Goal: Transaction & Acquisition: Purchase product/service

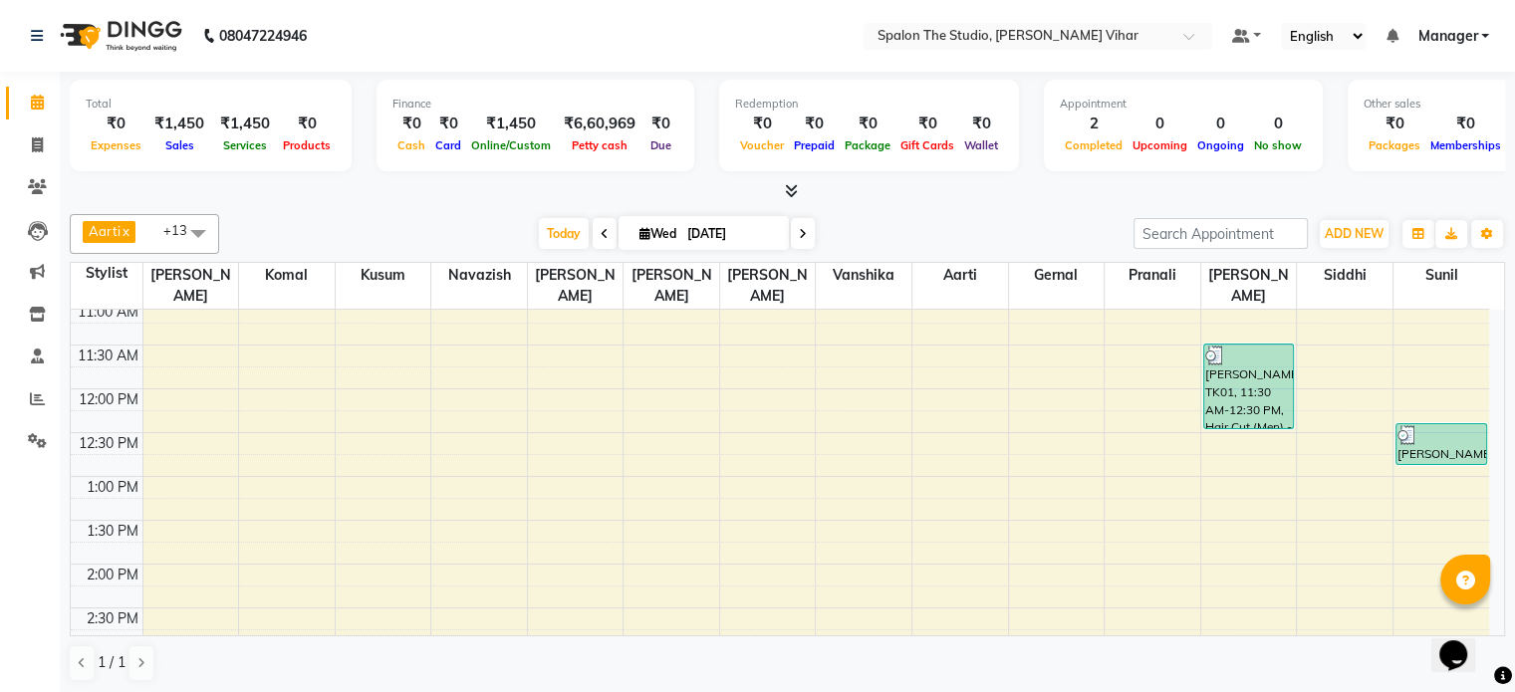
scroll to position [284, 0]
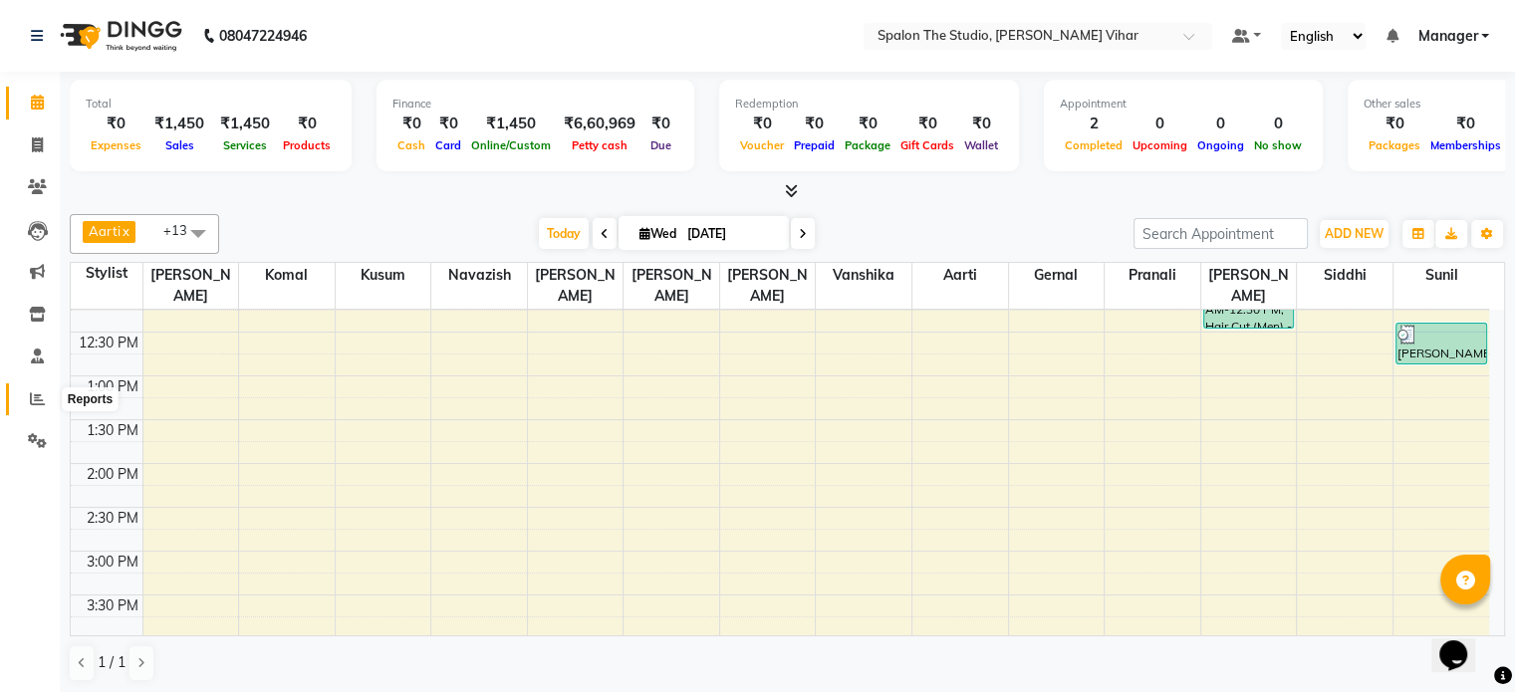
click at [24, 391] on span at bounding box center [37, 400] width 35 height 23
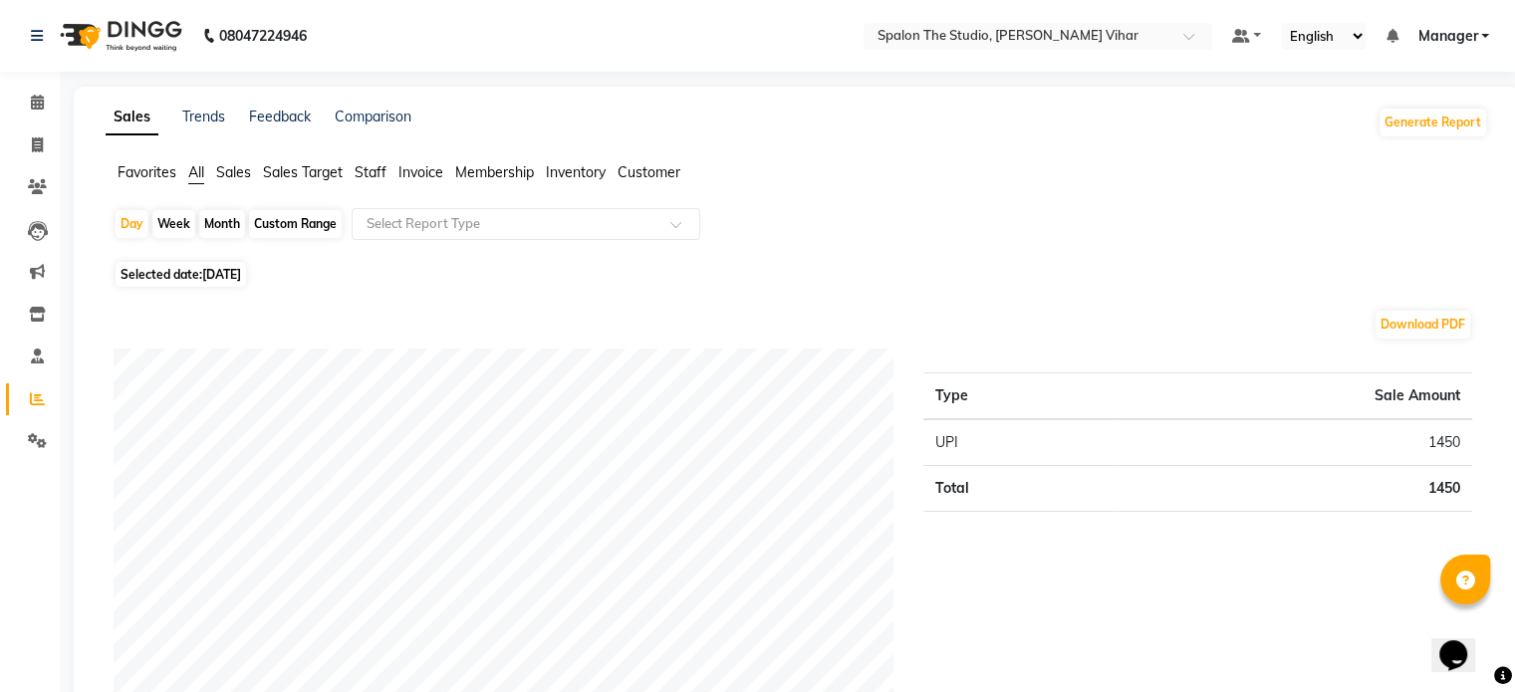
click at [212, 231] on div "Month" at bounding box center [222, 224] width 46 height 28
select select "9"
select select "2025"
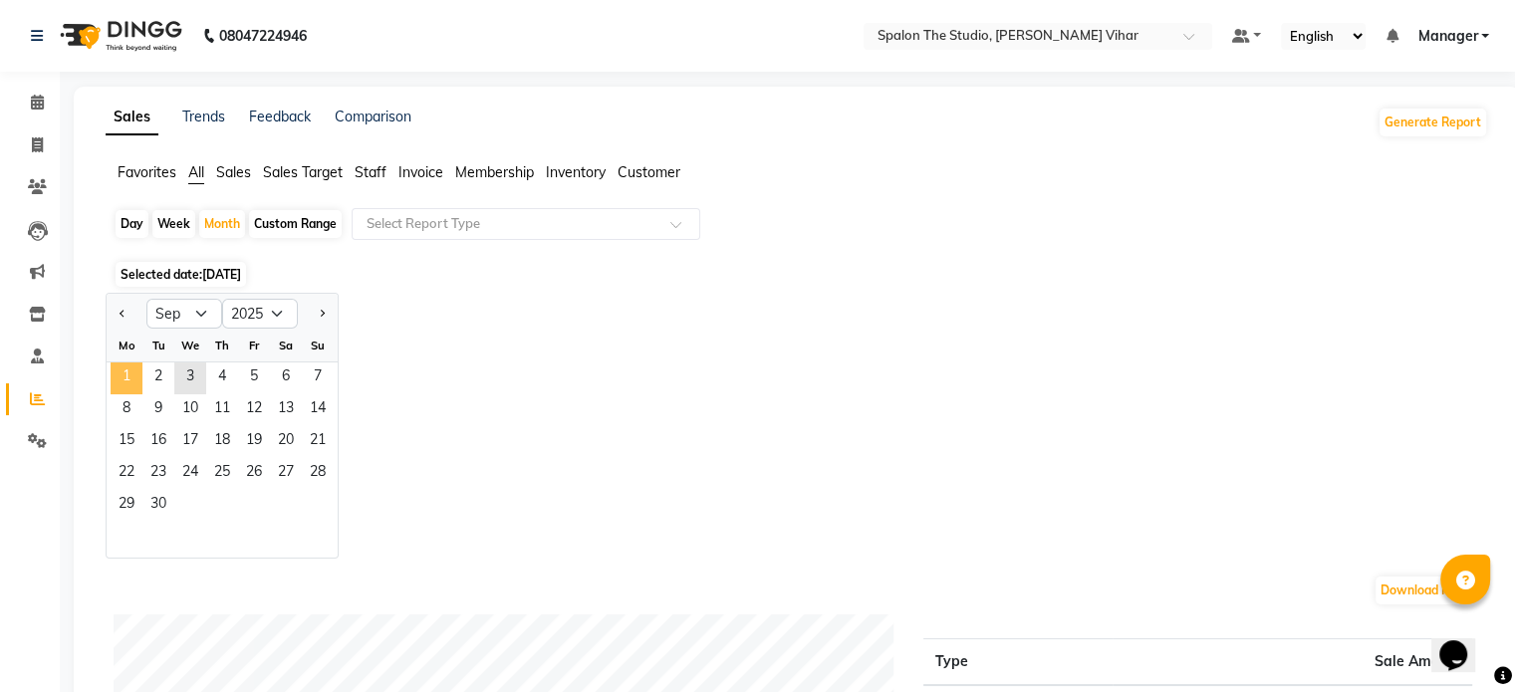
click at [114, 379] on span "1" at bounding box center [127, 379] width 32 height 32
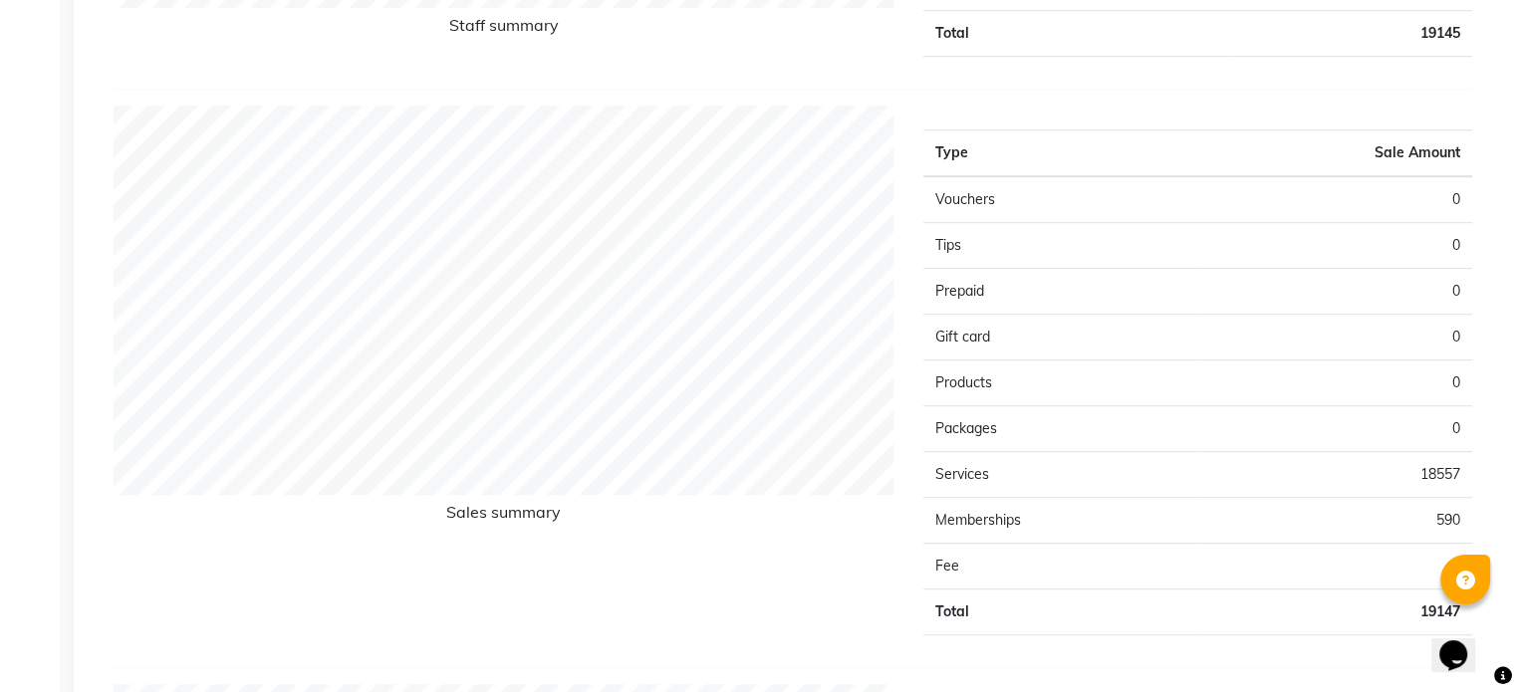
scroll to position [606, 0]
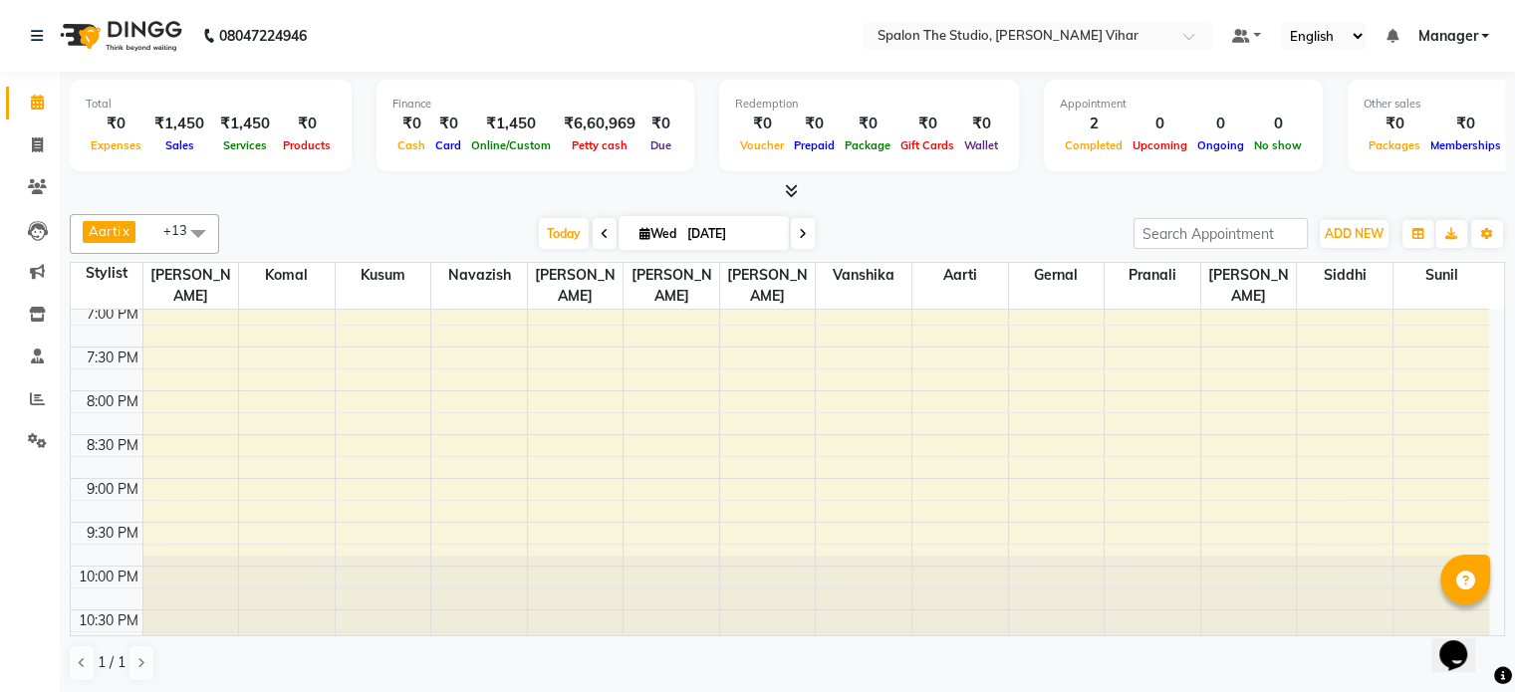
scroll to position [889, 0]
click at [43, 401] on icon at bounding box center [37, 399] width 15 height 15
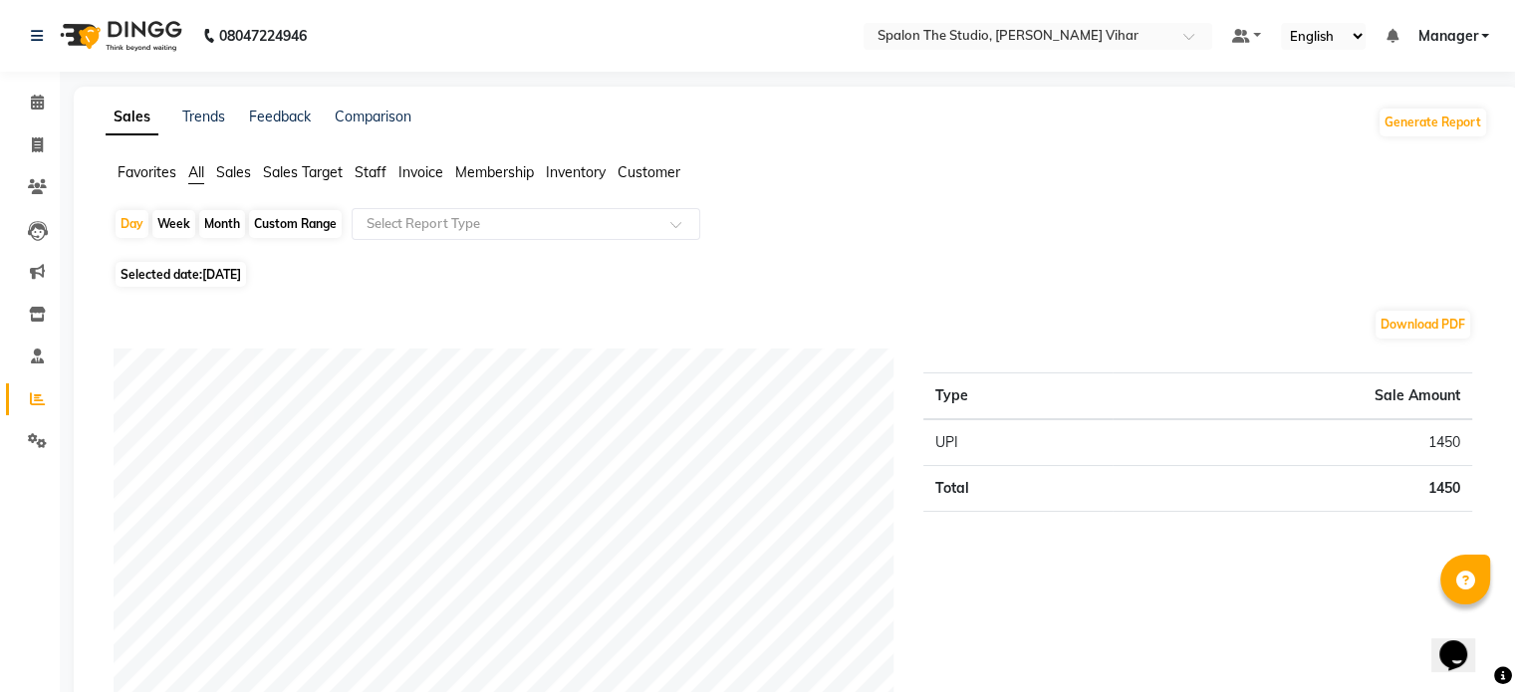
click at [243, 176] on span "Sales" at bounding box center [233, 172] width 35 height 18
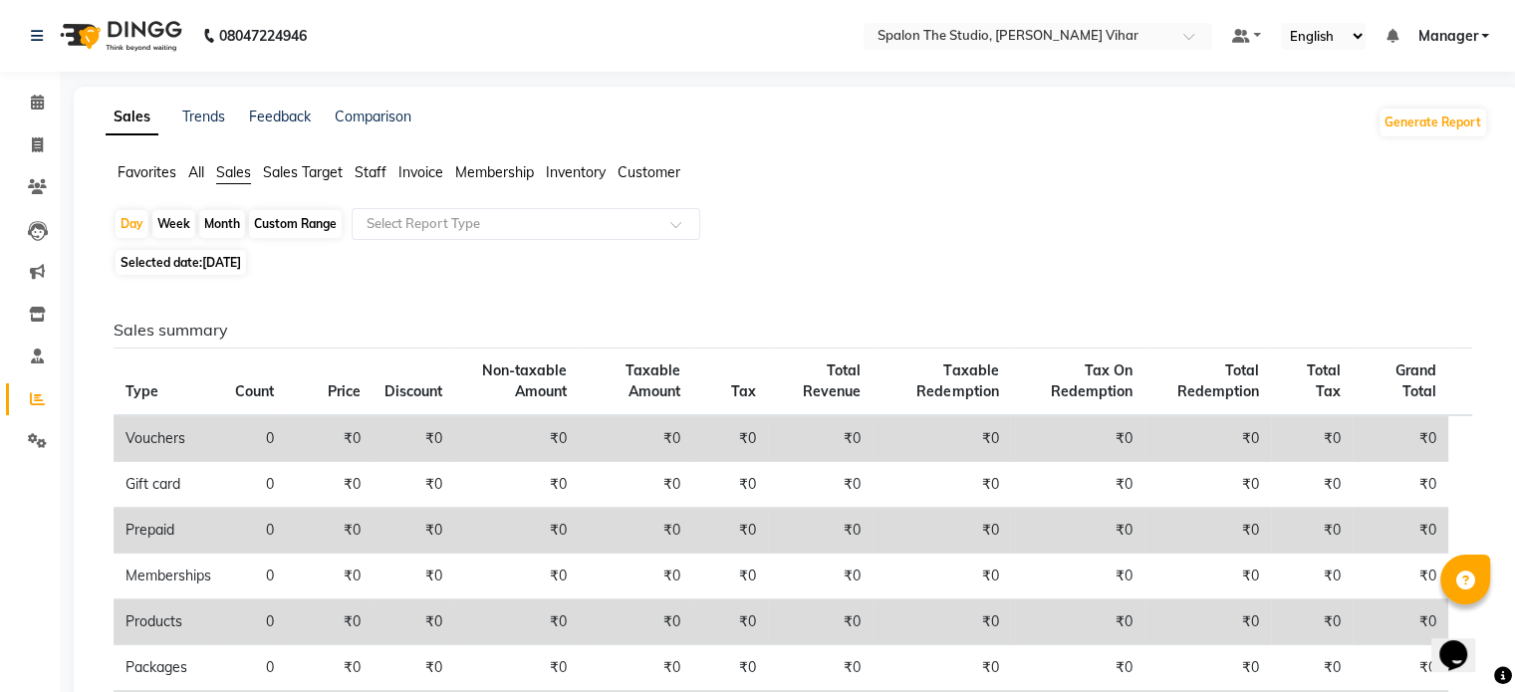
click at [216, 227] on div "Month" at bounding box center [222, 224] width 46 height 28
select select "9"
select select "2025"
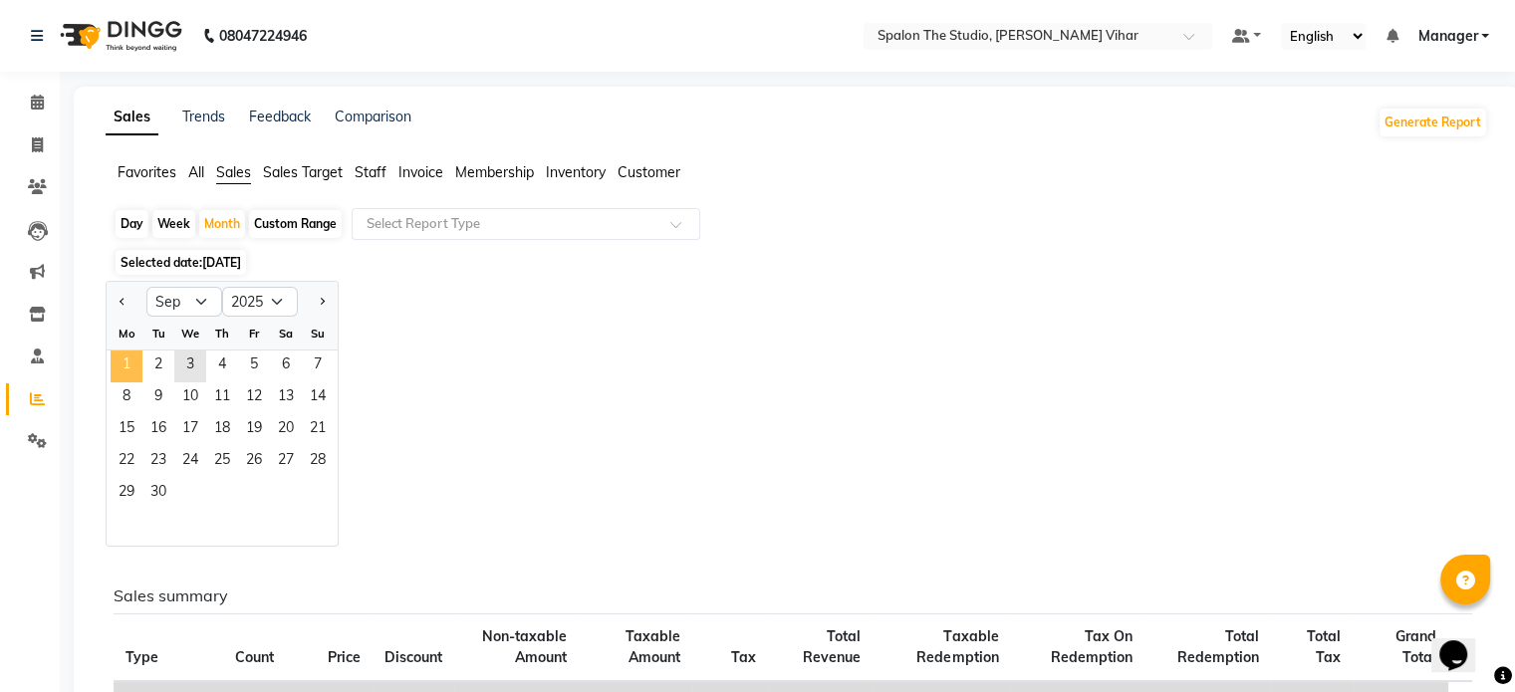
click at [137, 373] on span "1" at bounding box center [127, 367] width 32 height 32
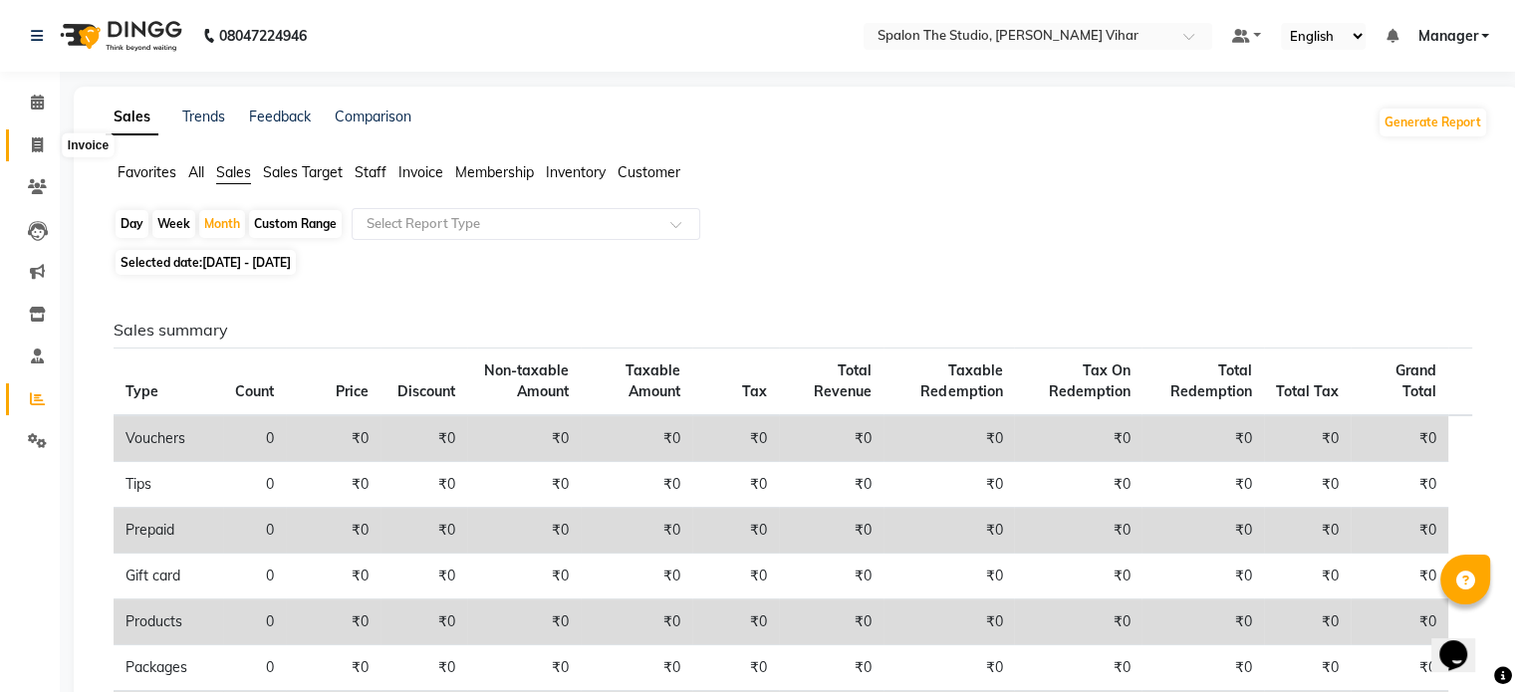
click at [32, 149] on icon at bounding box center [37, 144] width 11 height 15
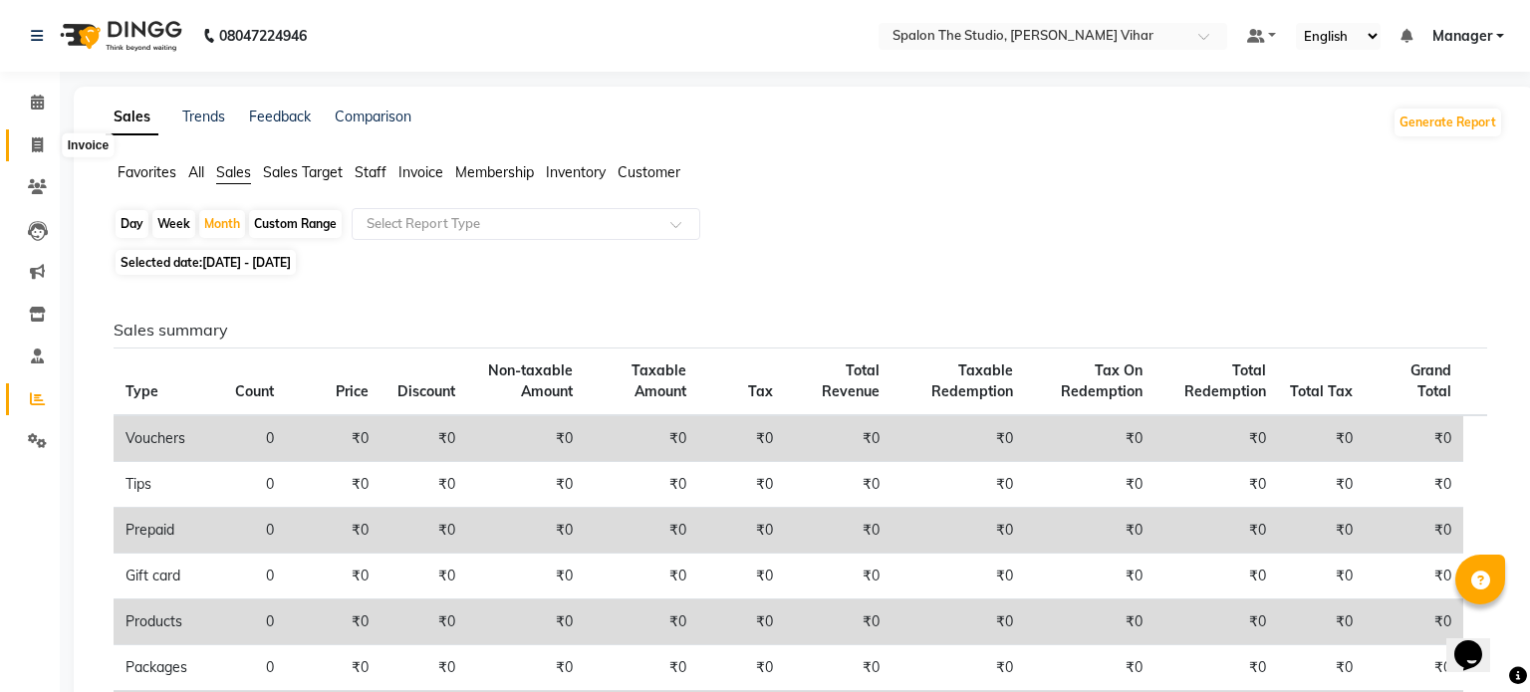
select select "service"
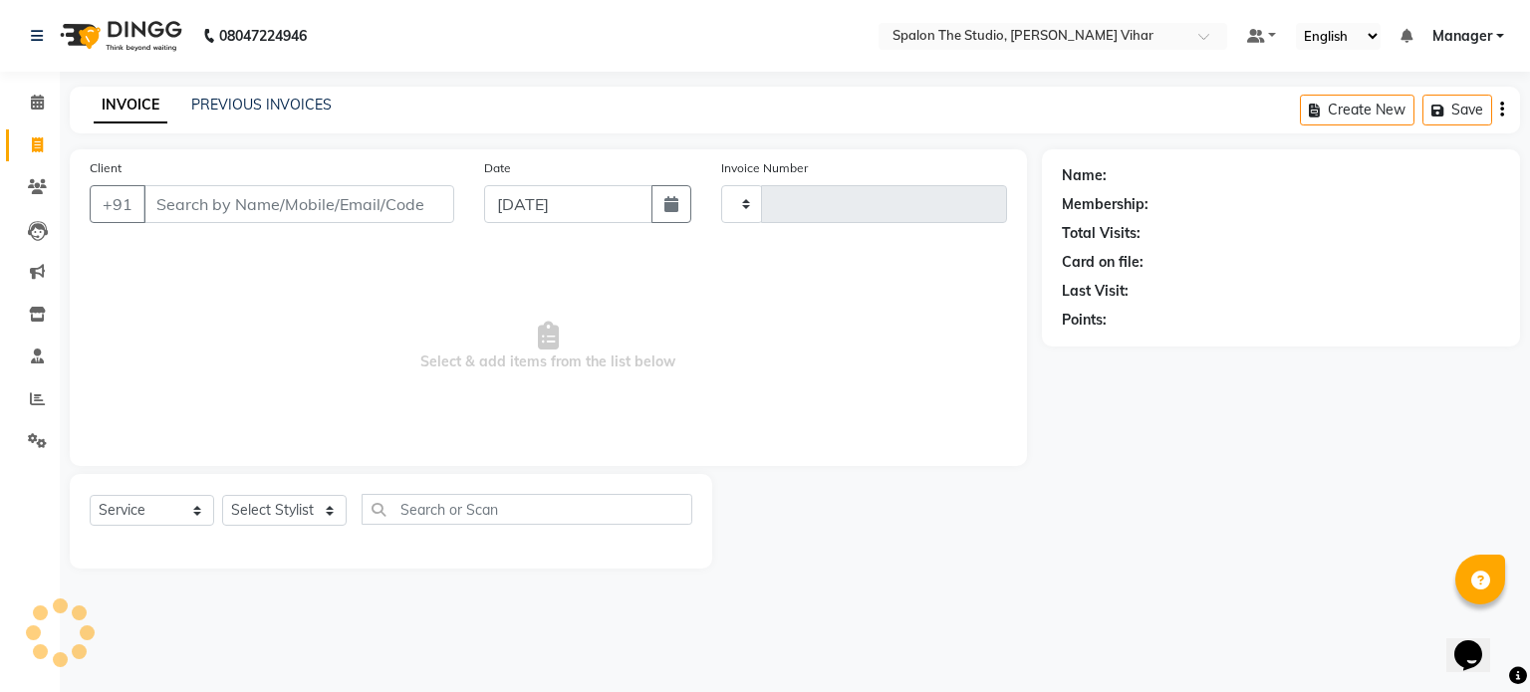
type input "1442"
select select "903"
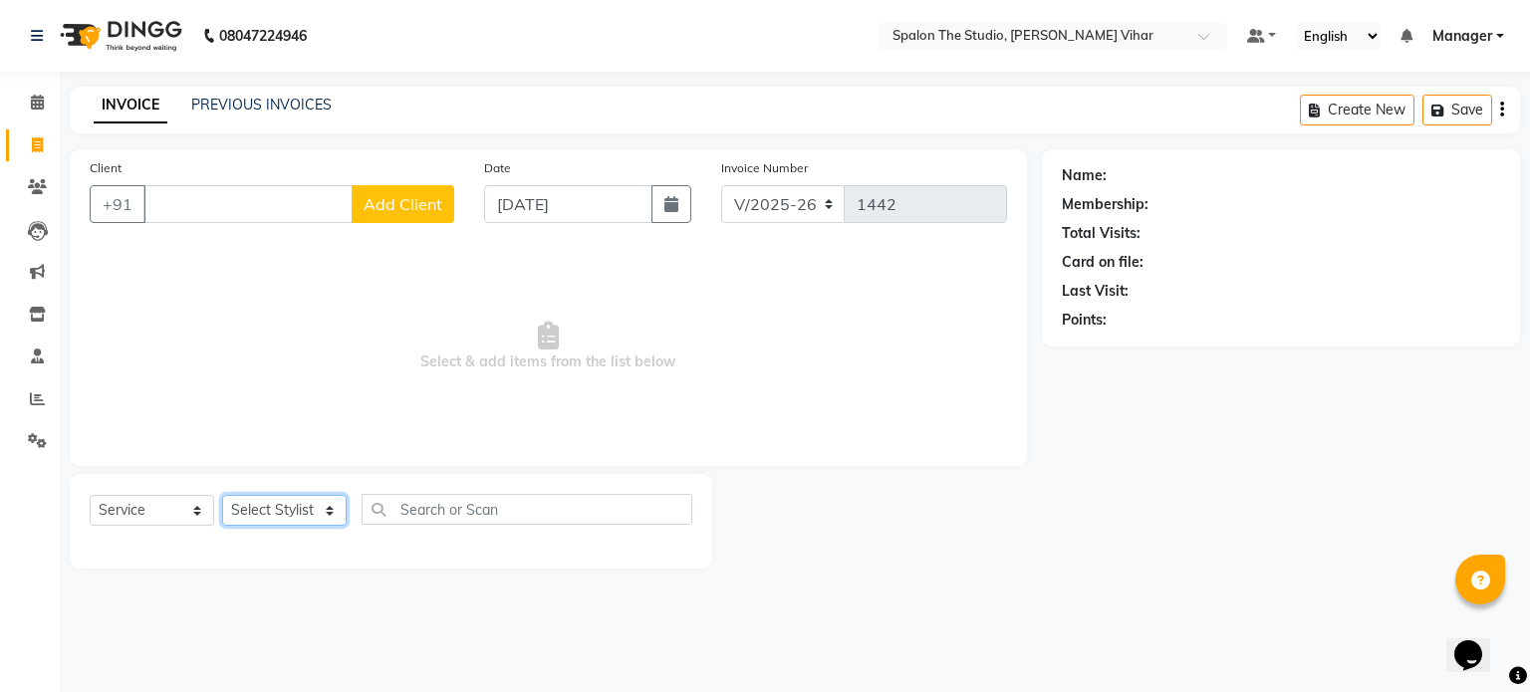
click at [283, 508] on select "Select Stylist Aarti [PERSON_NAME] Gernal [PERSON_NAME] Manager navazish [PERSO…" at bounding box center [284, 510] width 125 height 31
select select "47767"
click at [222, 496] on select "Select Stylist Aarti [PERSON_NAME] Gernal [PERSON_NAME] Manager navazish [PERSO…" at bounding box center [284, 510] width 125 height 31
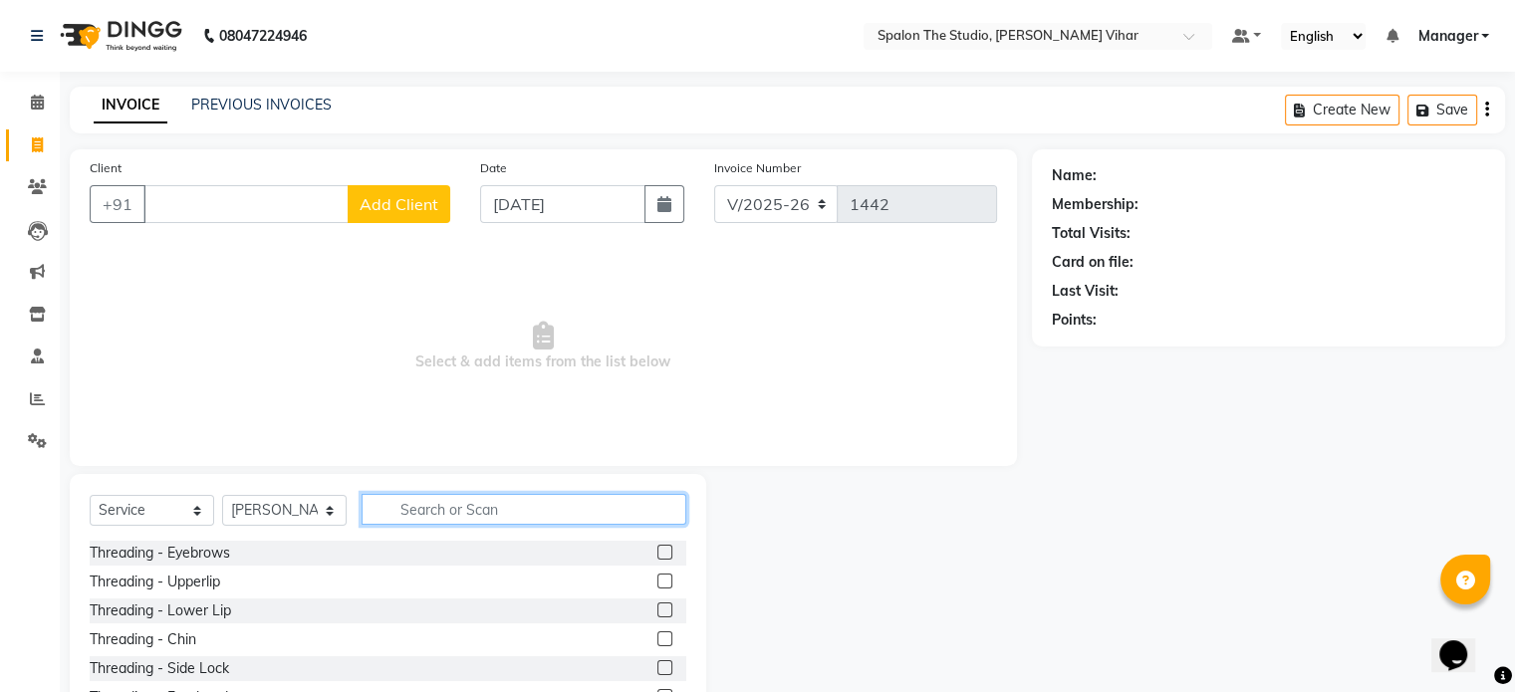
click at [425, 517] on input "text" at bounding box center [524, 509] width 325 height 31
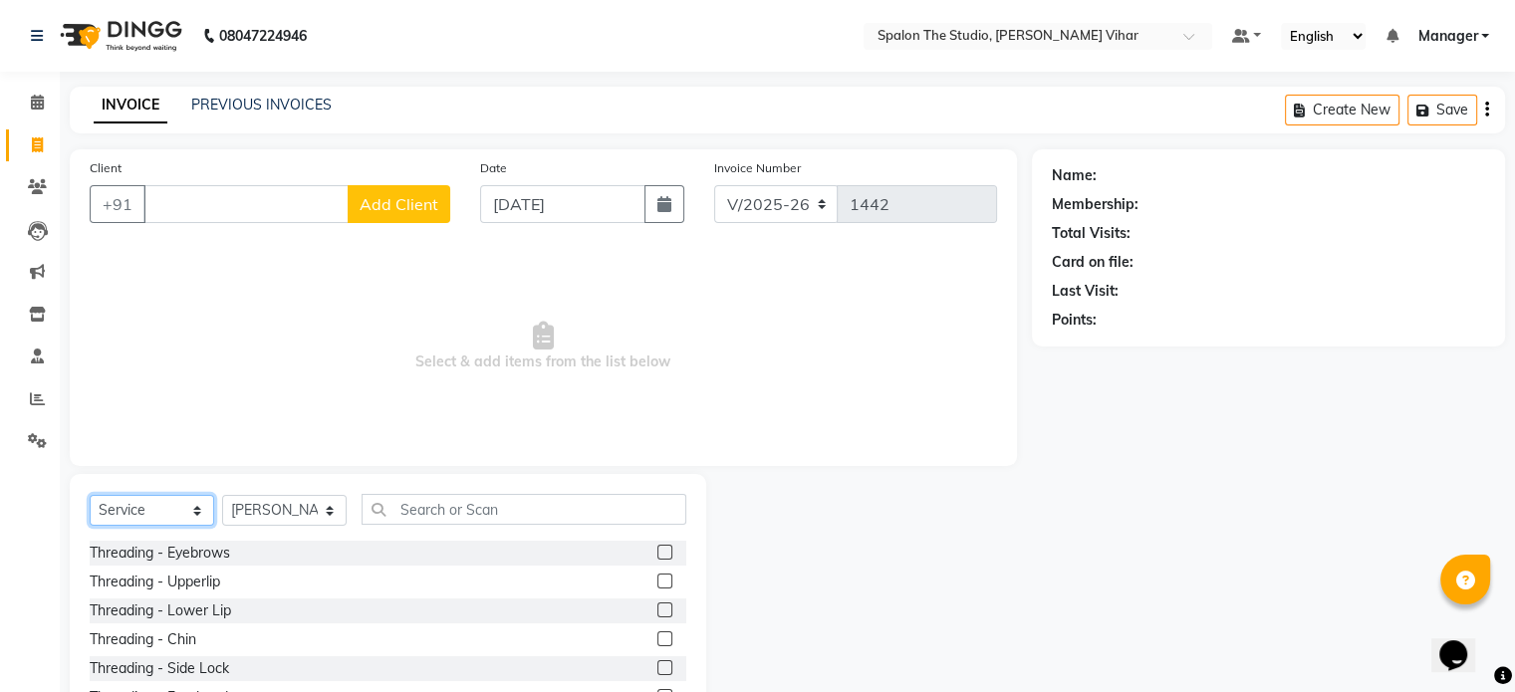
click at [134, 515] on select "Select Service Product Membership Package Voucher Prepaid Gift Card" at bounding box center [152, 510] width 125 height 31
select select "product"
click at [90, 496] on select "Select Service Product Membership Package Voucher Prepaid Gift Card" at bounding box center [152, 510] width 125 height 31
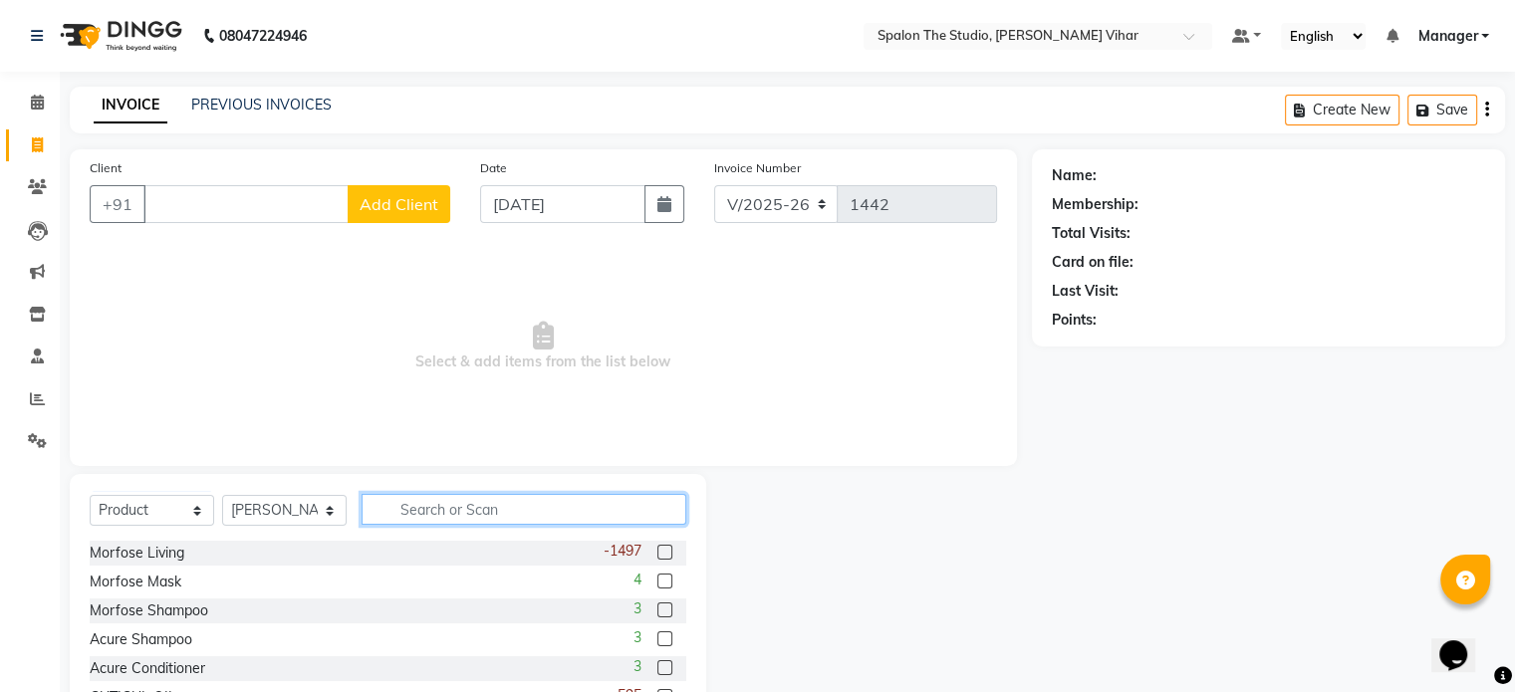
click at [474, 505] on input "text" at bounding box center [524, 509] width 325 height 31
type input "k9"
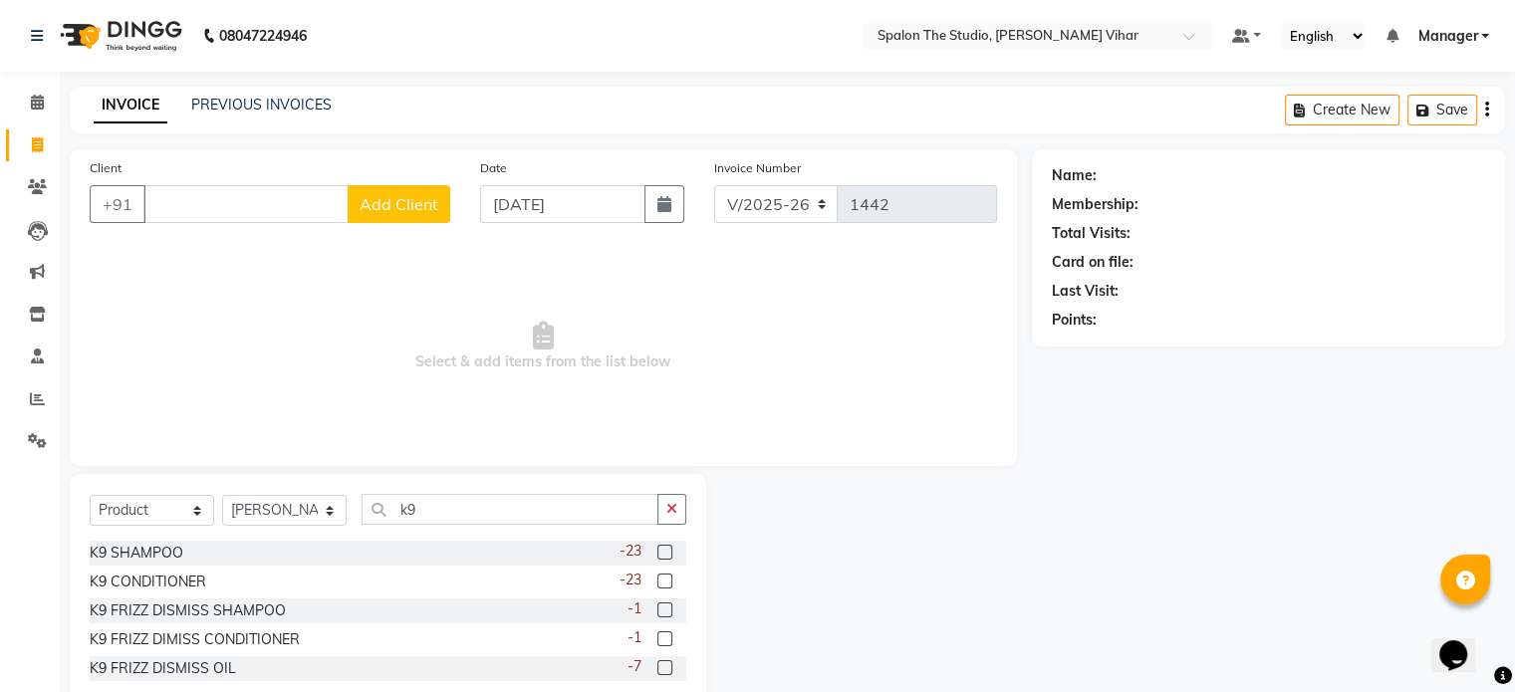
click at [669, 553] on label at bounding box center [665, 552] width 15 height 15
click at [669, 553] on input "checkbox" at bounding box center [664, 553] width 13 height 13
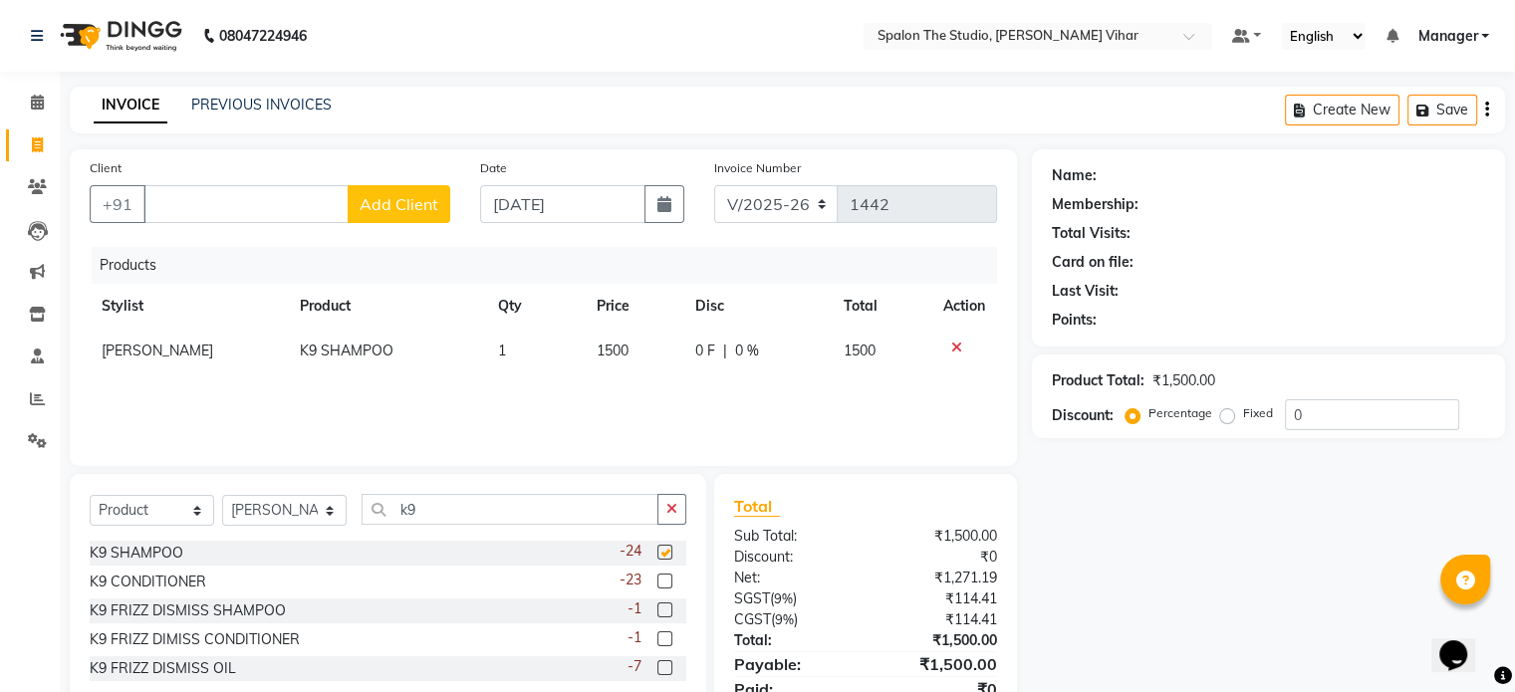
checkbox input "false"
click at [662, 583] on label at bounding box center [665, 581] width 15 height 15
click at [662, 583] on input "checkbox" at bounding box center [664, 582] width 13 height 13
checkbox input "false"
click at [1380, 429] on div "Product Total: ₹3,000.00 Discount: Percentage Fixed 0" at bounding box center [1268, 397] width 473 height 84
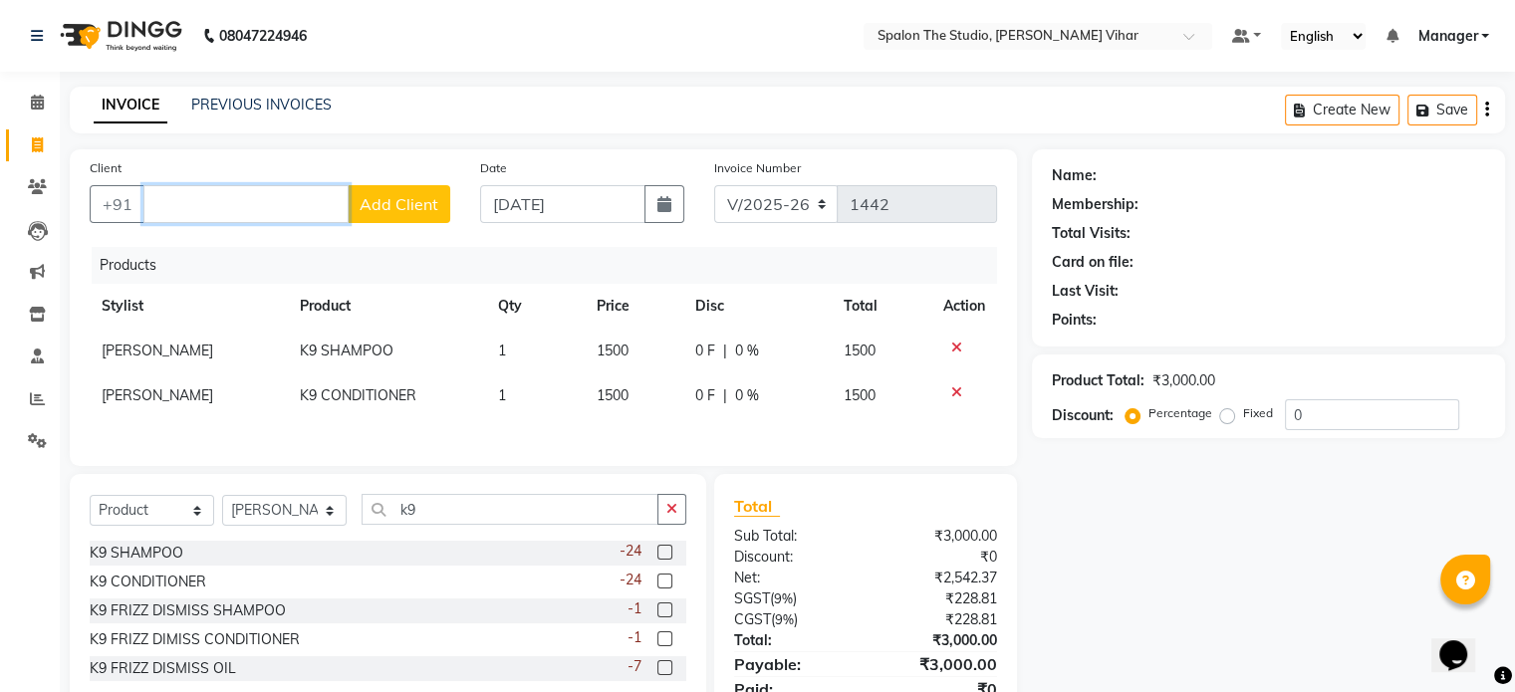
click at [186, 205] on input "Client" at bounding box center [245, 204] width 205 height 38
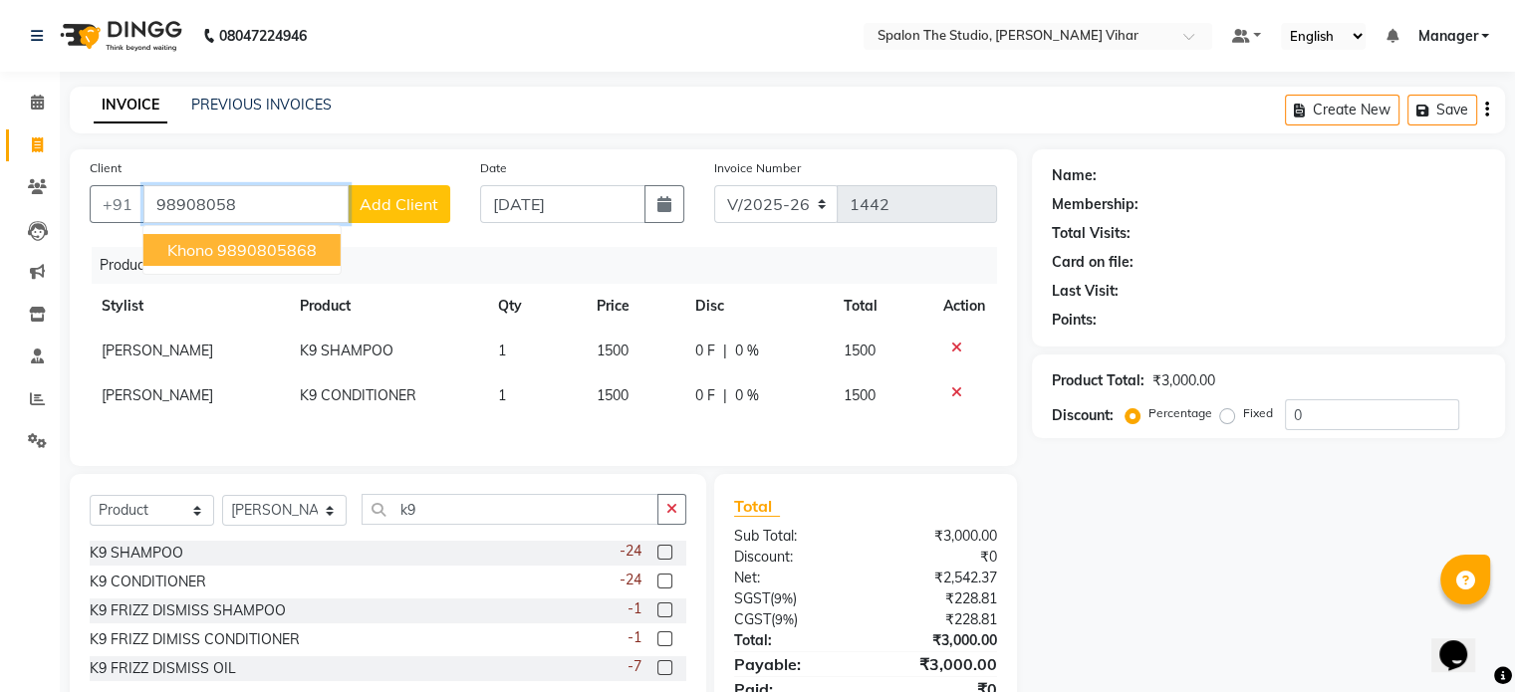
click at [286, 247] on ngb-highlight "9890805868" at bounding box center [267, 250] width 100 height 20
type input "9890805868"
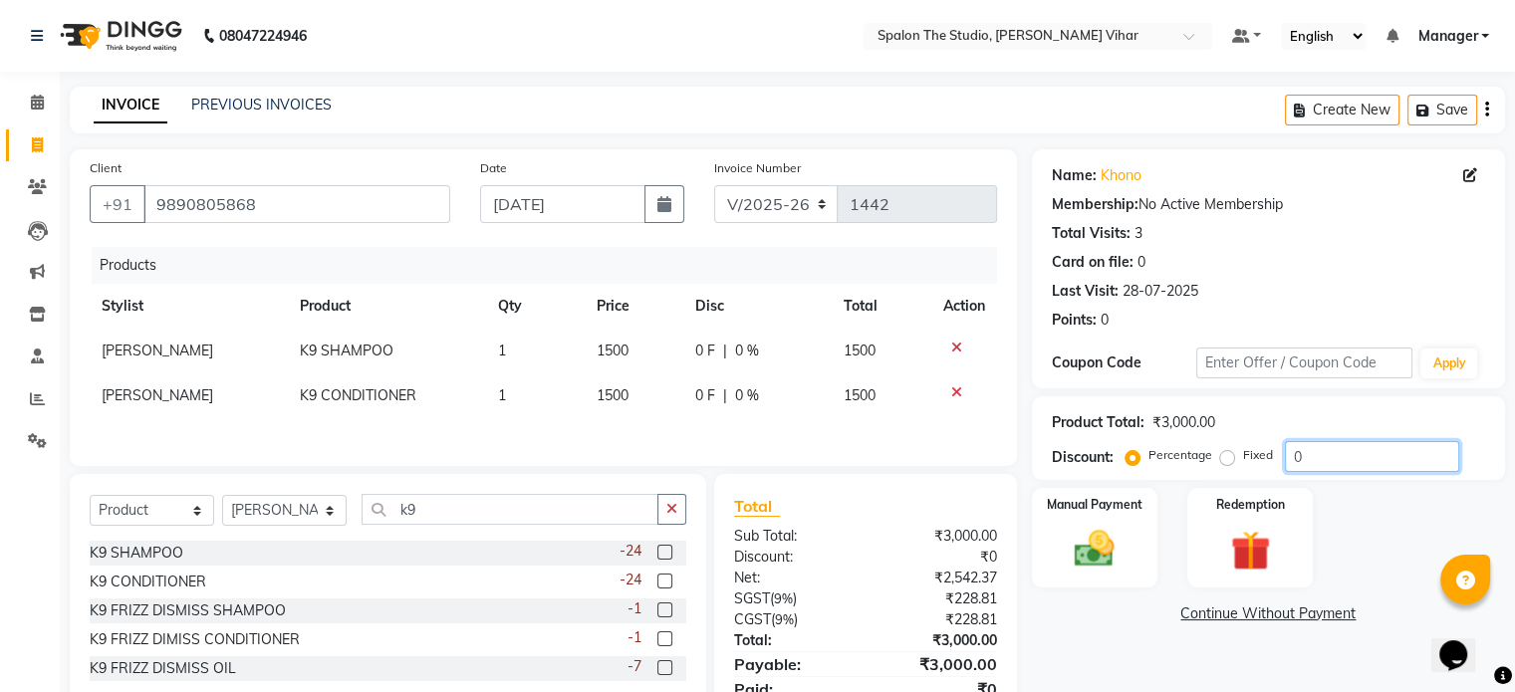
click at [1348, 449] on input "0" at bounding box center [1372, 456] width 174 height 31
type input "10"
click at [1094, 553] on img at bounding box center [1094, 550] width 67 height 48
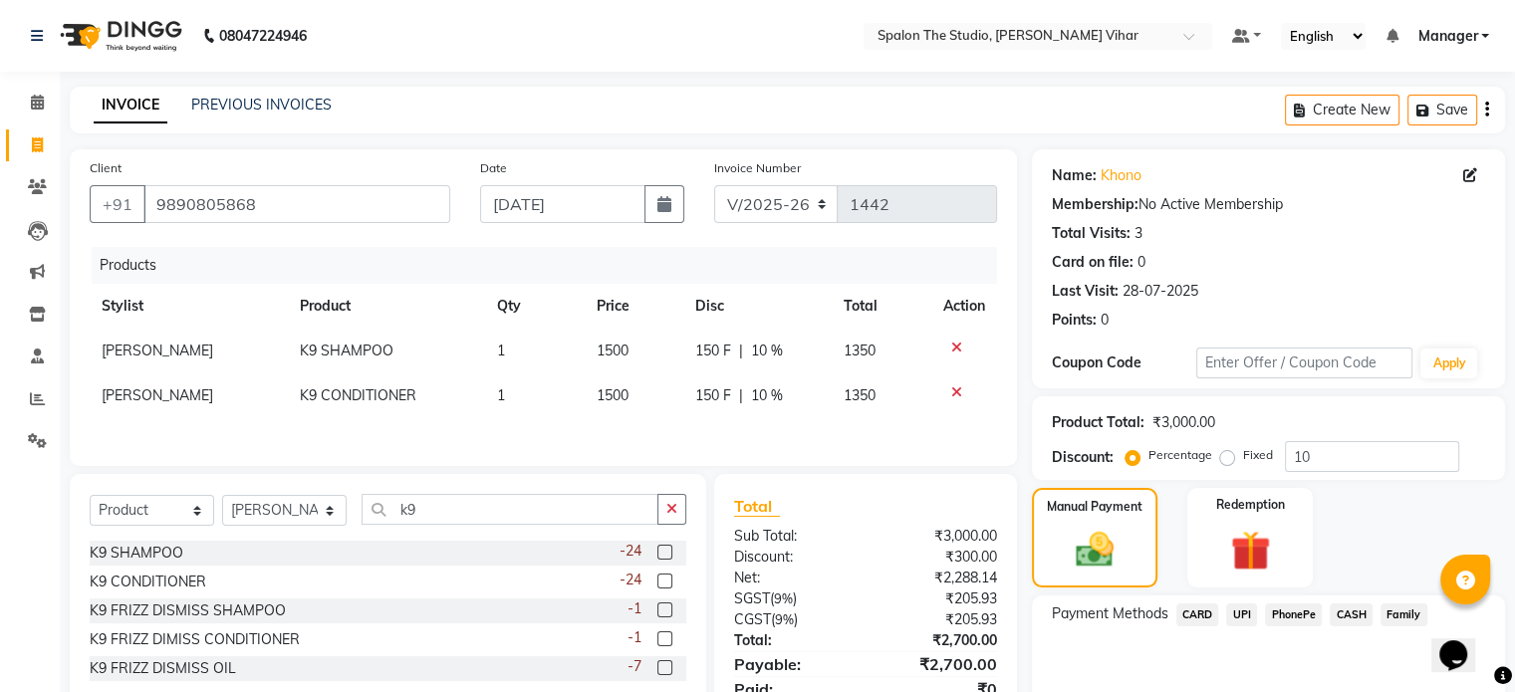
click at [1194, 620] on span "CARD" at bounding box center [1198, 615] width 43 height 23
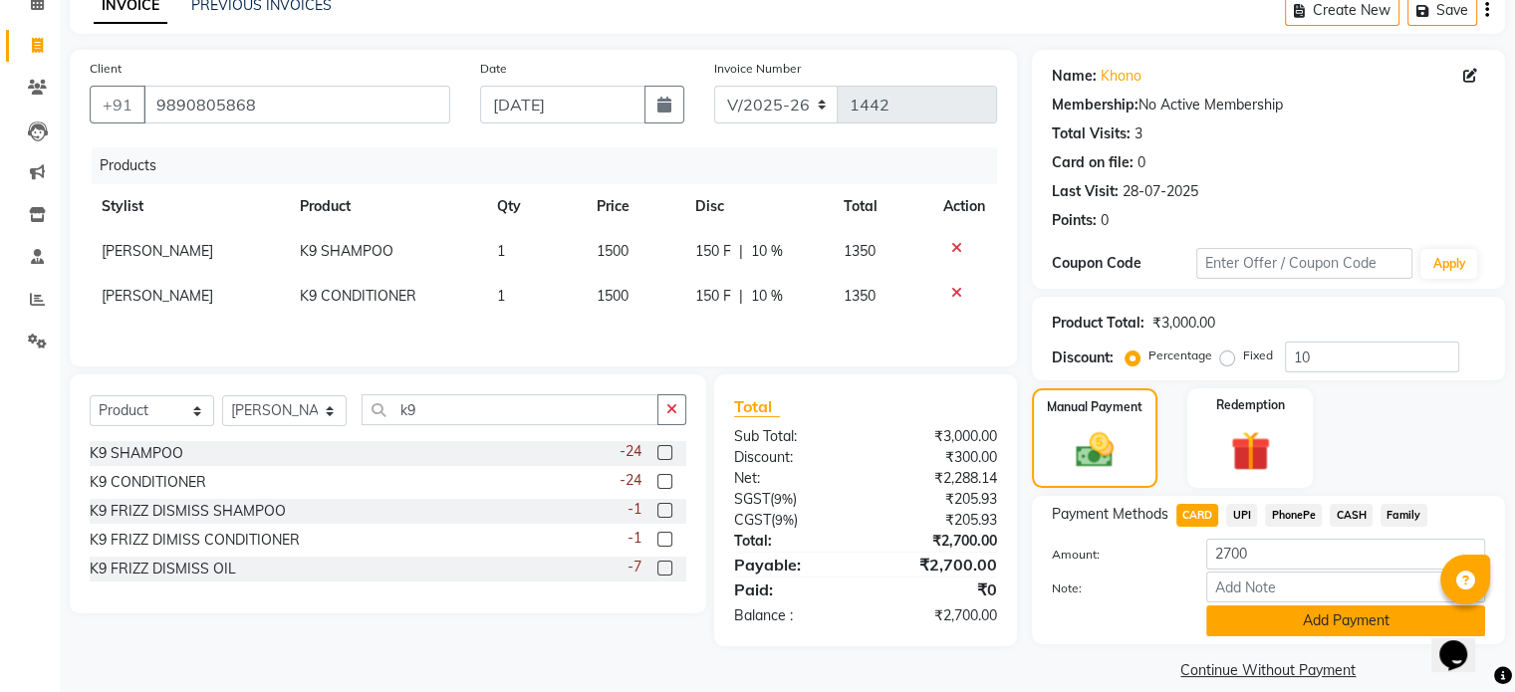
click at [1369, 632] on button "Add Payment" at bounding box center [1345, 621] width 279 height 31
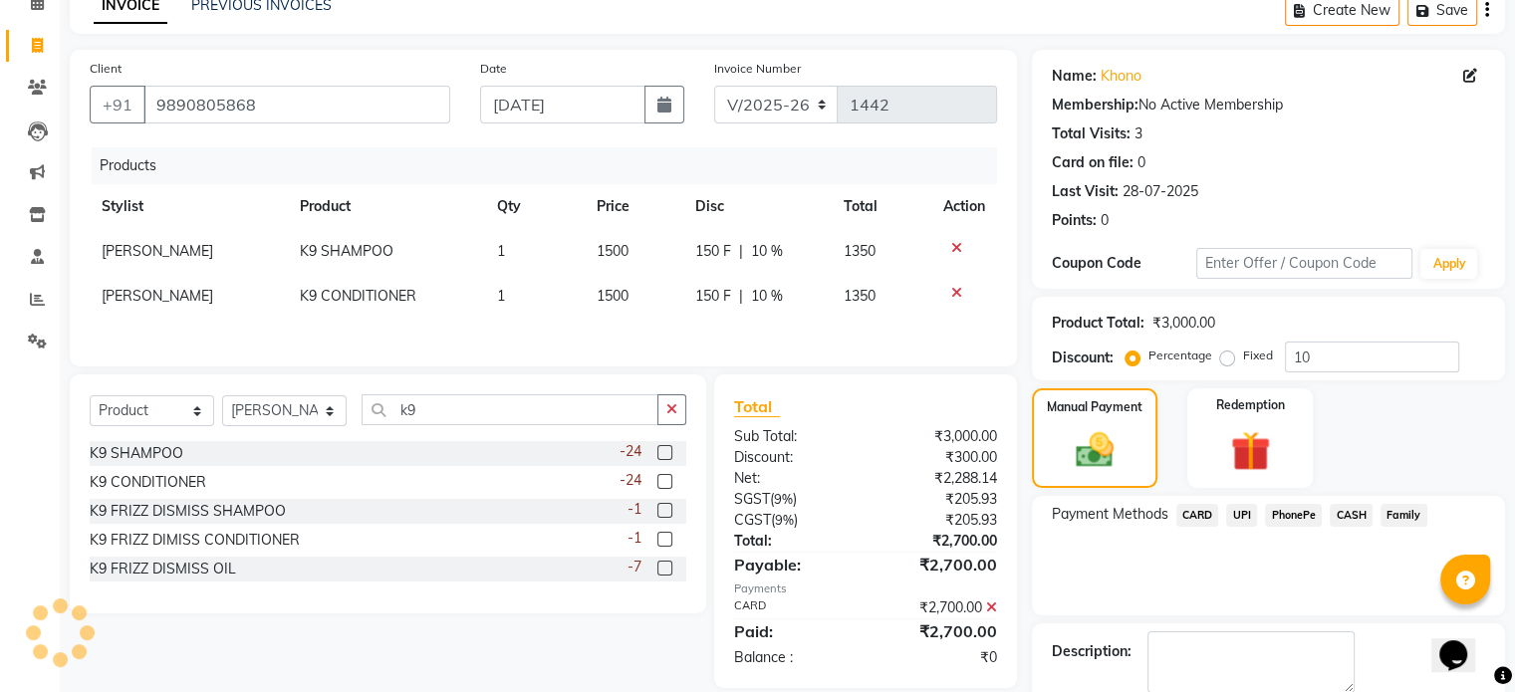
scroll to position [204, 0]
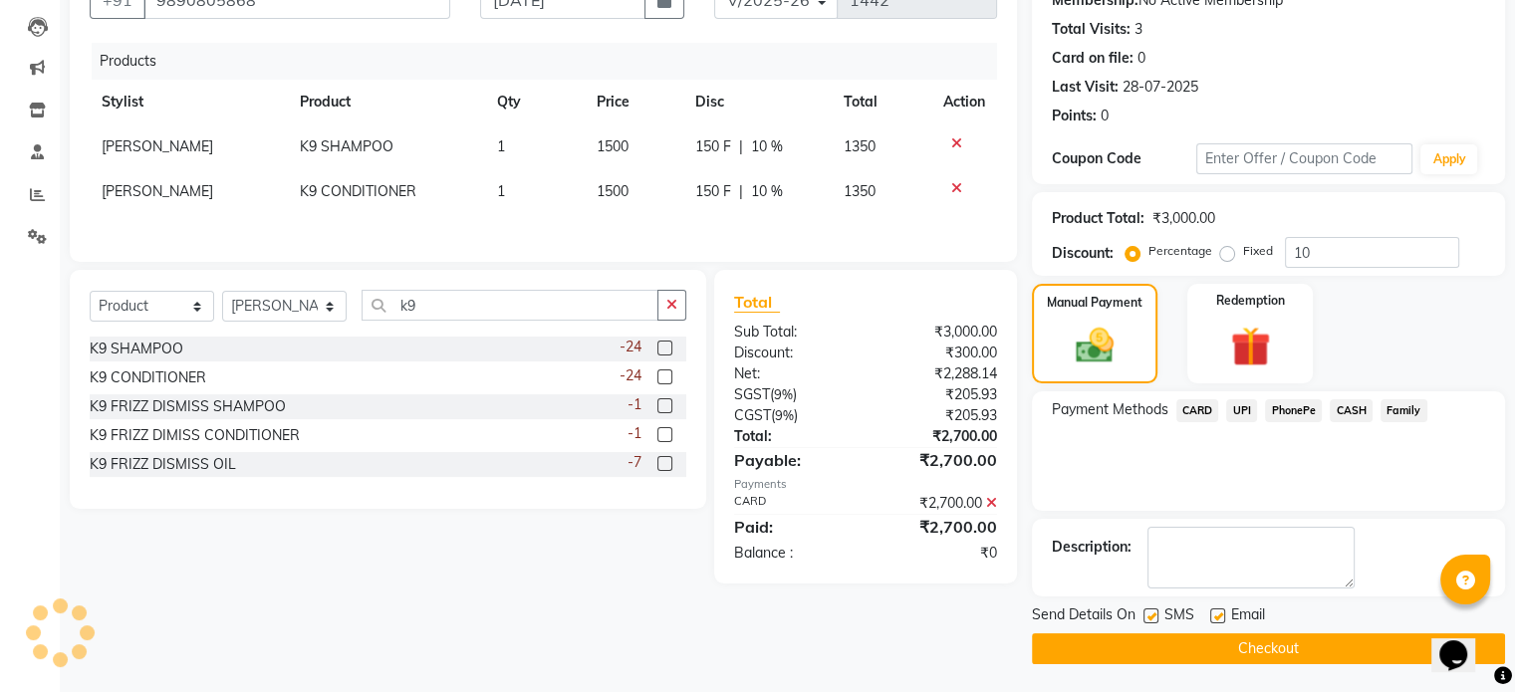
click at [1355, 649] on button "Checkout" at bounding box center [1268, 649] width 473 height 31
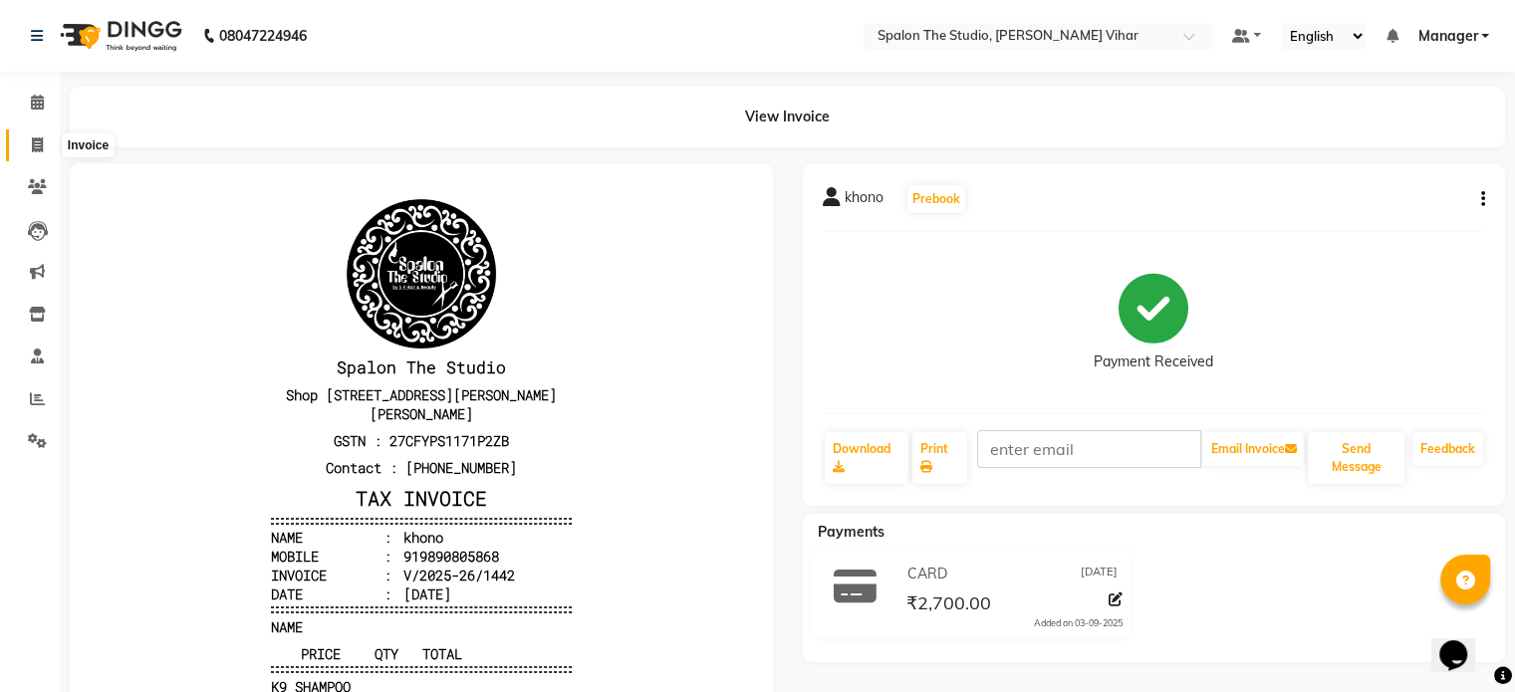
drag, startPoint x: 37, startPoint y: 139, endPoint x: 101, endPoint y: 138, distance: 63.8
click at [36, 138] on icon at bounding box center [37, 144] width 11 height 15
select select "service"
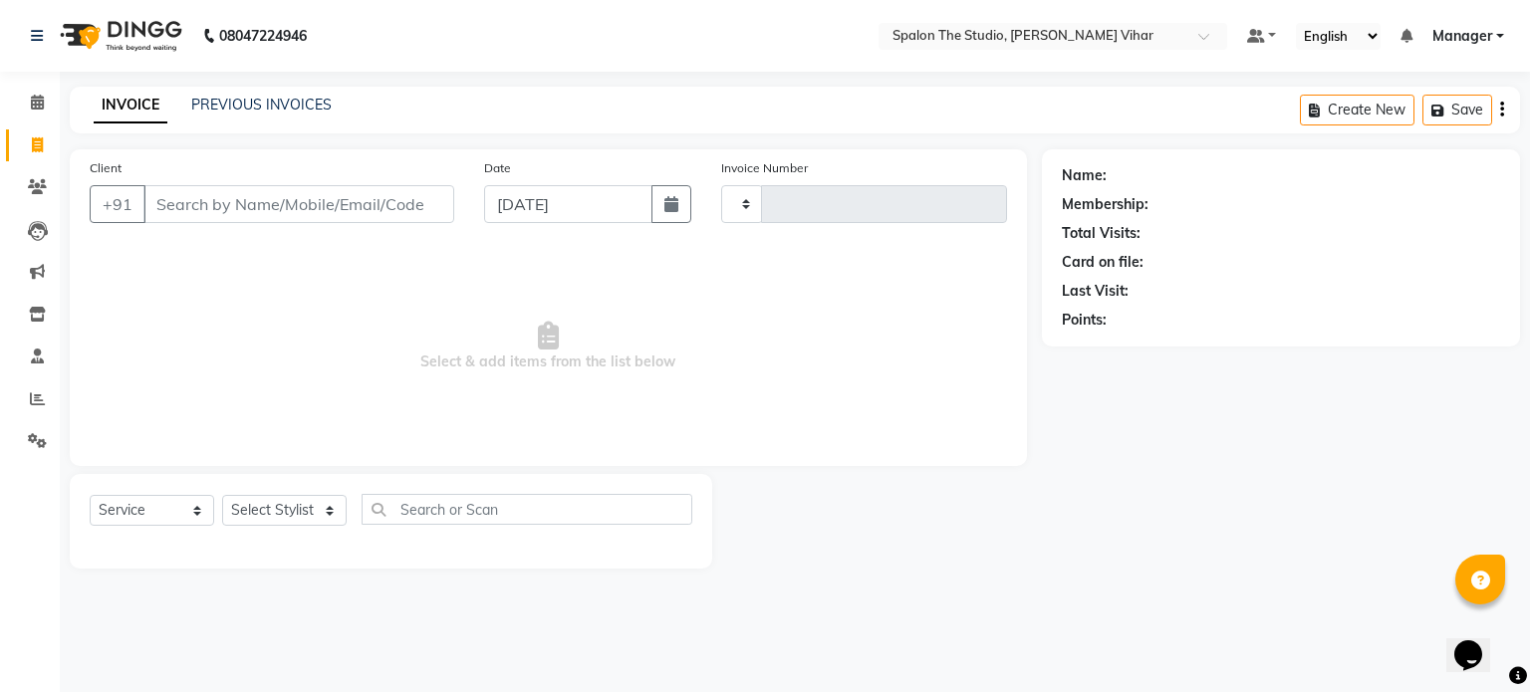
type input "1443"
select select "903"
click at [336, 197] on input "Client" at bounding box center [298, 204] width 311 height 38
click at [256, 101] on link "PREVIOUS INVOICES" at bounding box center [261, 105] width 140 height 18
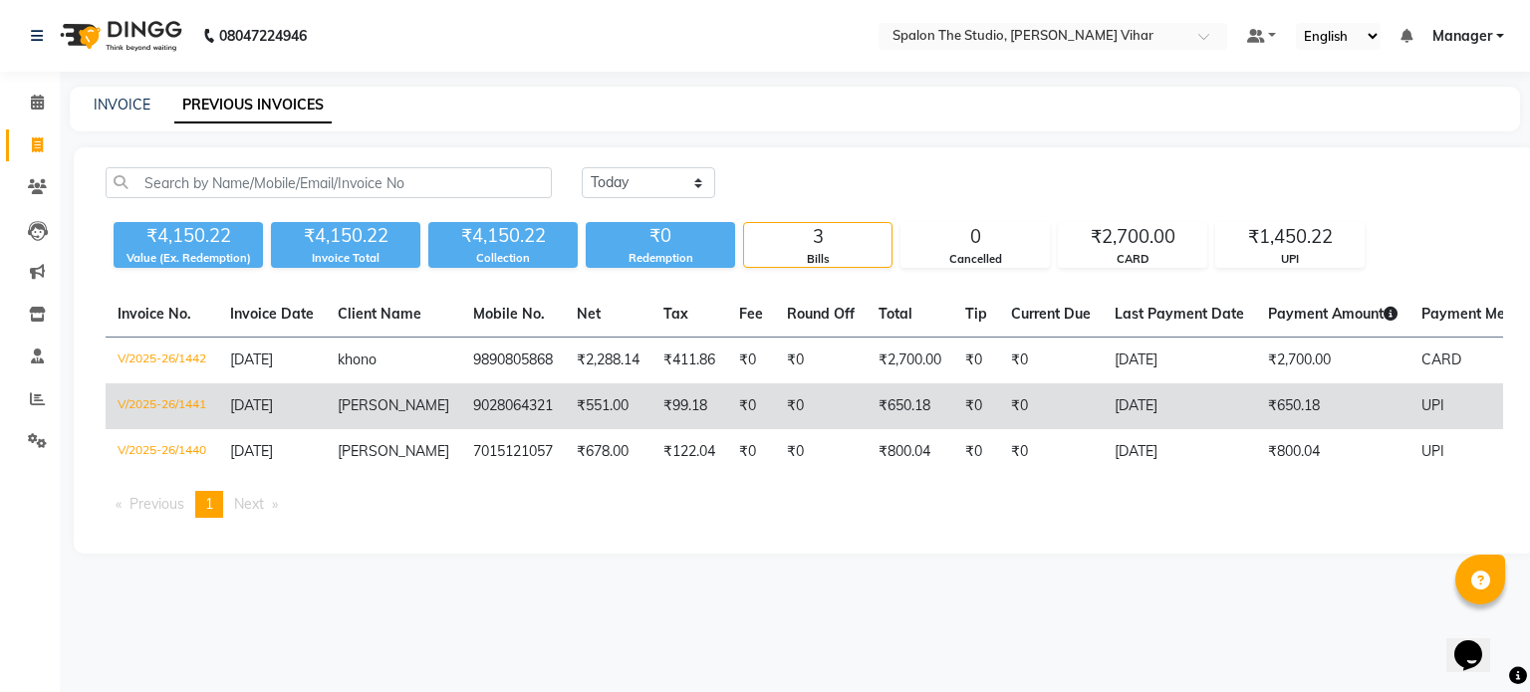
drag, startPoint x: 873, startPoint y: 374, endPoint x: 885, endPoint y: 421, distance: 49.3
click at [885, 421] on tbody "V/2025-26/1442 [DATE] khono 9890805868 ₹2,288.14 ₹411.86 ₹0 ₹0 ₹2,700.00 ₹0 ₹0 …" at bounding box center [932, 407] width 1653 height 138
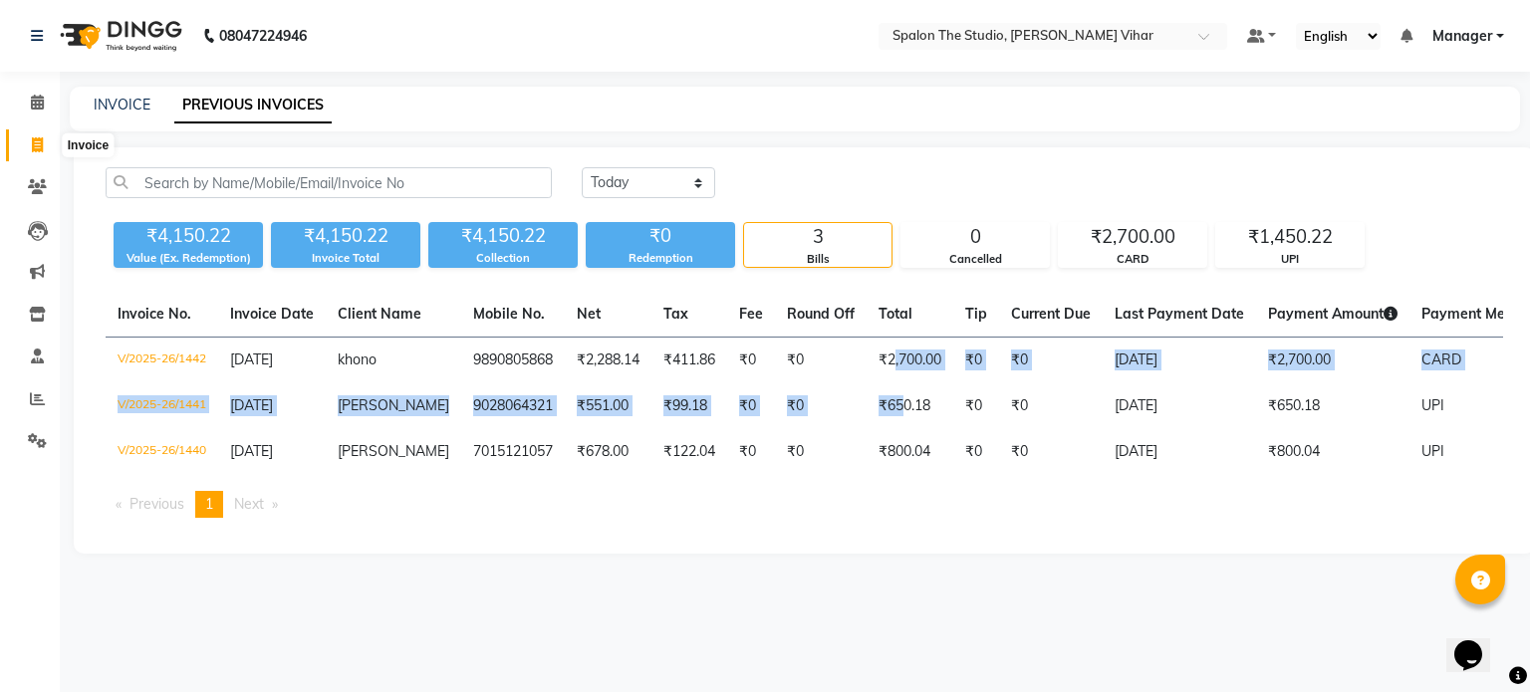
click at [36, 135] on span at bounding box center [37, 145] width 35 height 23
select select "service"
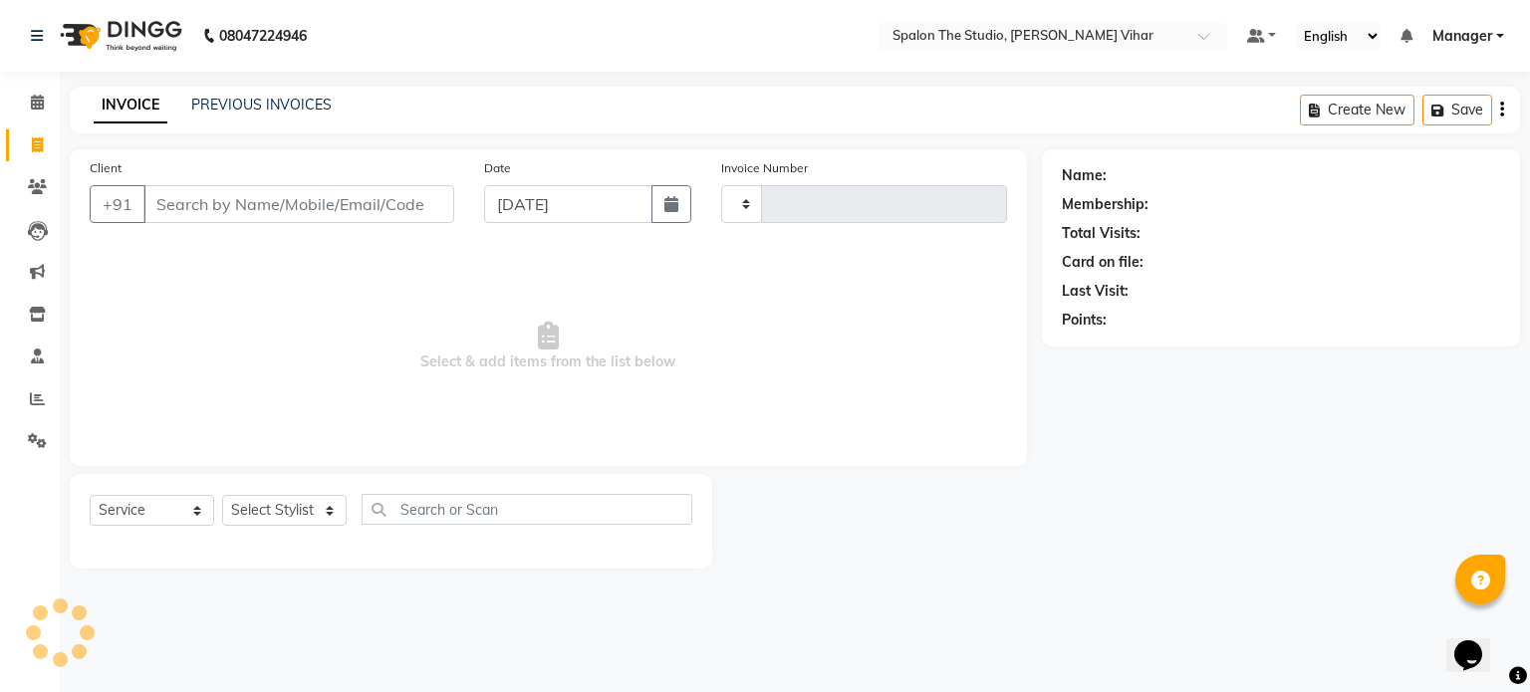
type input "1443"
select select "903"
click at [298, 198] on input "Client" at bounding box center [298, 204] width 311 height 38
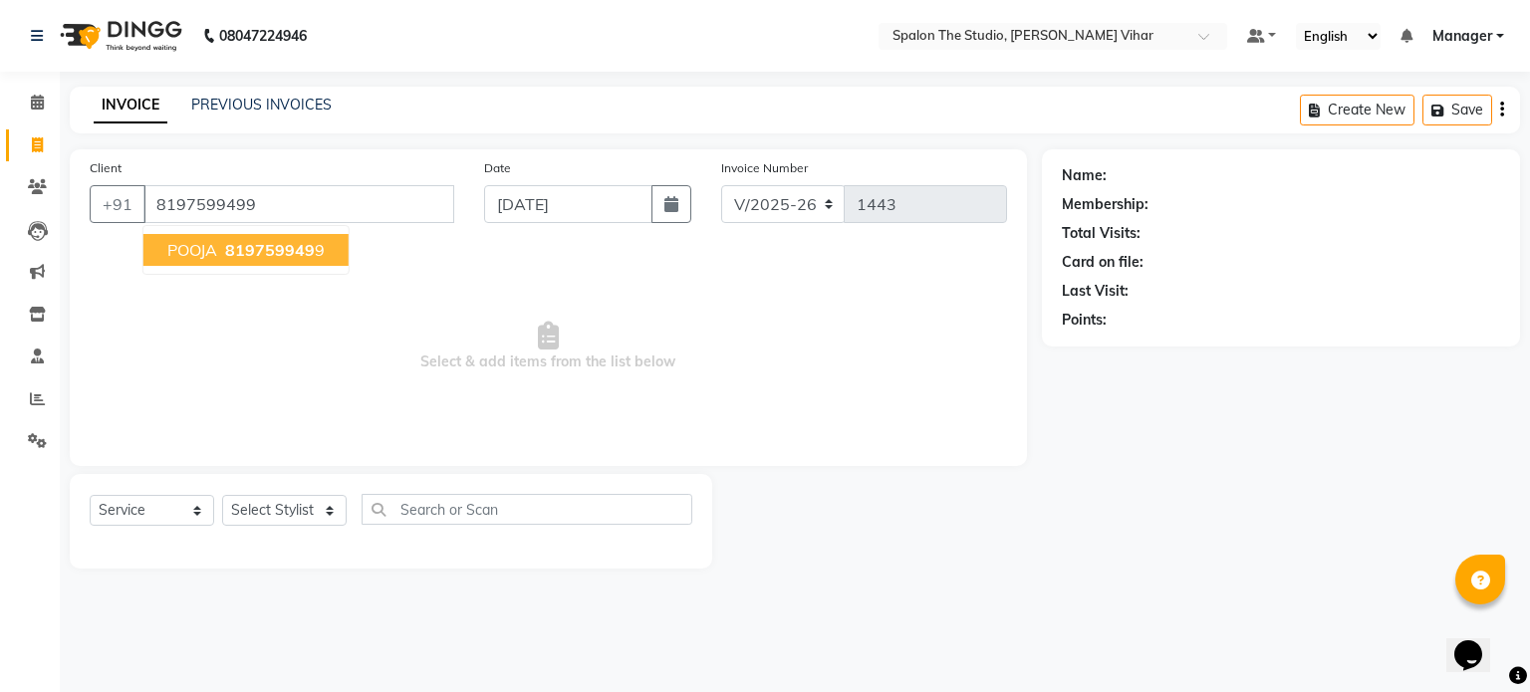
type input "8197599499"
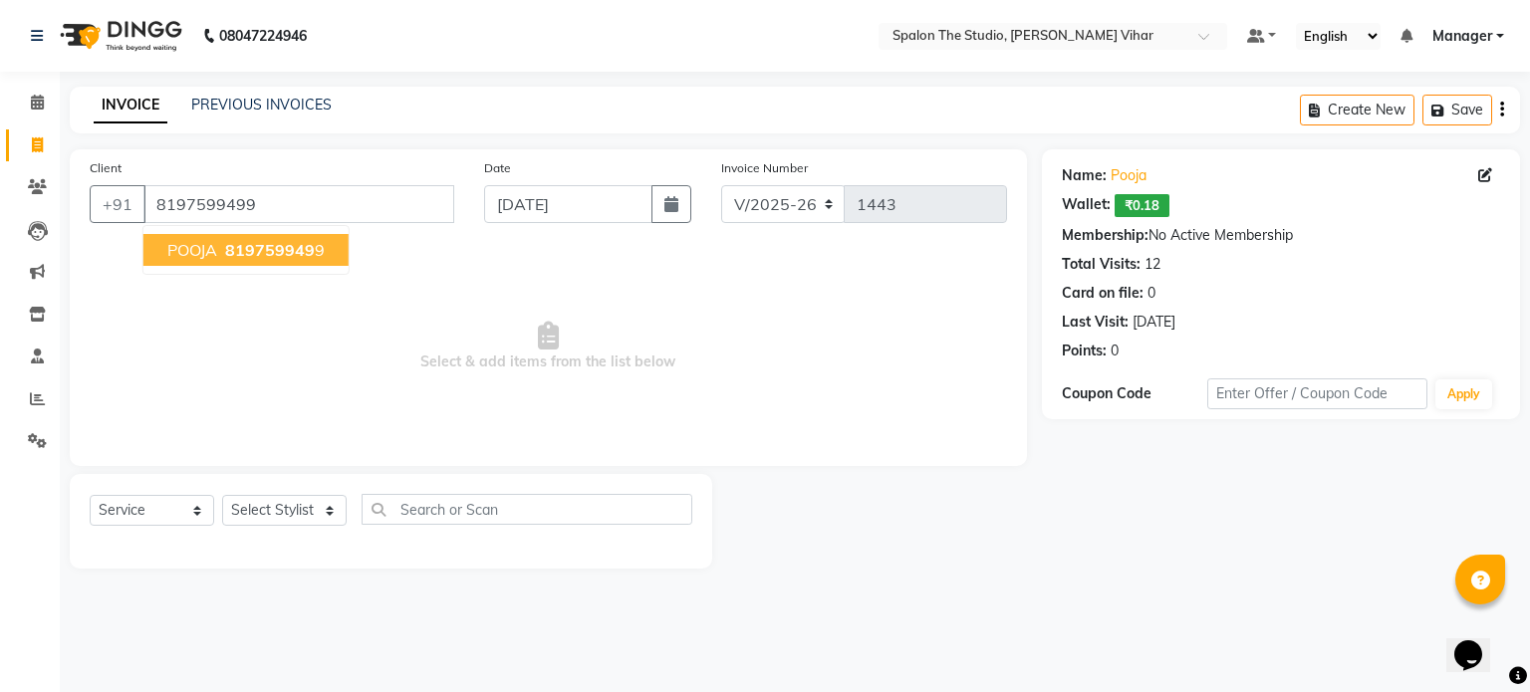
click at [228, 262] on button "POOJA 819759949 9" at bounding box center [245, 250] width 205 height 32
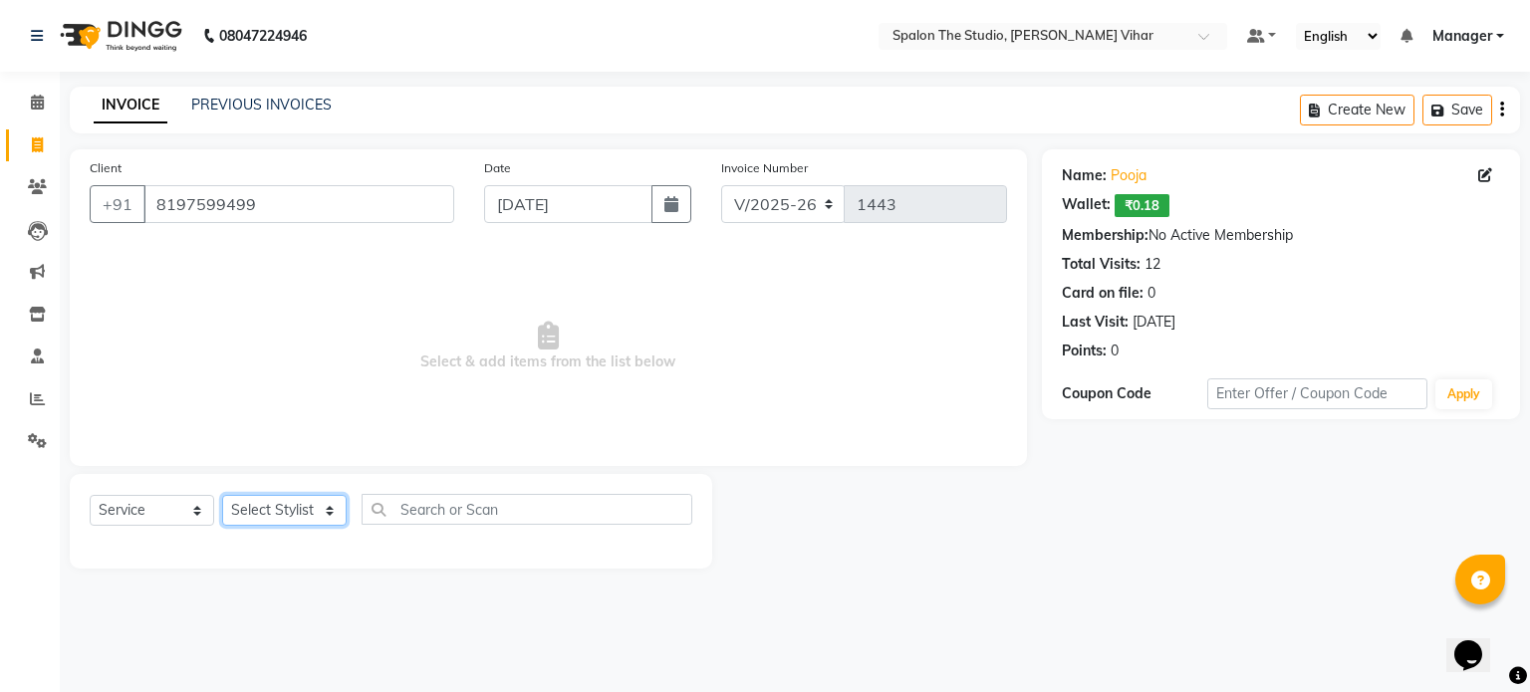
click at [283, 513] on select "Select Stylist Aarti [PERSON_NAME] Gernal [PERSON_NAME] Manager navazish [PERSO…" at bounding box center [284, 510] width 125 height 31
select select "79287"
click at [222, 496] on select "Select Stylist Aarti [PERSON_NAME] Gernal [PERSON_NAME] Manager navazish [PERSO…" at bounding box center [284, 510] width 125 height 31
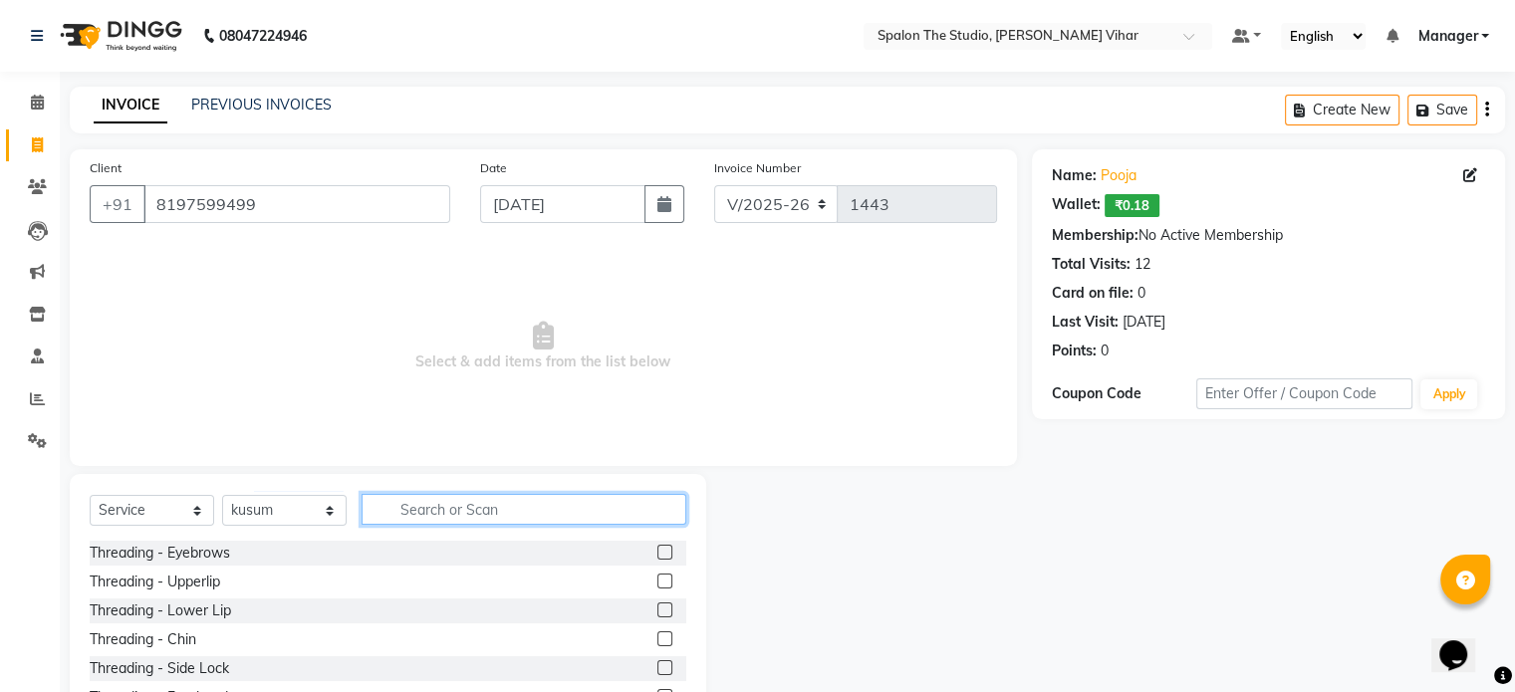
click at [484, 515] on input "text" at bounding box center [524, 509] width 325 height 31
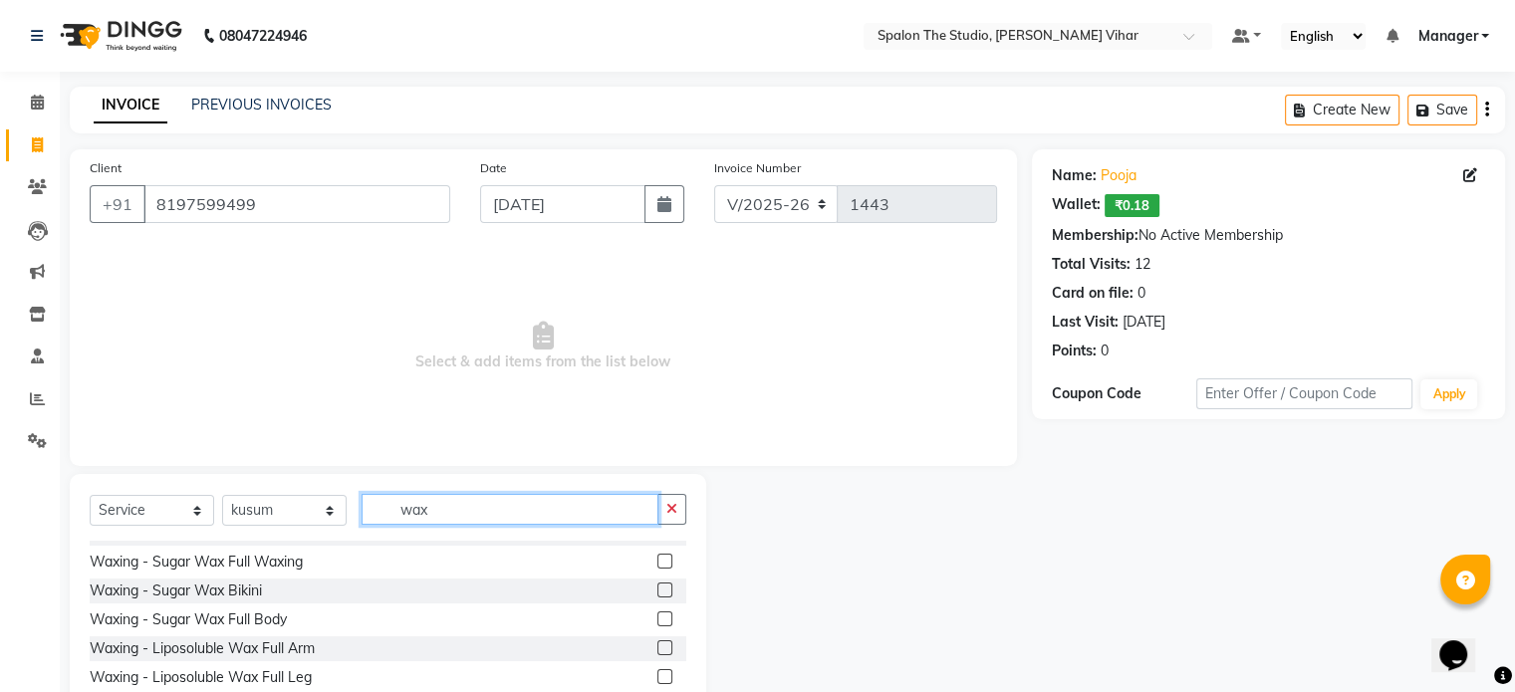
scroll to position [398, 0]
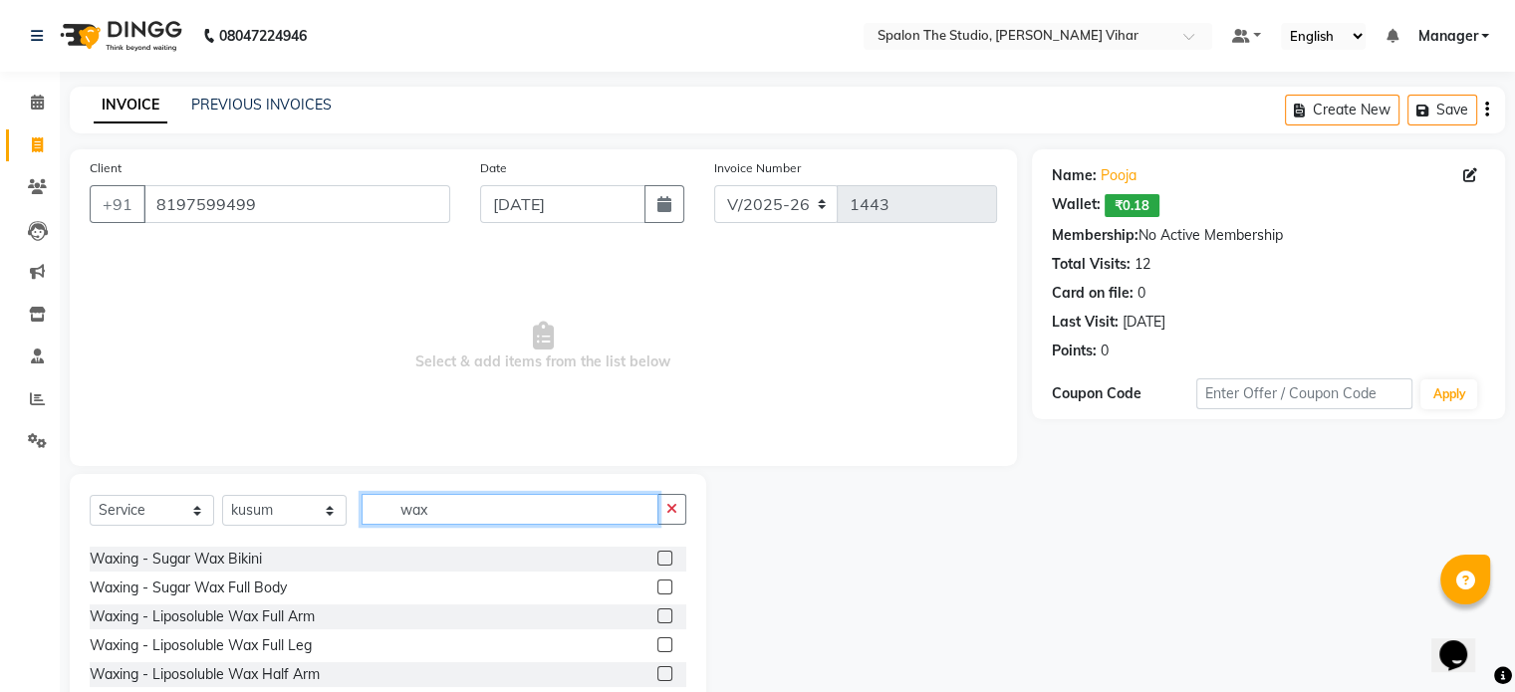
type input "wax"
click at [658, 616] on label at bounding box center [665, 616] width 15 height 15
click at [658, 616] on input "checkbox" at bounding box center [664, 617] width 13 height 13
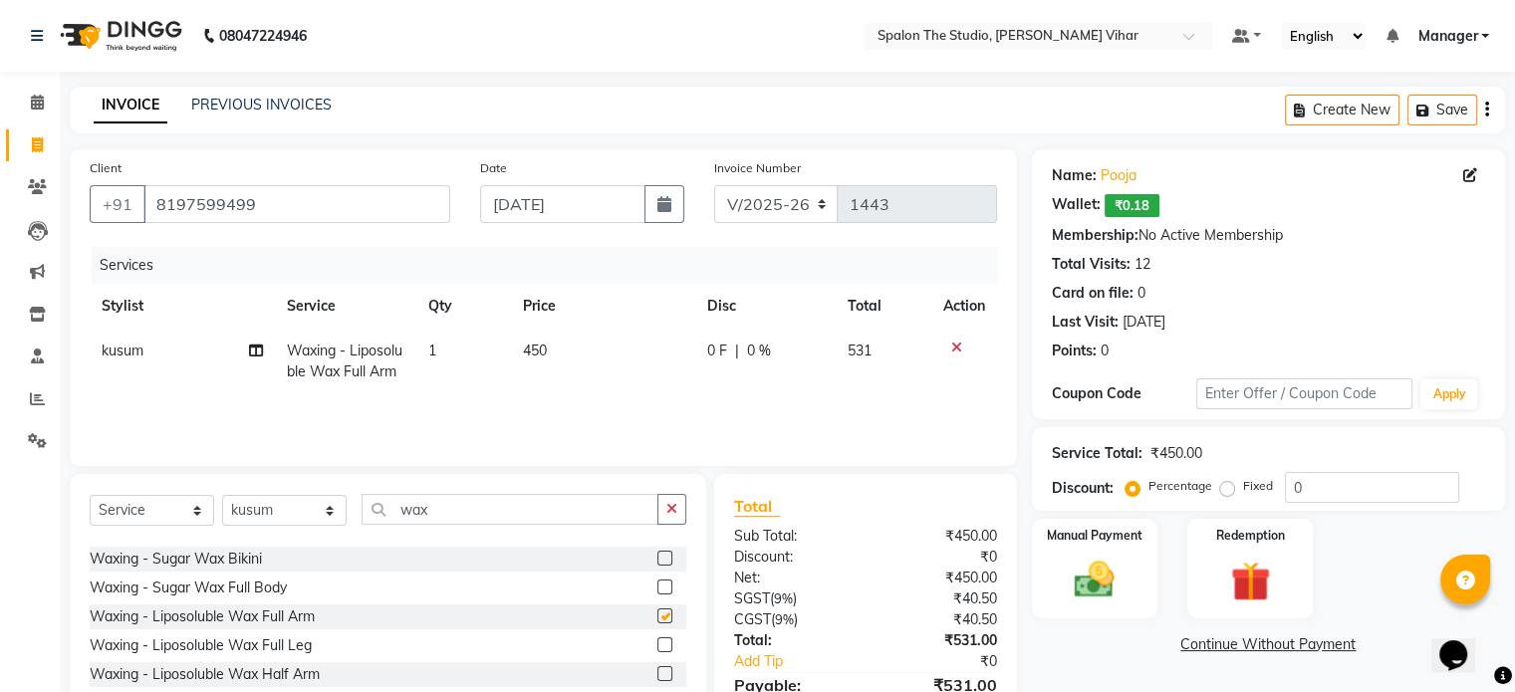
checkbox input "false"
click at [658, 647] on label at bounding box center [665, 645] width 15 height 15
click at [658, 647] on input "checkbox" at bounding box center [664, 646] width 13 height 13
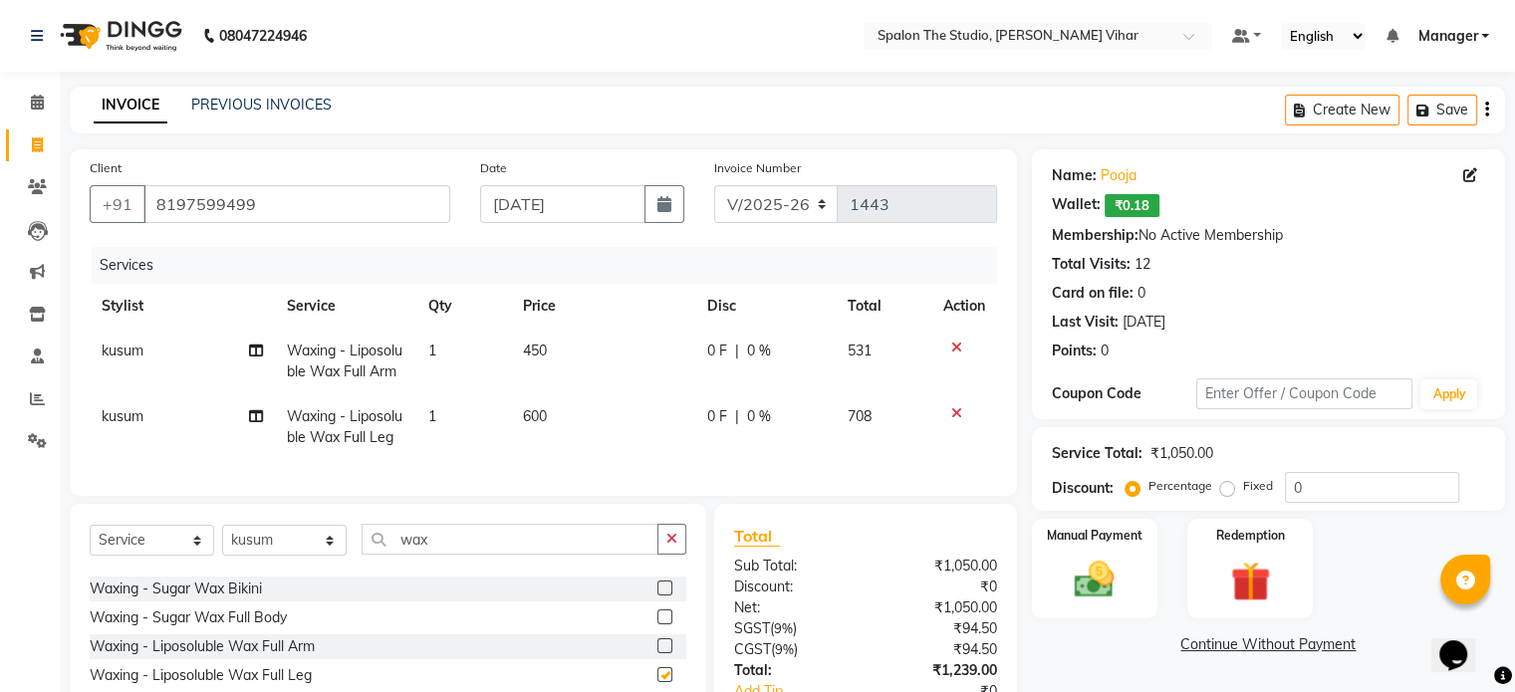
checkbox input "false"
click at [474, 555] on input "wax" at bounding box center [510, 539] width 297 height 31
type input "w"
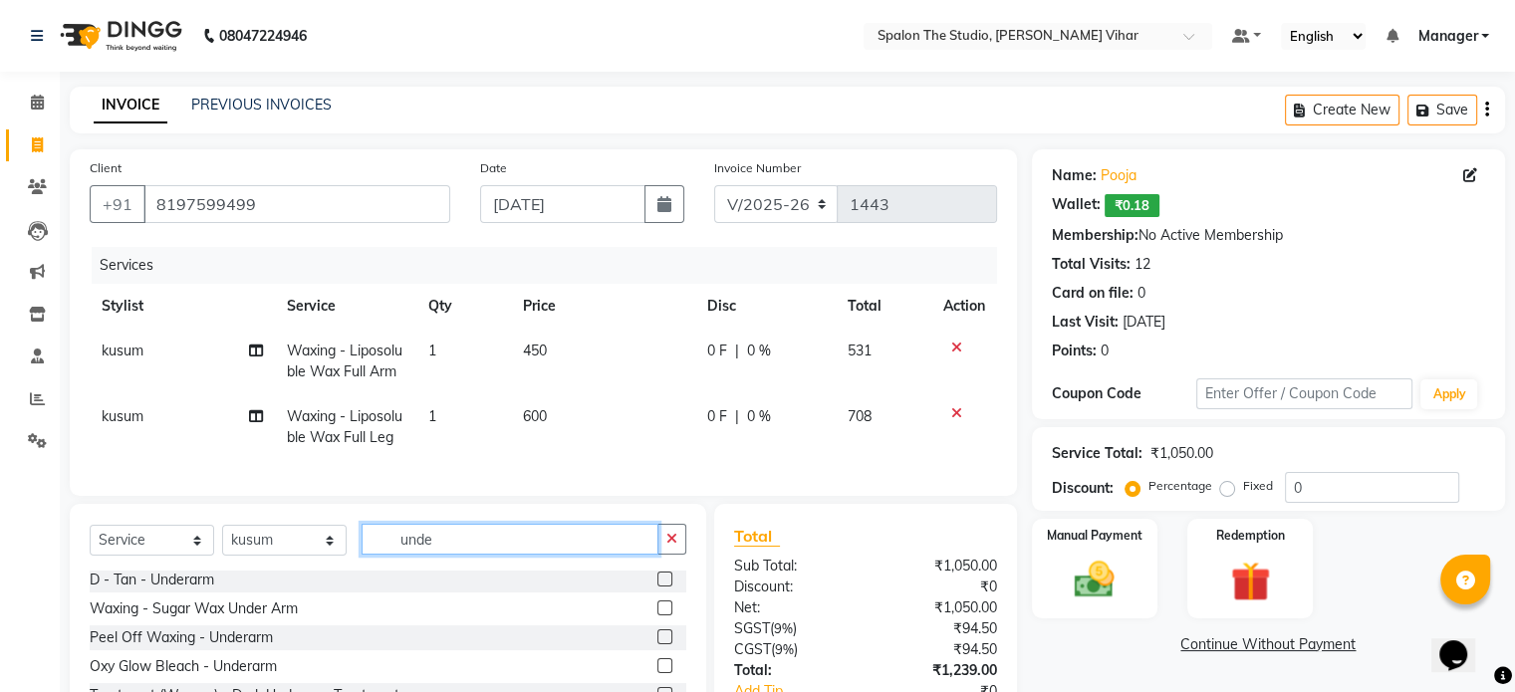
scroll to position [3, 0]
type input "under"
click at [658, 645] on label at bounding box center [665, 637] width 15 height 15
click at [658, 645] on input "checkbox" at bounding box center [664, 638] width 13 height 13
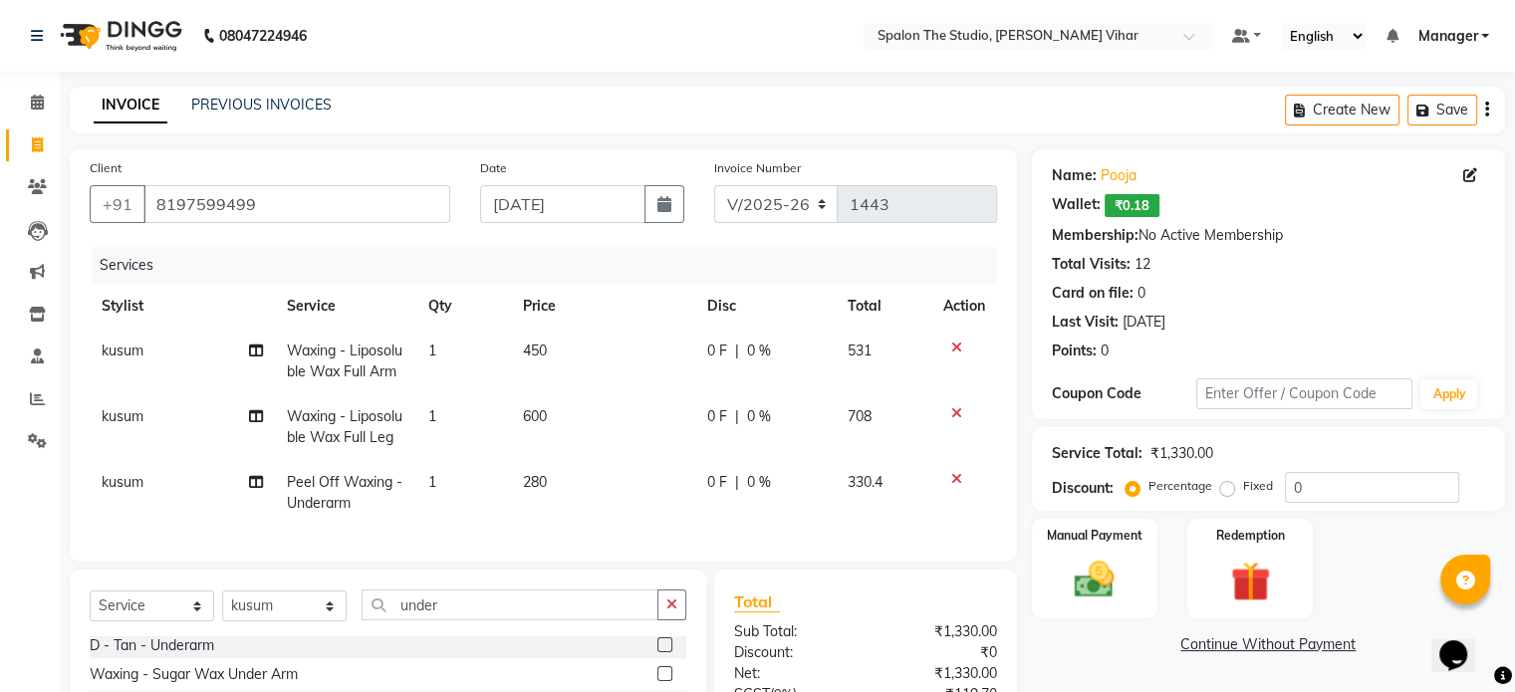
checkbox input "false"
click at [544, 486] on span "280" at bounding box center [535, 482] width 24 height 18
select select "79287"
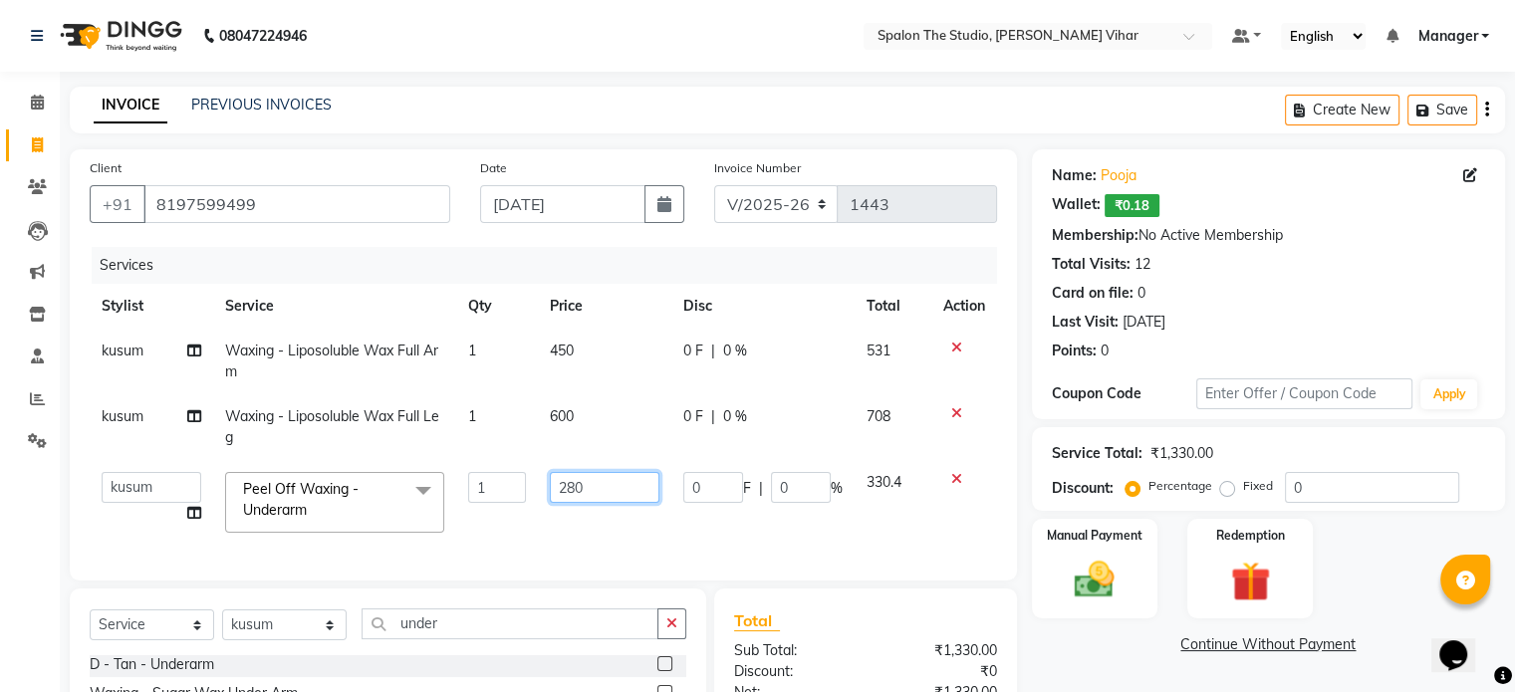
click at [575, 485] on input "280" at bounding box center [605, 487] width 110 height 31
click at [609, 486] on input "280" at bounding box center [605, 487] width 110 height 31
type input "2"
type input "300"
click at [664, 525] on td "300" at bounding box center [604, 502] width 133 height 85
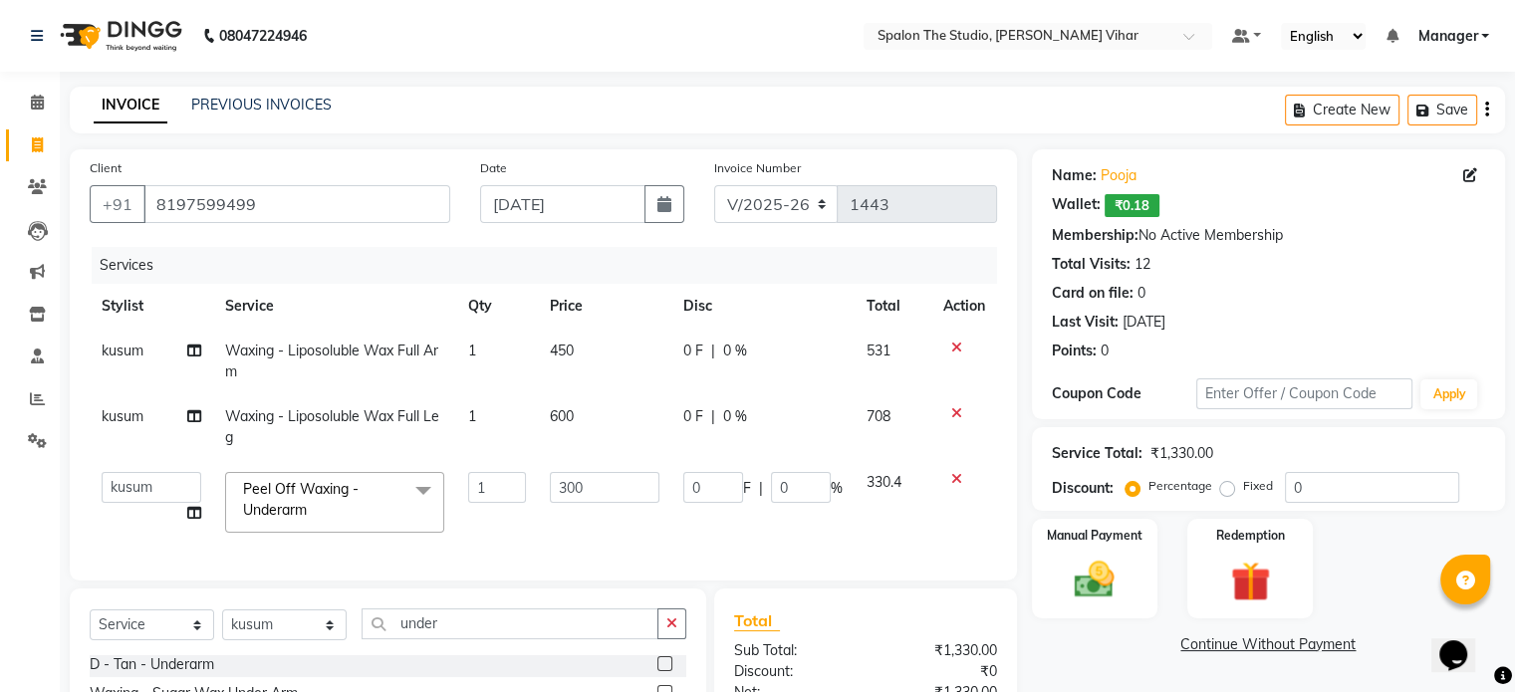
select select "79287"
click at [598, 409] on td "600" at bounding box center [604, 428] width 133 height 66
select select "79287"
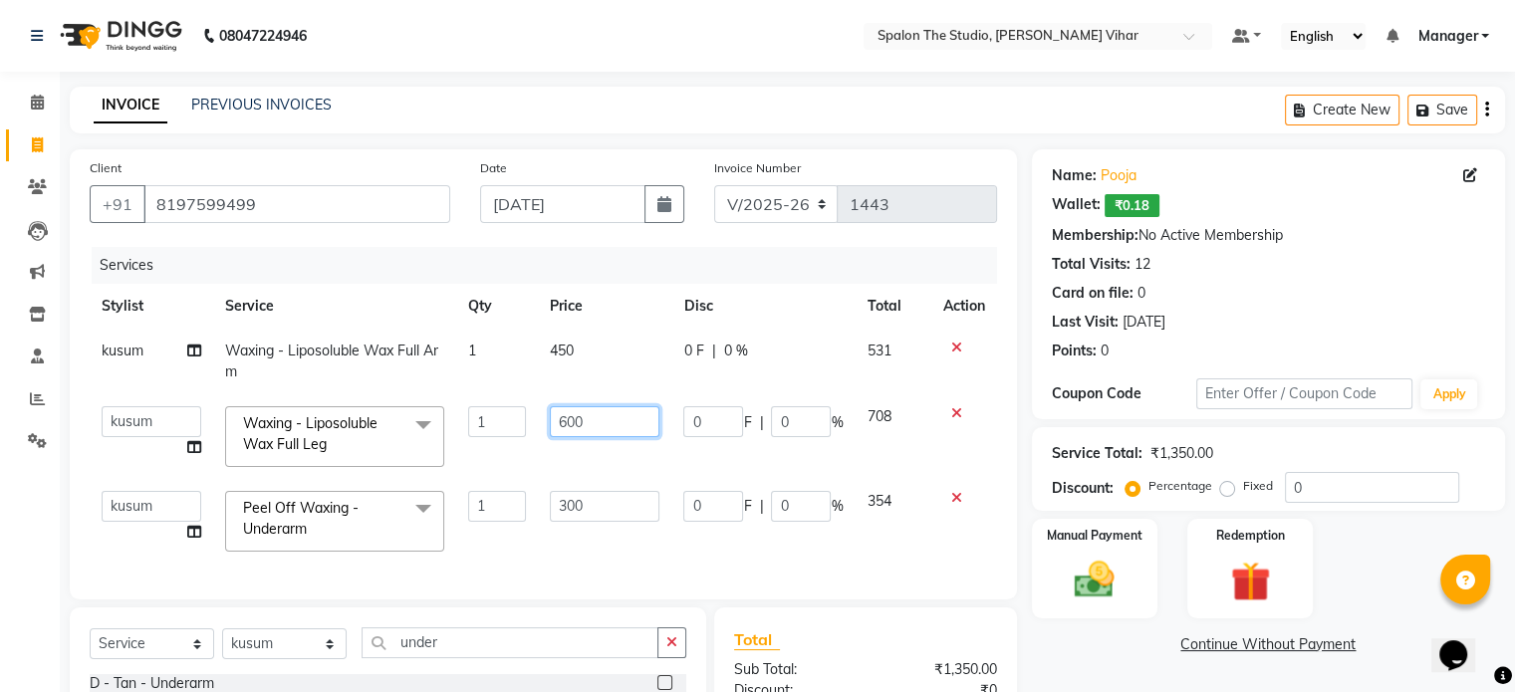
click at [605, 408] on input "600" at bounding box center [605, 421] width 110 height 31
type input "6"
type input "650"
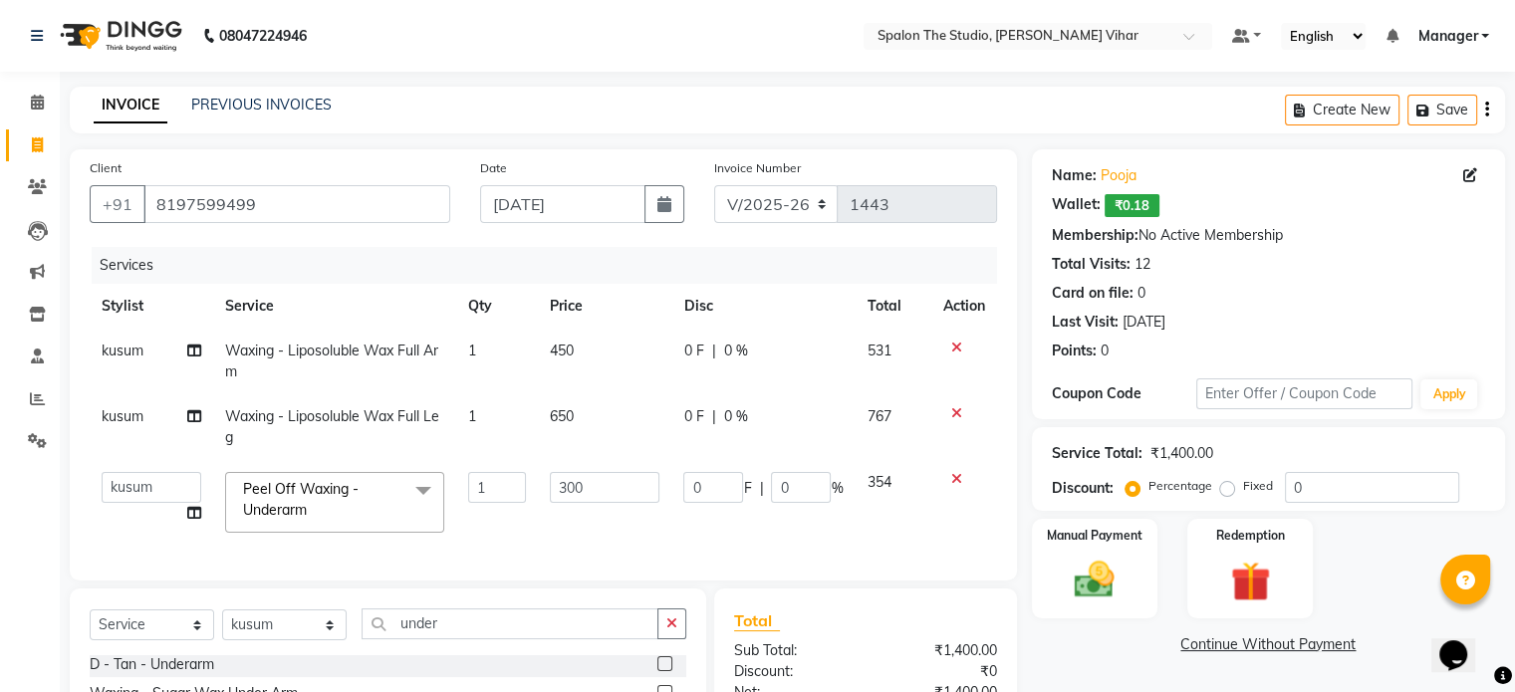
click at [606, 360] on td "450" at bounding box center [604, 362] width 133 height 66
select select "79287"
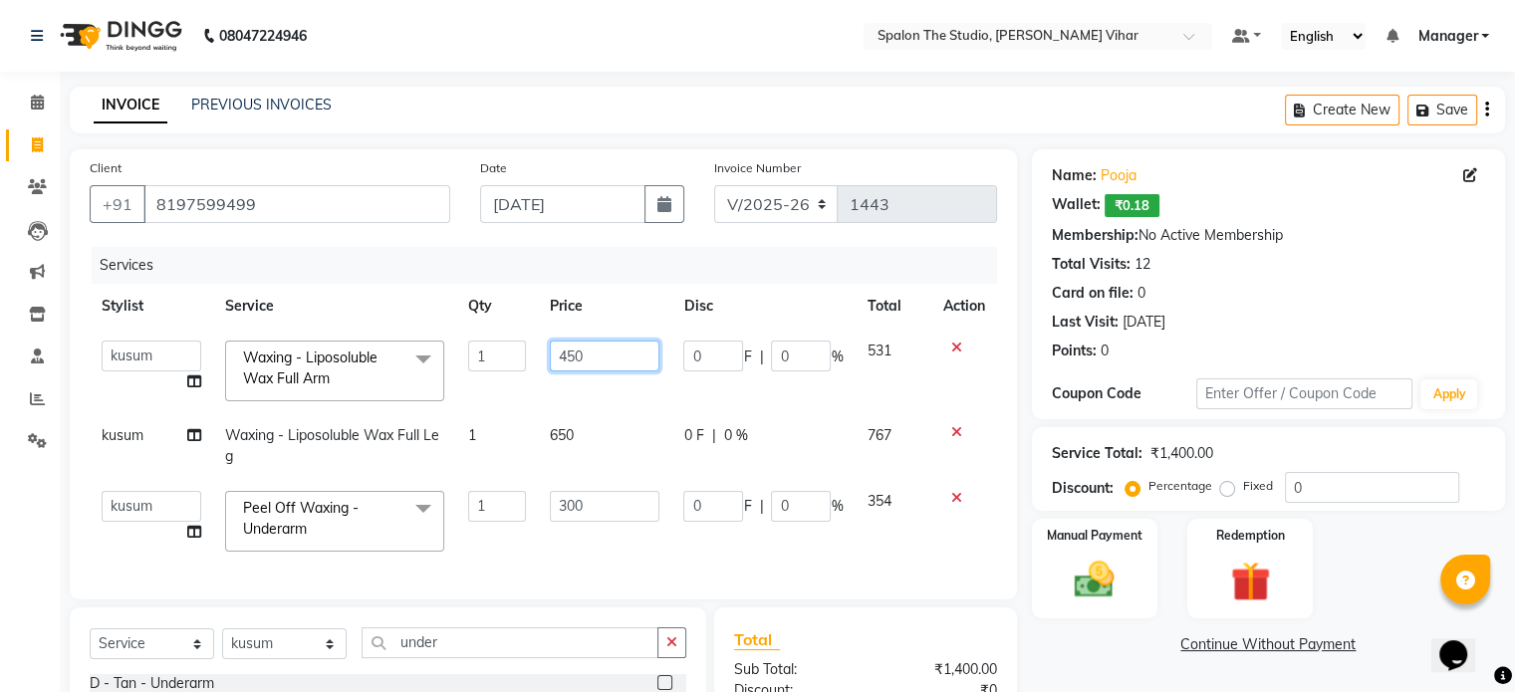
click at [610, 350] on input "450" at bounding box center [605, 356] width 110 height 31
type input "4"
type input "850"
click at [601, 386] on td "850" at bounding box center [604, 371] width 133 height 85
select select "79287"
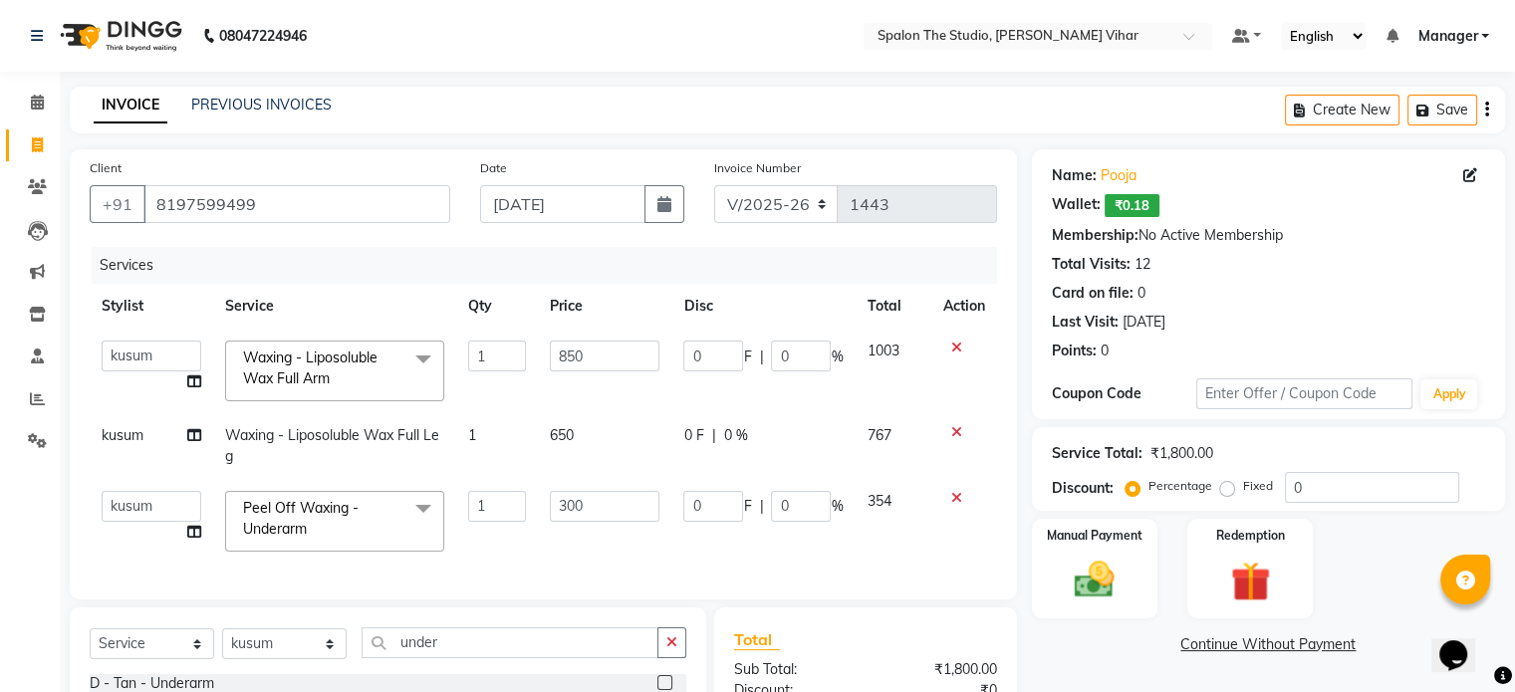
click at [884, 549] on td "354" at bounding box center [893, 521] width 76 height 85
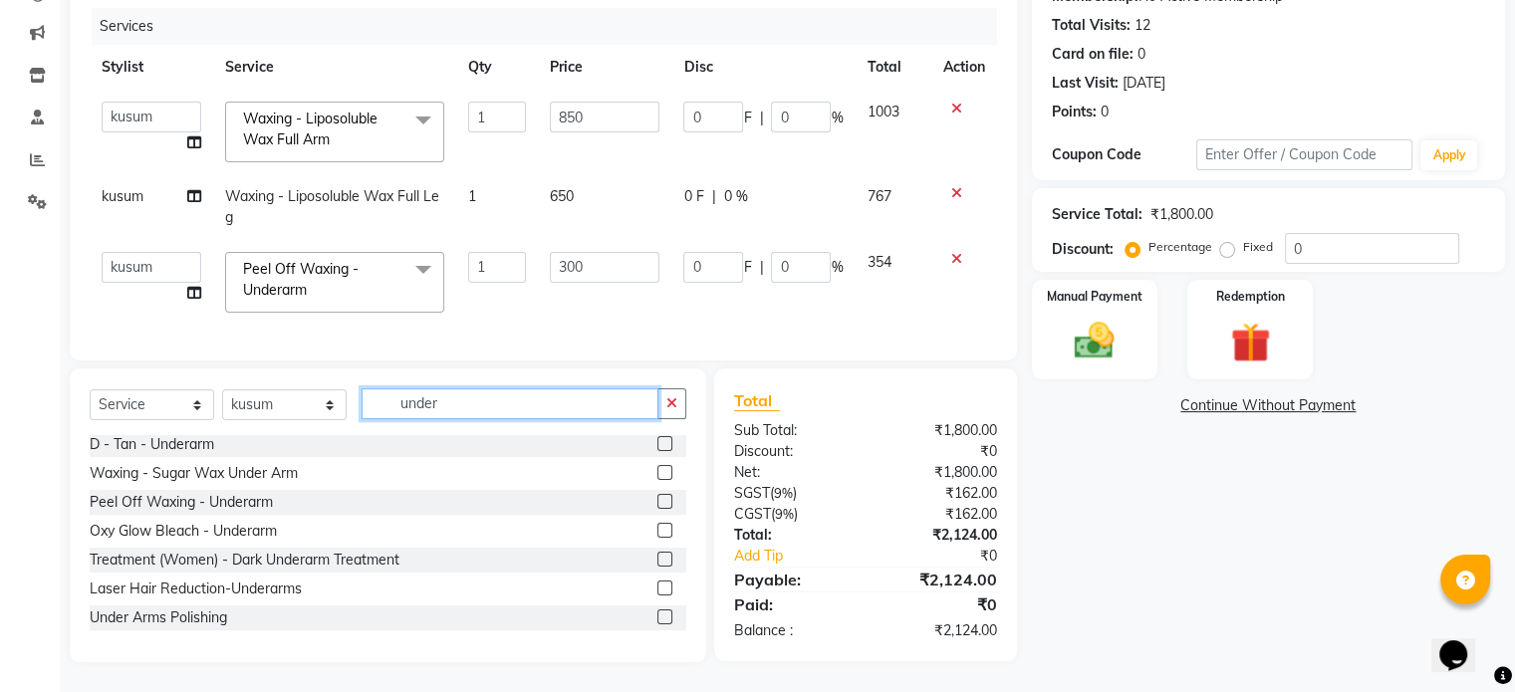
click at [464, 410] on input "under" at bounding box center [510, 404] width 297 height 31
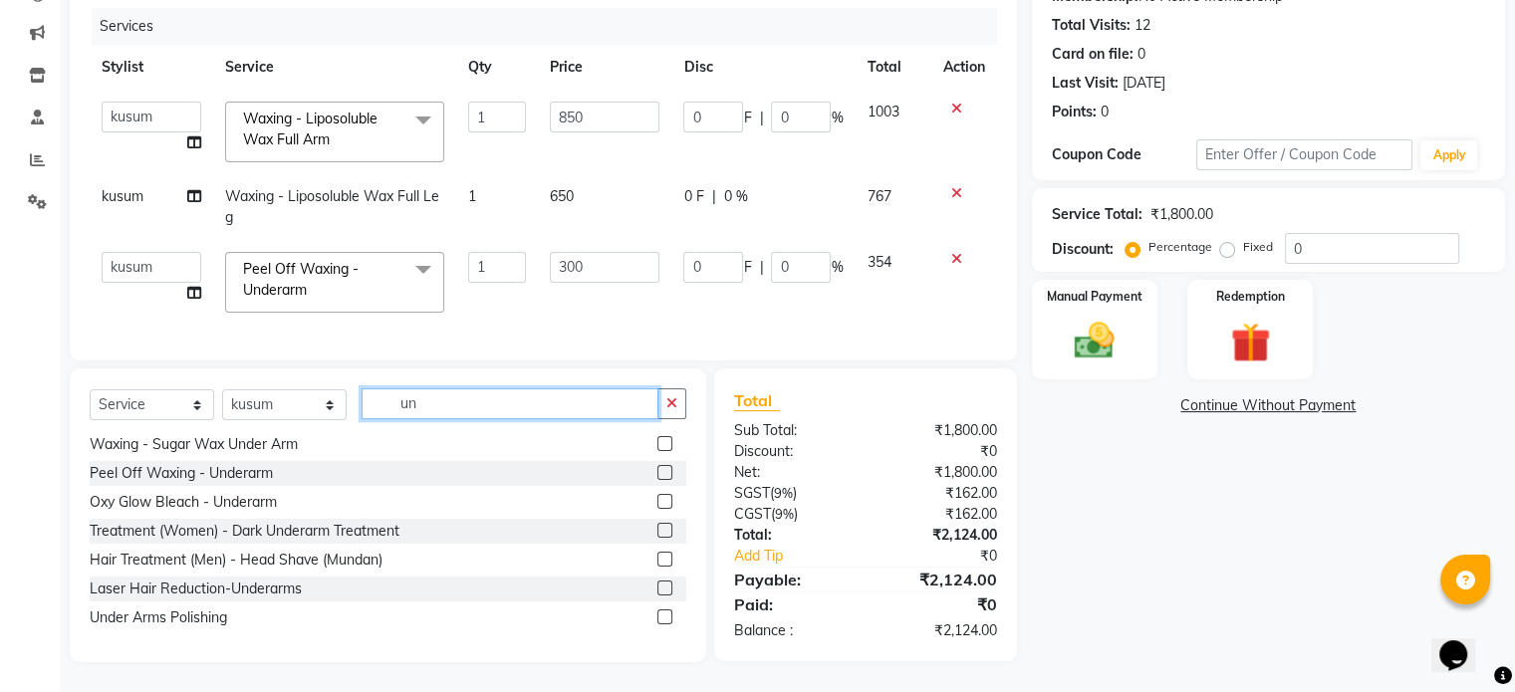
type input "u"
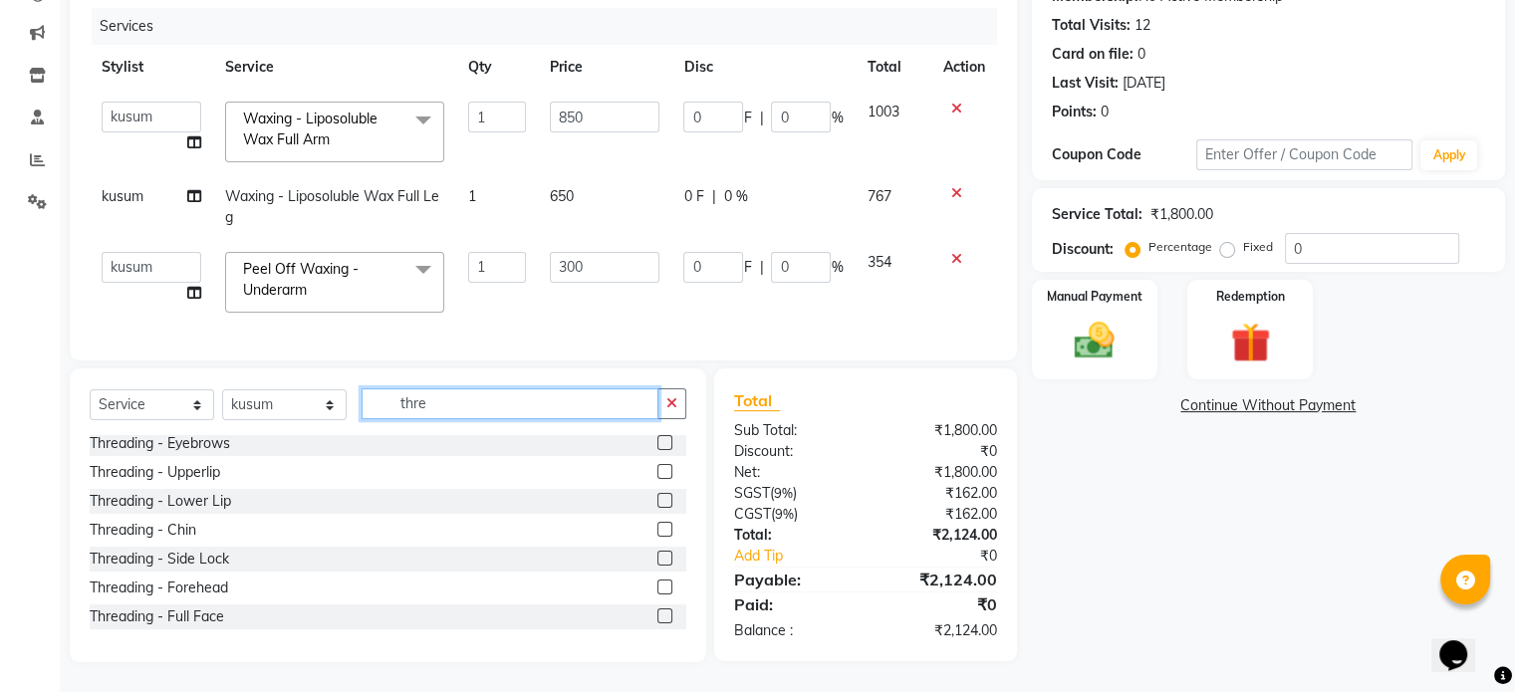
scroll to position [0, 0]
type input "thre"
click at [658, 444] on label at bounding box center [665, 446] width 15 height 15
click at [658, 444] on input "checkbox" at bounding box center [664, 447] width 13 height 13
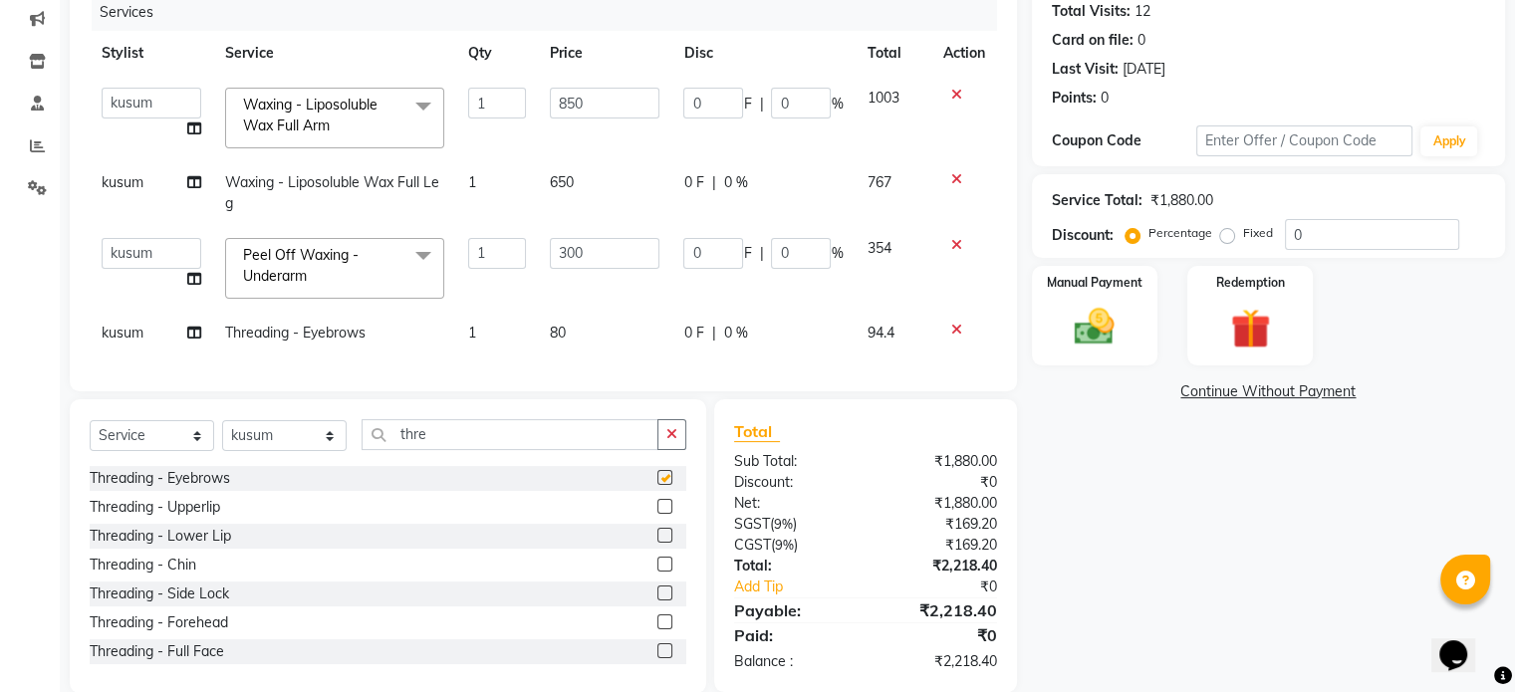
checkbox input "false"
click at [658, 514] on label at bounding box center [665, 506] width 15 height 15
click at [658, 514] on input "checkbox" at bounding box center [664, 507] width 13 height 13
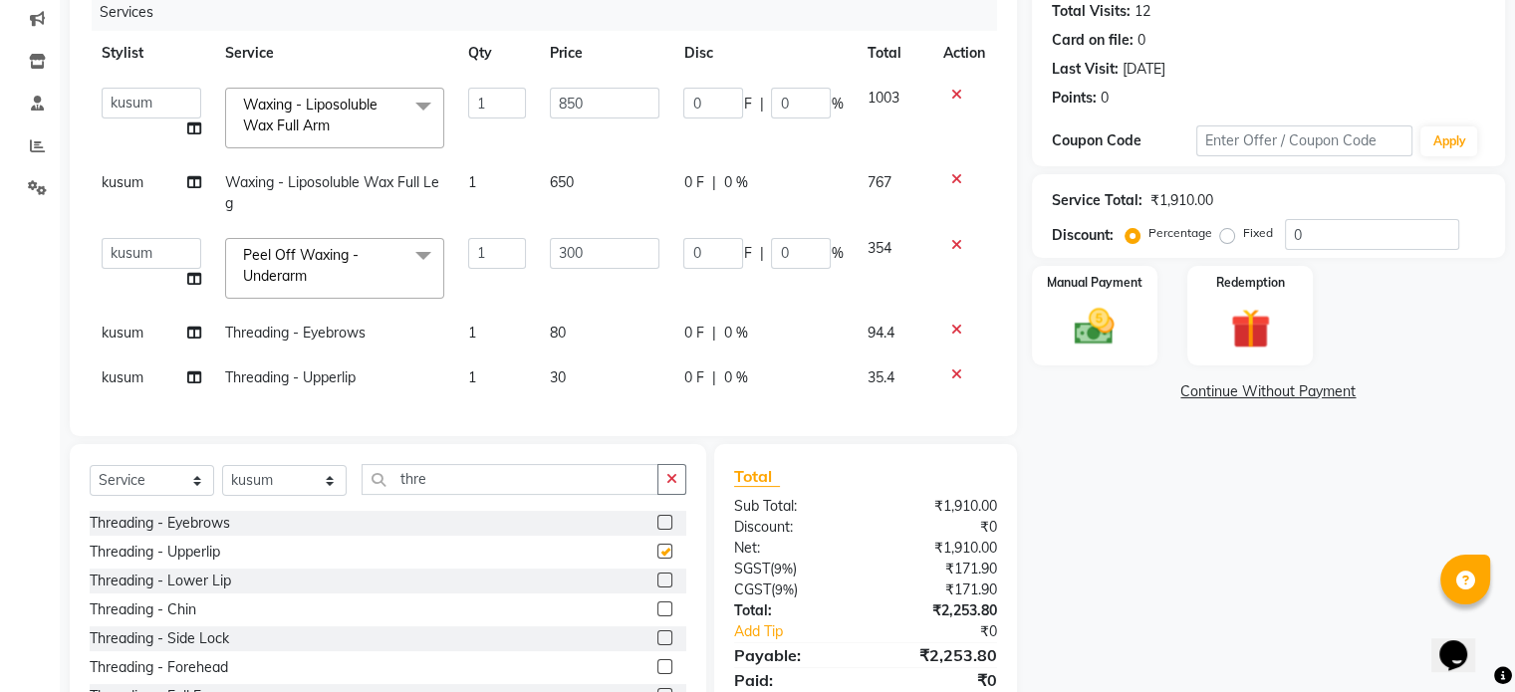
checkbox input "false"
click at [577, 358] on td "30" at bounding box center [604, 378] width 133 height 45
select select "79287"
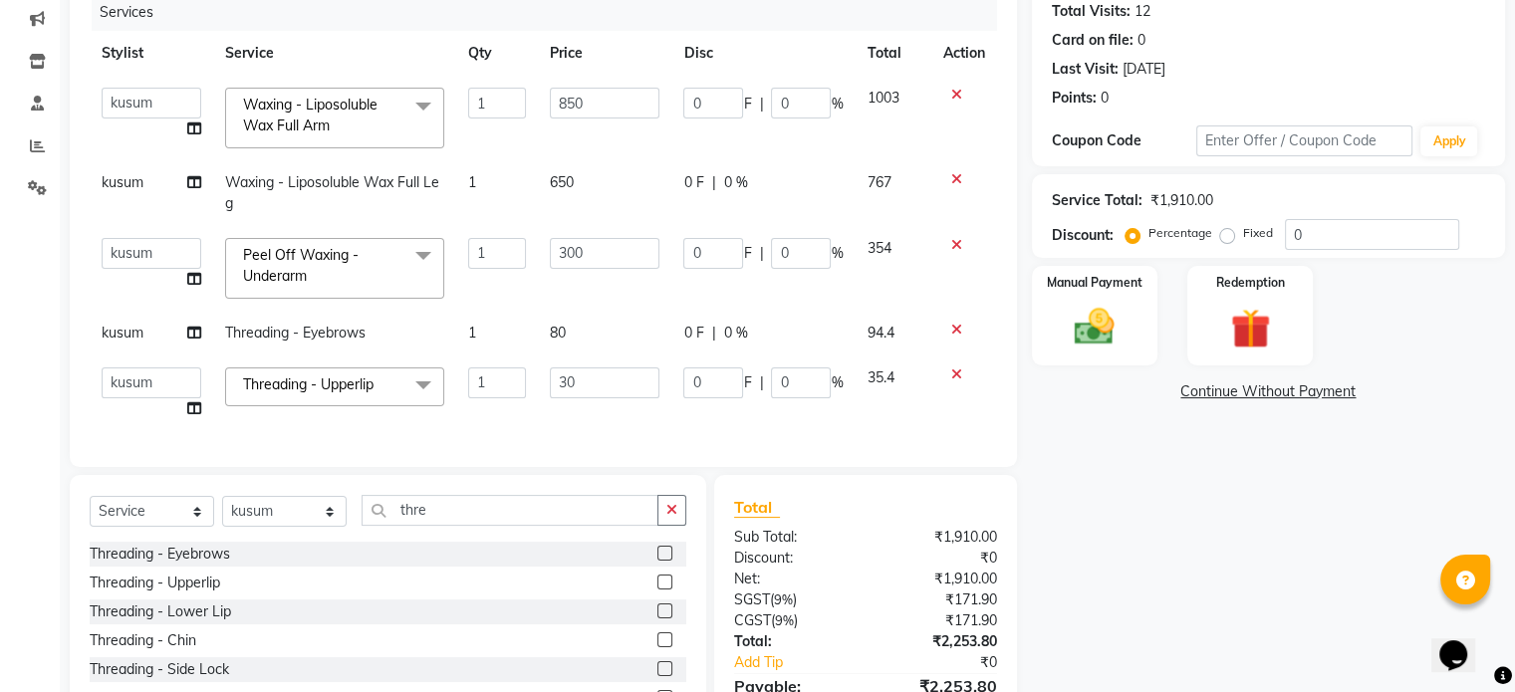
click at [602, 357] on td "30" at bounding box center [604, 394] width 133 height 76
click at [606, 374] on input "30" at bounding box center [605, 383] width 110 height 31
type input "3"
type input "95"
click at [667, 425] on div "Services Stylist Service Qty Price Disc Total Action Aarti [PERSON_NAME] Gernal…" at bounding box center [544, 220] width 908 height 453
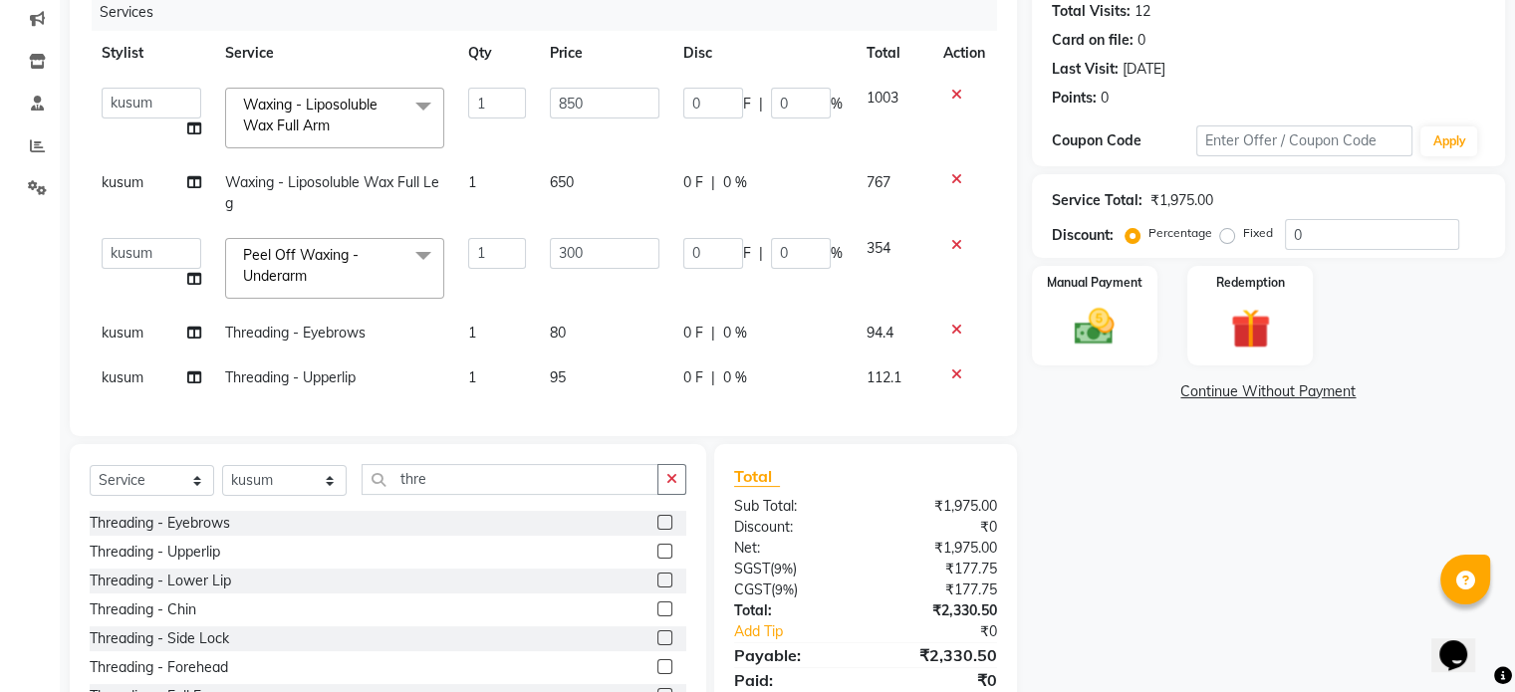
click at [603, 338] on td "80" at bounding box center [604, 333] width 133 height 45
select select "79287"
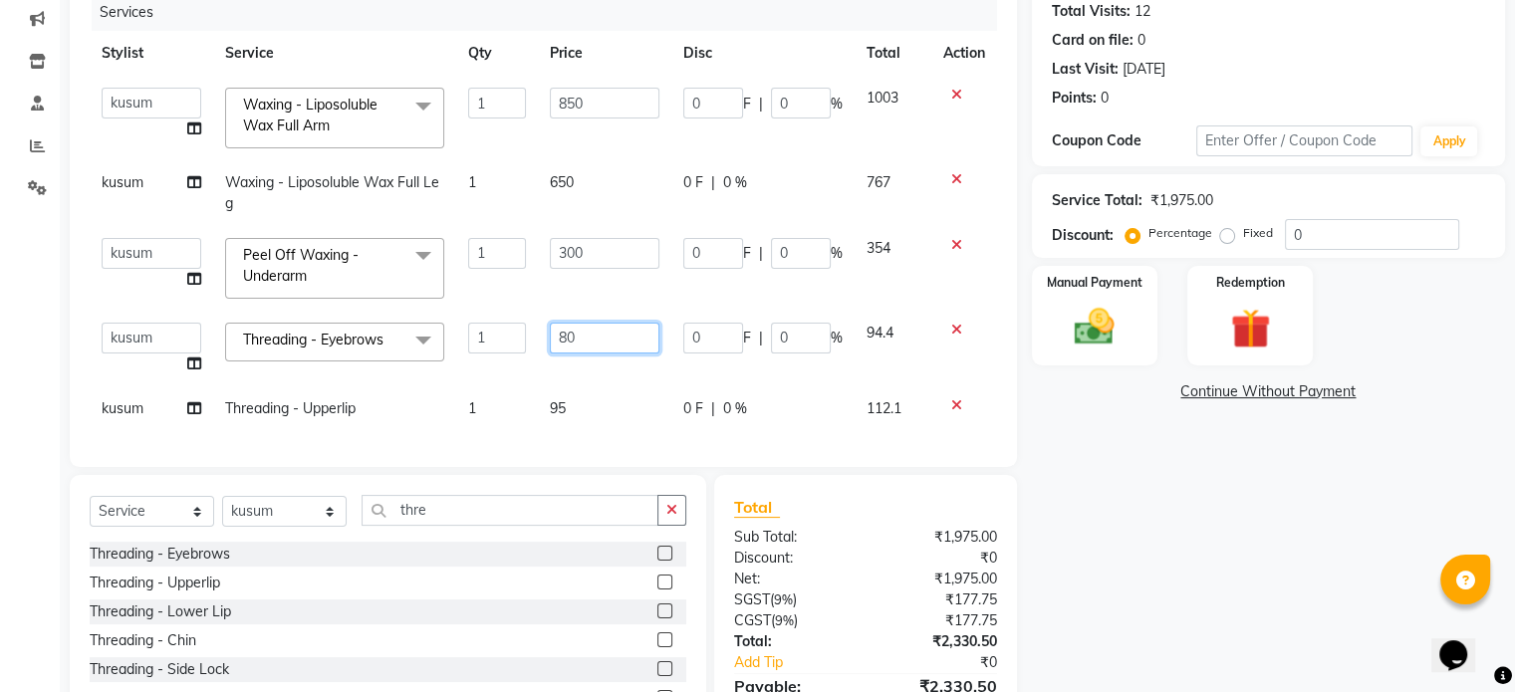
click at [600, 334] on input "80" at bounding box center [605, 338] width 110 height 31
type input "8"
type input "95"
click at [649, 387] on td "95" at bounding box center [604, 409] width 133 height 45
select select "79287"
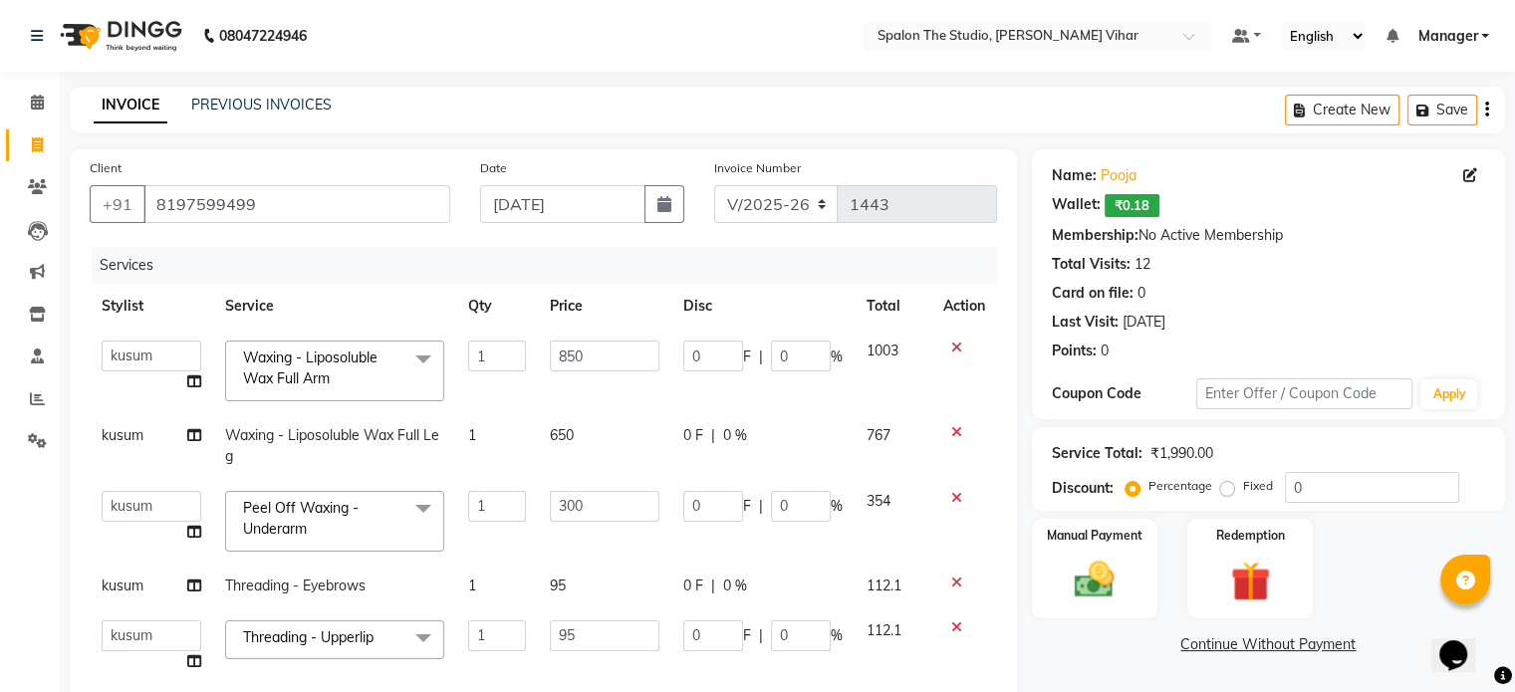
click at [1486, 110] on icon "button" at bounding box center [1487, 110] width 4 height 1
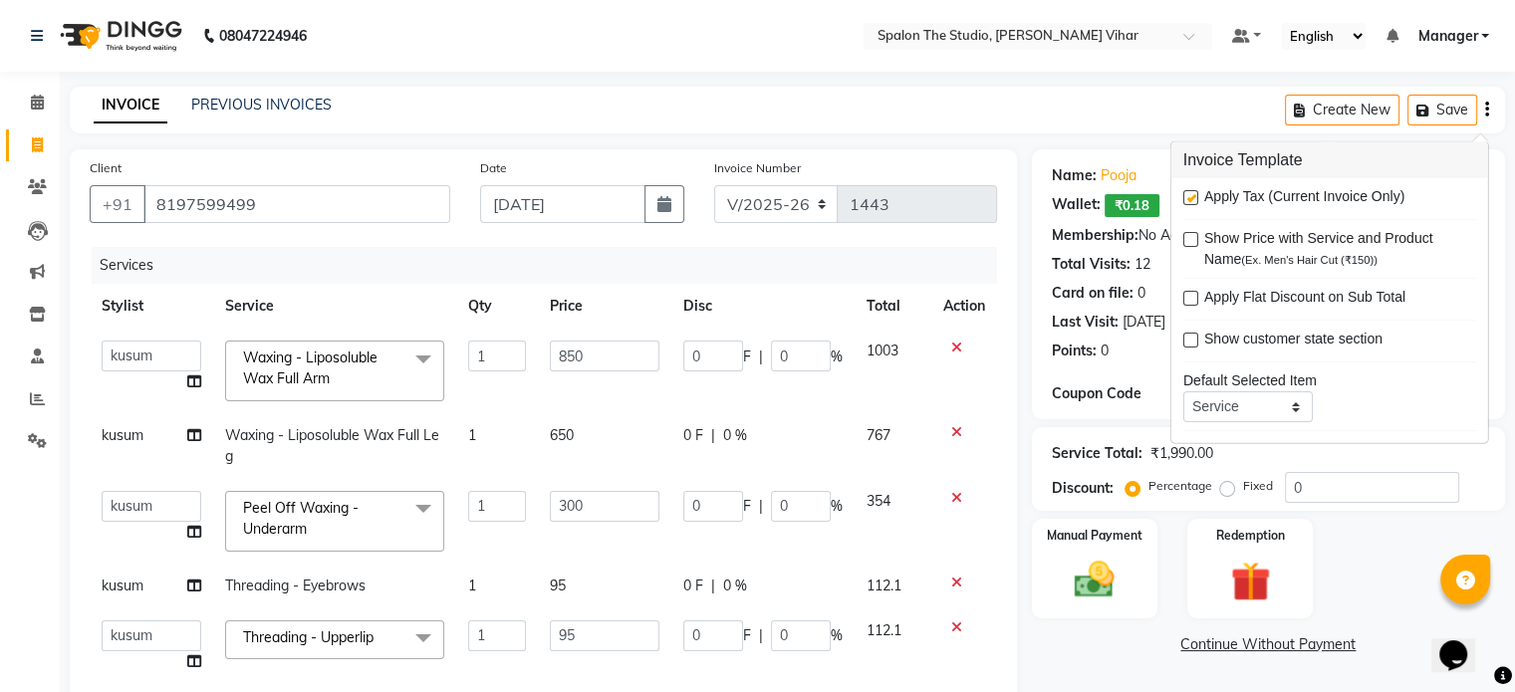
click at [1190, 188] on div "Apply Tax (Current Invoice Only)" at bounding box center [1330, 198] width 293 height 25
click at [1192, 193] on label at bounding box center [1191, 197] width 15 height 15
click at [1192, 193] on input "checkbox" at bounding box center [1190, 198] width 13 height 13
checkbox input "false"
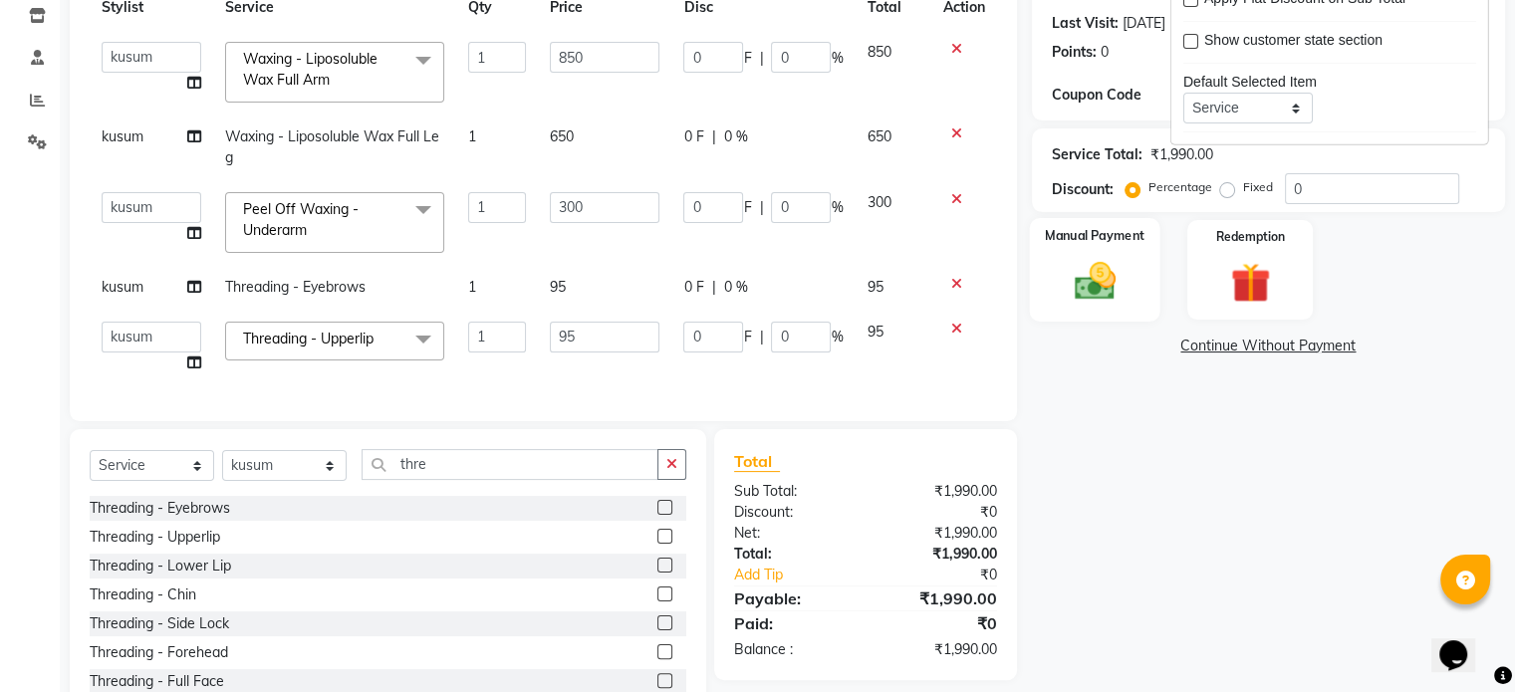
drag, startPoint x: 1130, startPoint y: 297, endPoint x: 1146, endPoint y: 310, distance: 20.5
click at [1130, 297] on div "Manual Payment" at bounding box center [1094, 269] width 131 height 103
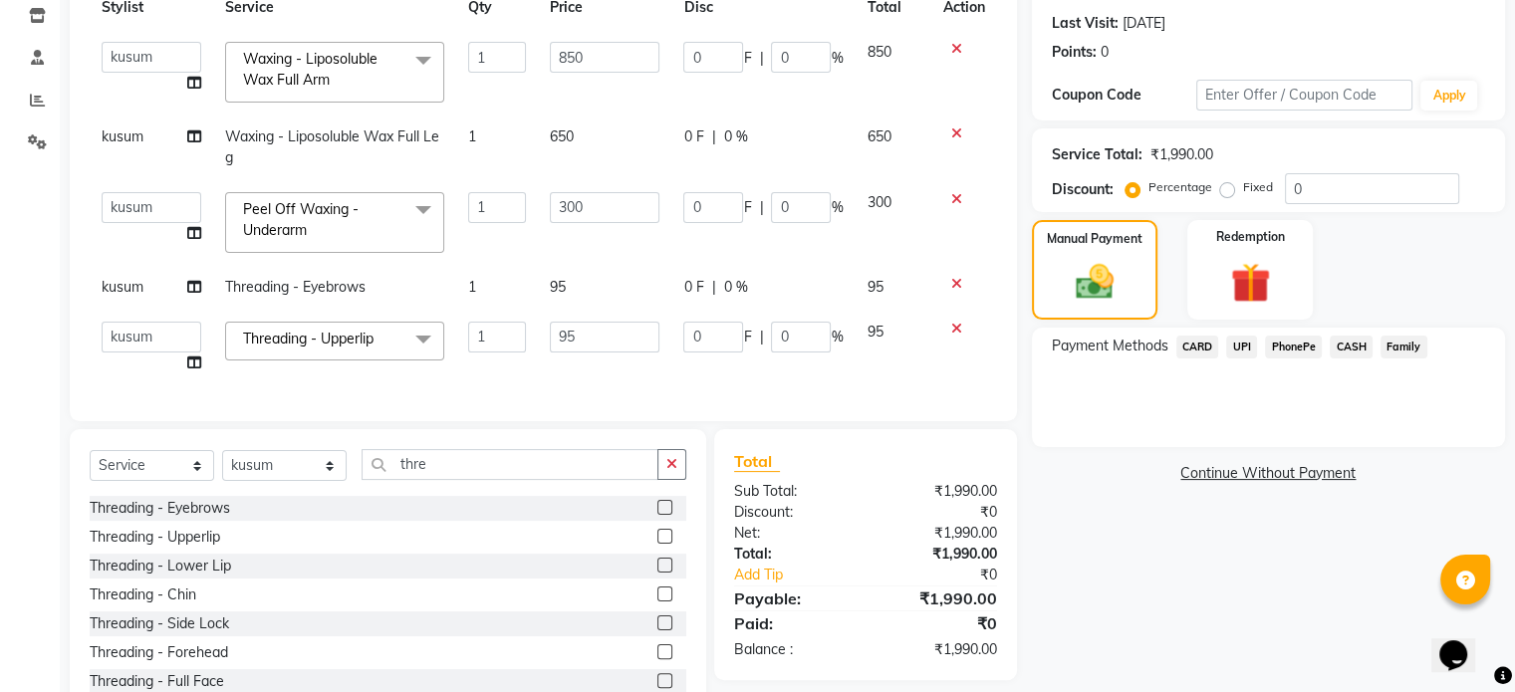
click at [1247, 345] on span "UPI" at bounding box center [1241, 347] width 31 height 23
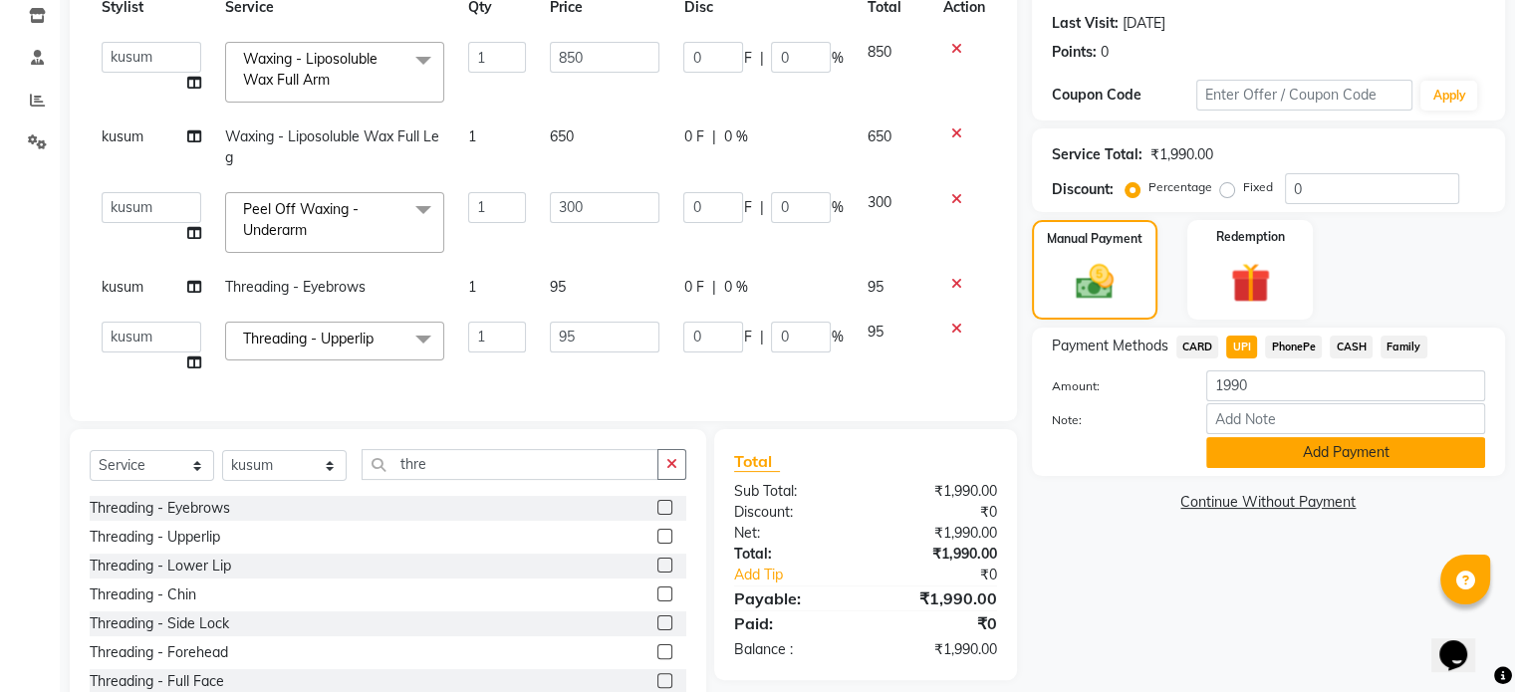
click at [1286, 445] on button "Add Payment" at bounding box center [1345, 452] width 279 height 31
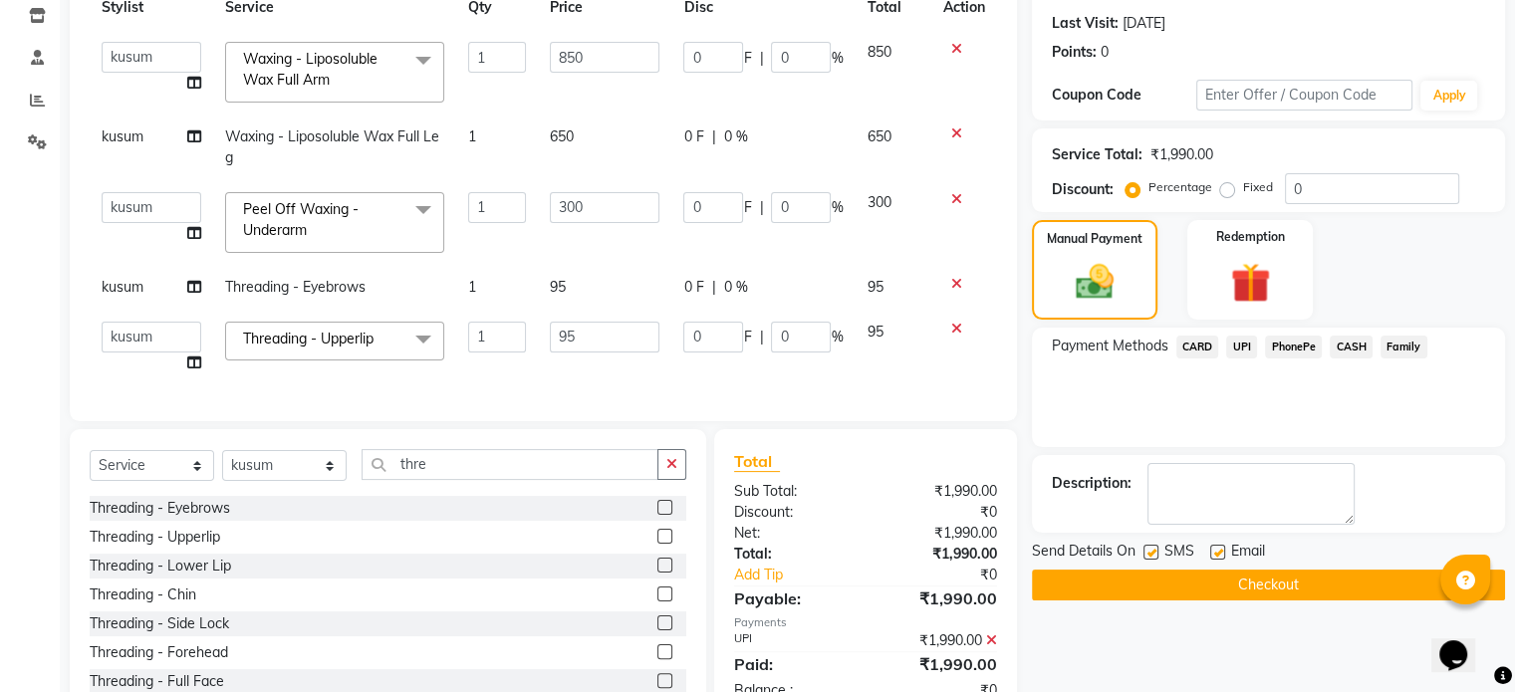
scroll to position [375, 0]
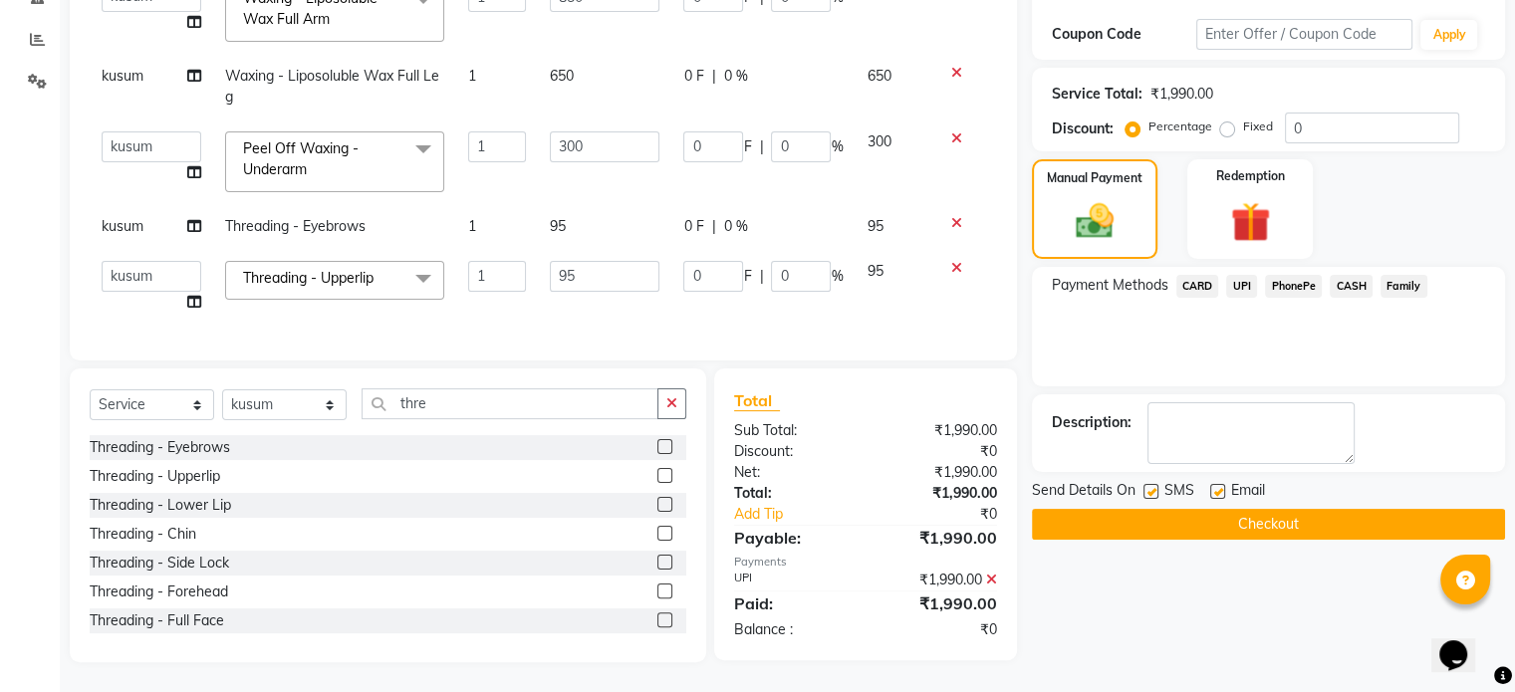
click at [1315, 509] on button "Checkout" at bounding box center [1268, 524] width 473 height 31
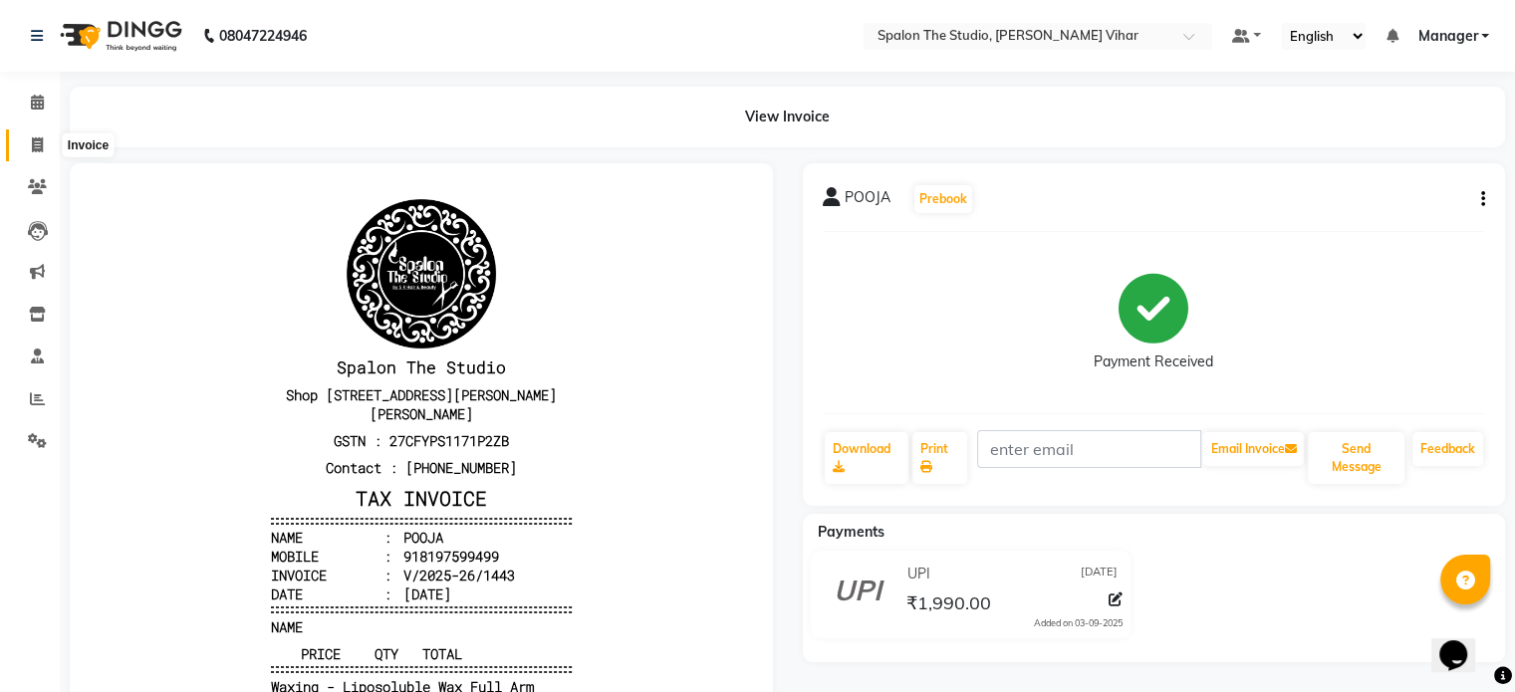
click at [39, 146] on icon at bounding box center [37, 144] width 11 height 15
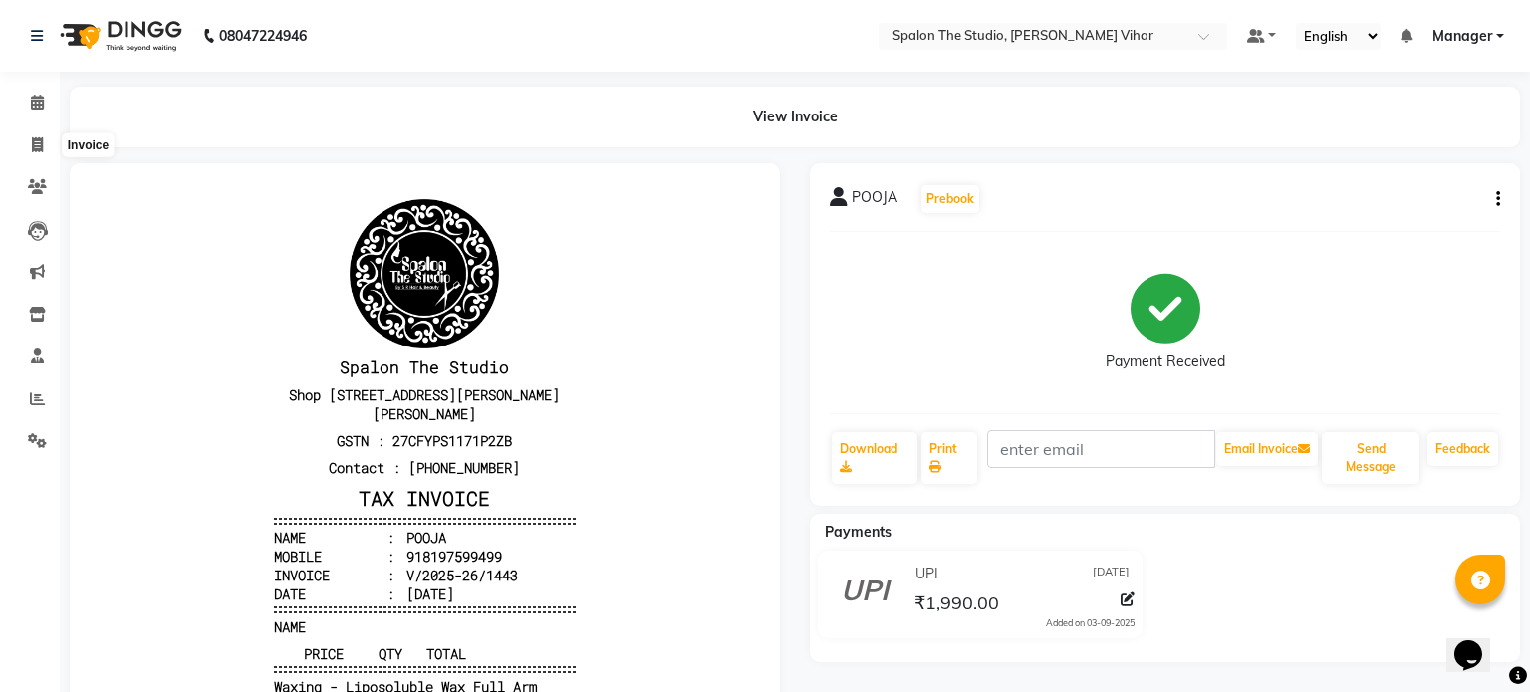
select select "903"
select select "service"
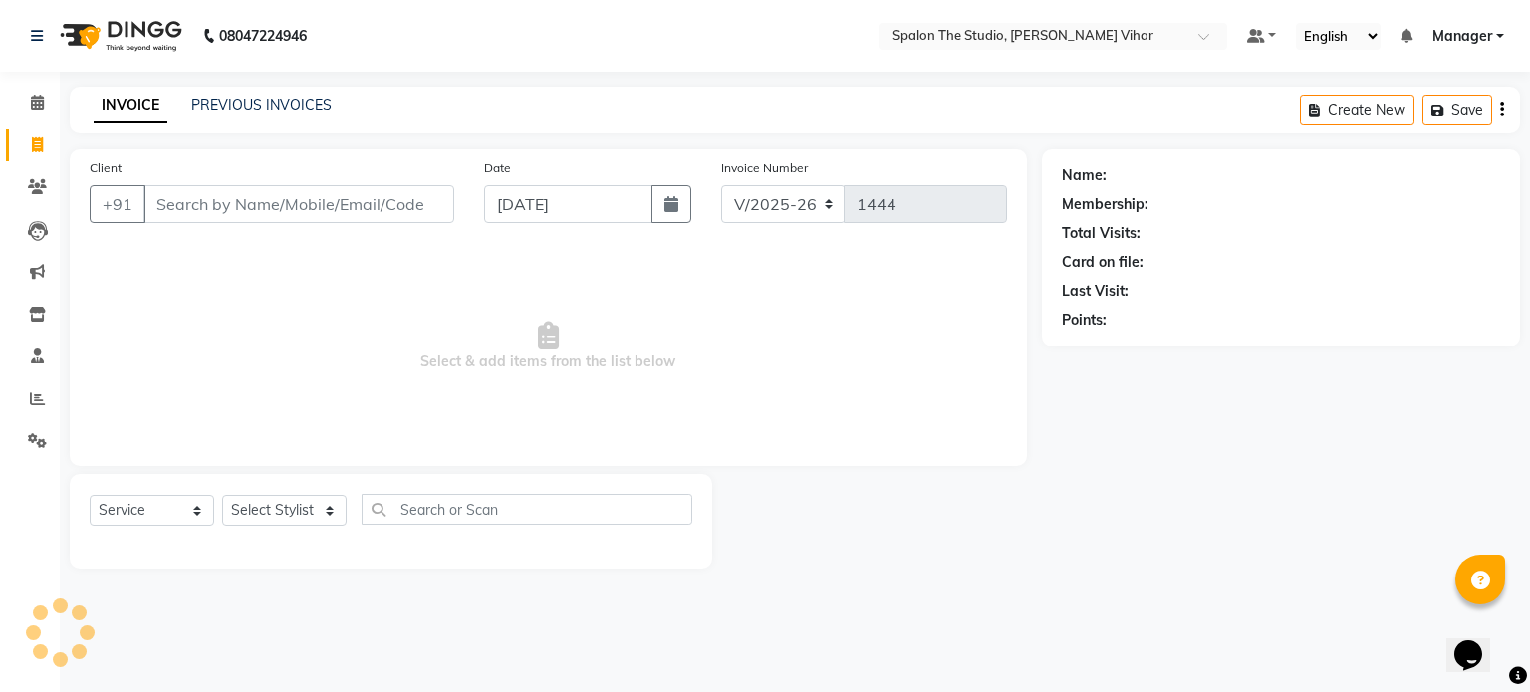
click at [231, 201] on input "Client" at bounding box center [298, 204] width 311 height 38
type input "9"
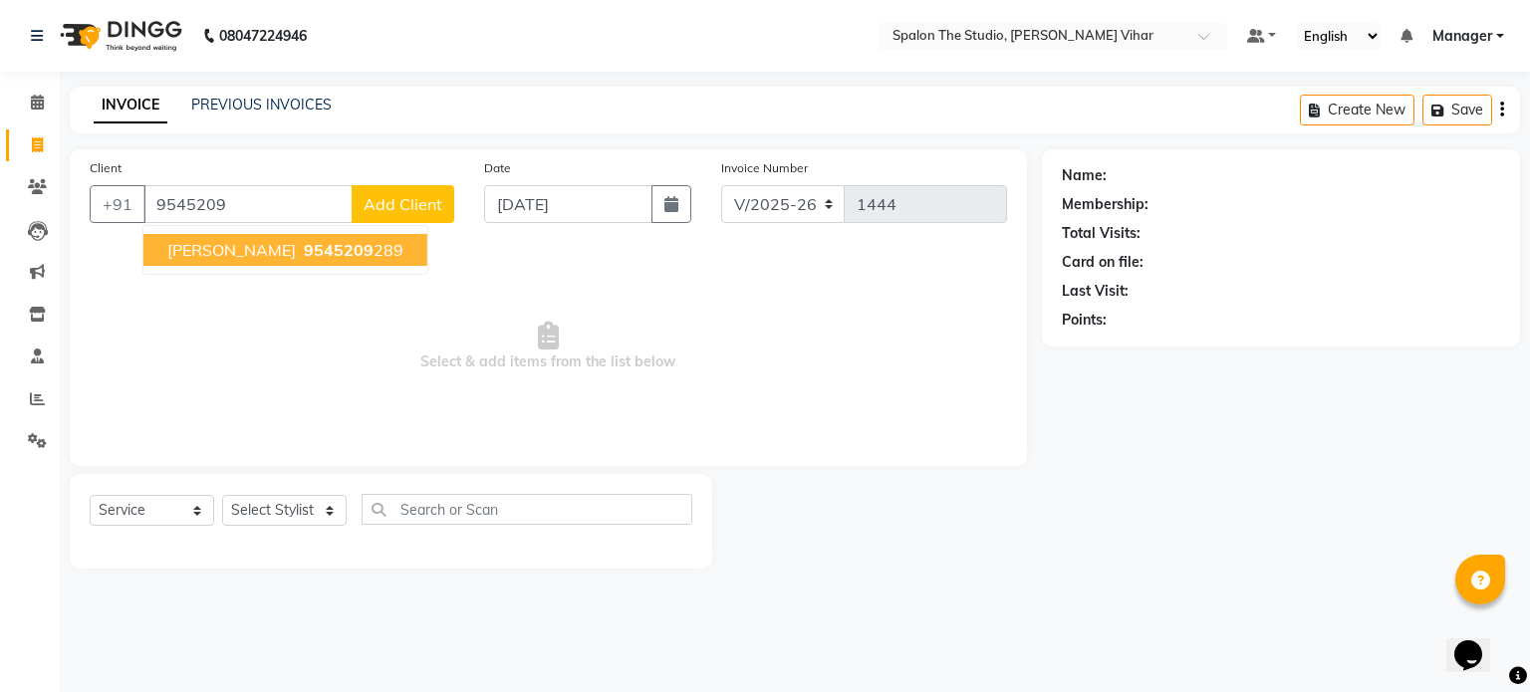
click at [214, 252] on span "[PERSON_NAME]" at bounding box center [231, 250] width 129 height 20
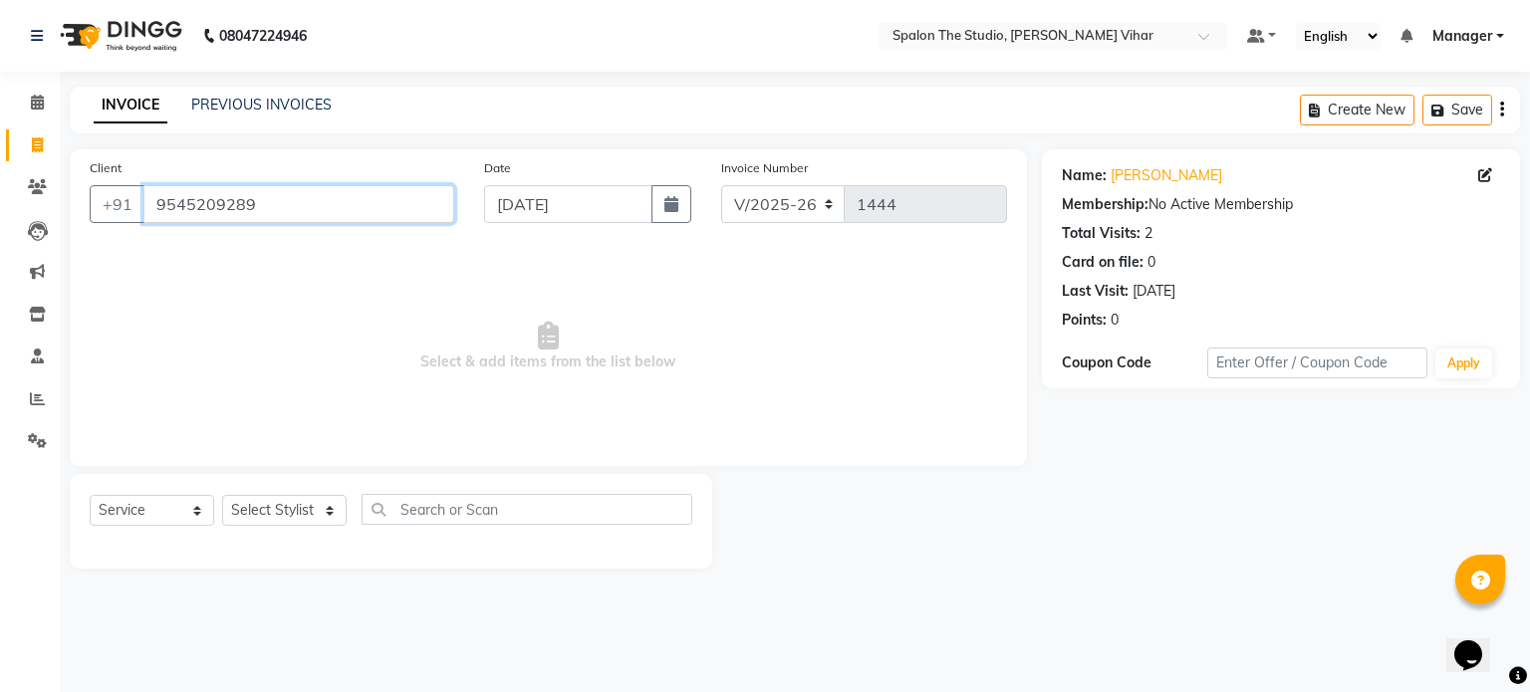
click at [404, 189] on input "9545209289" at bounding box center [298, 204] width 311 height 38
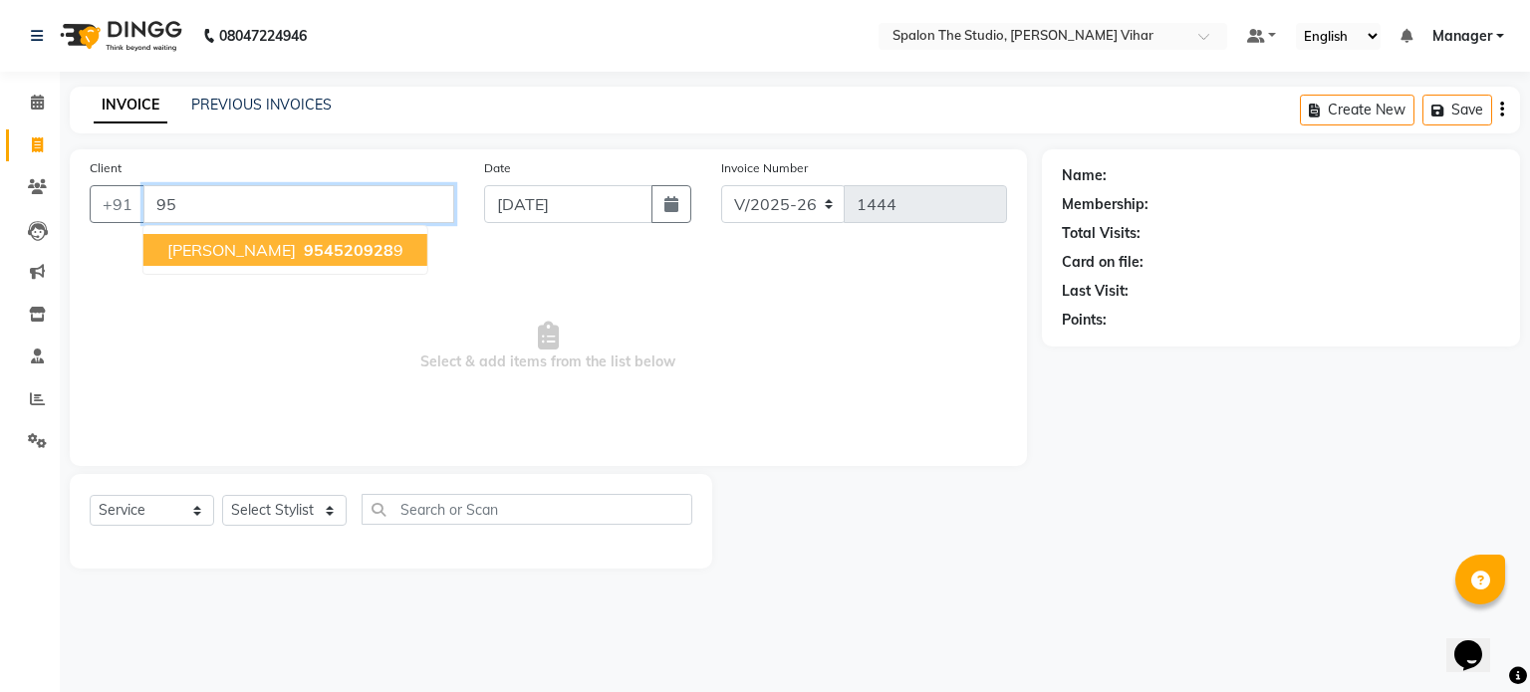
type input "9"
click at [300, 242] on ngb-highlight "9878212 355" at bounding box center [352, 250] width 104 height 20
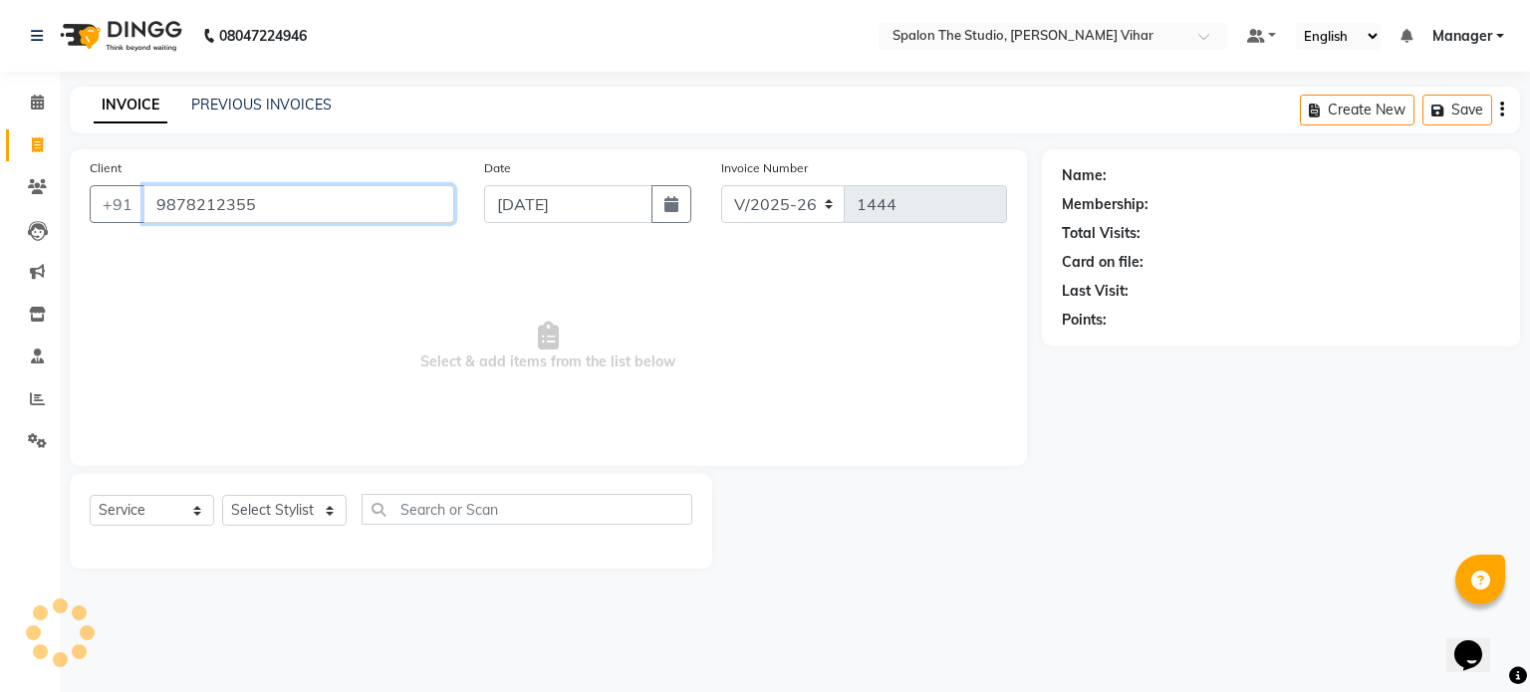
type input "9878212355"
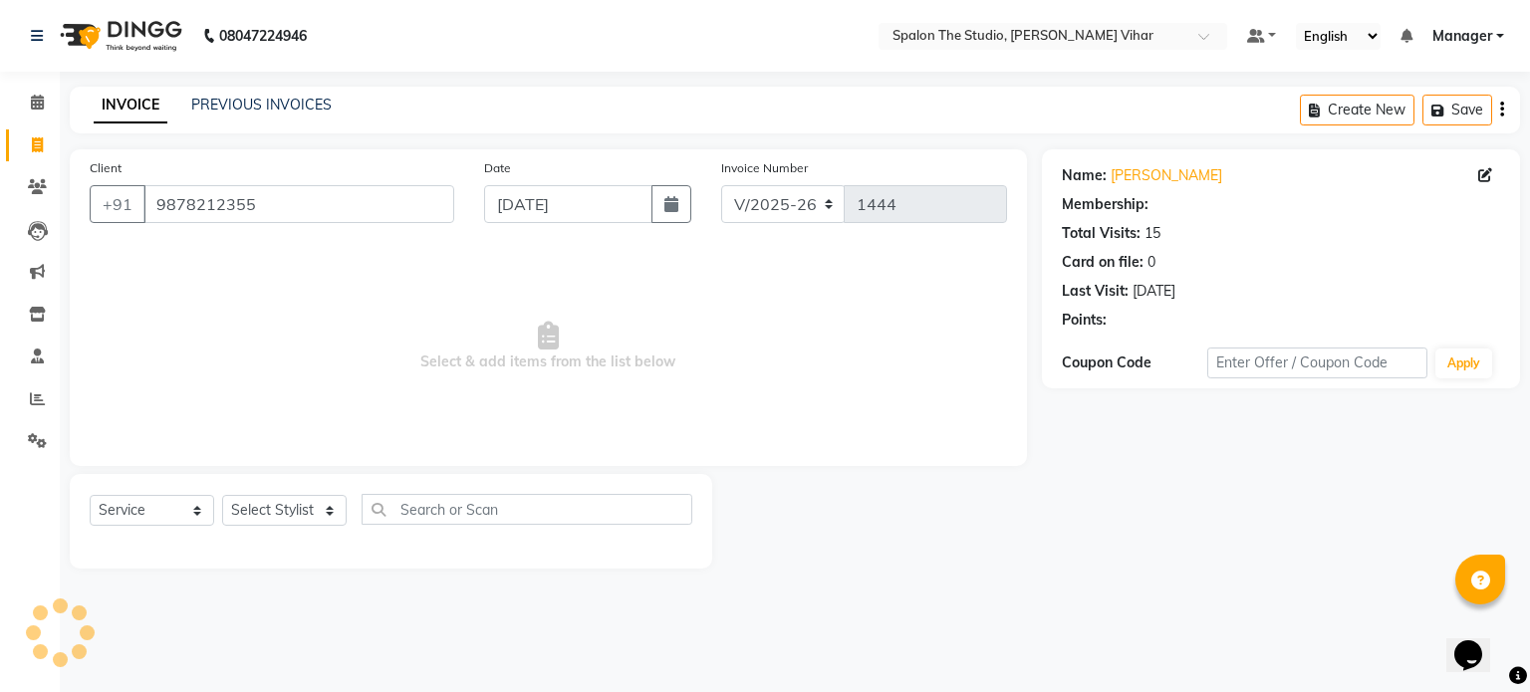
select select "1: Object"
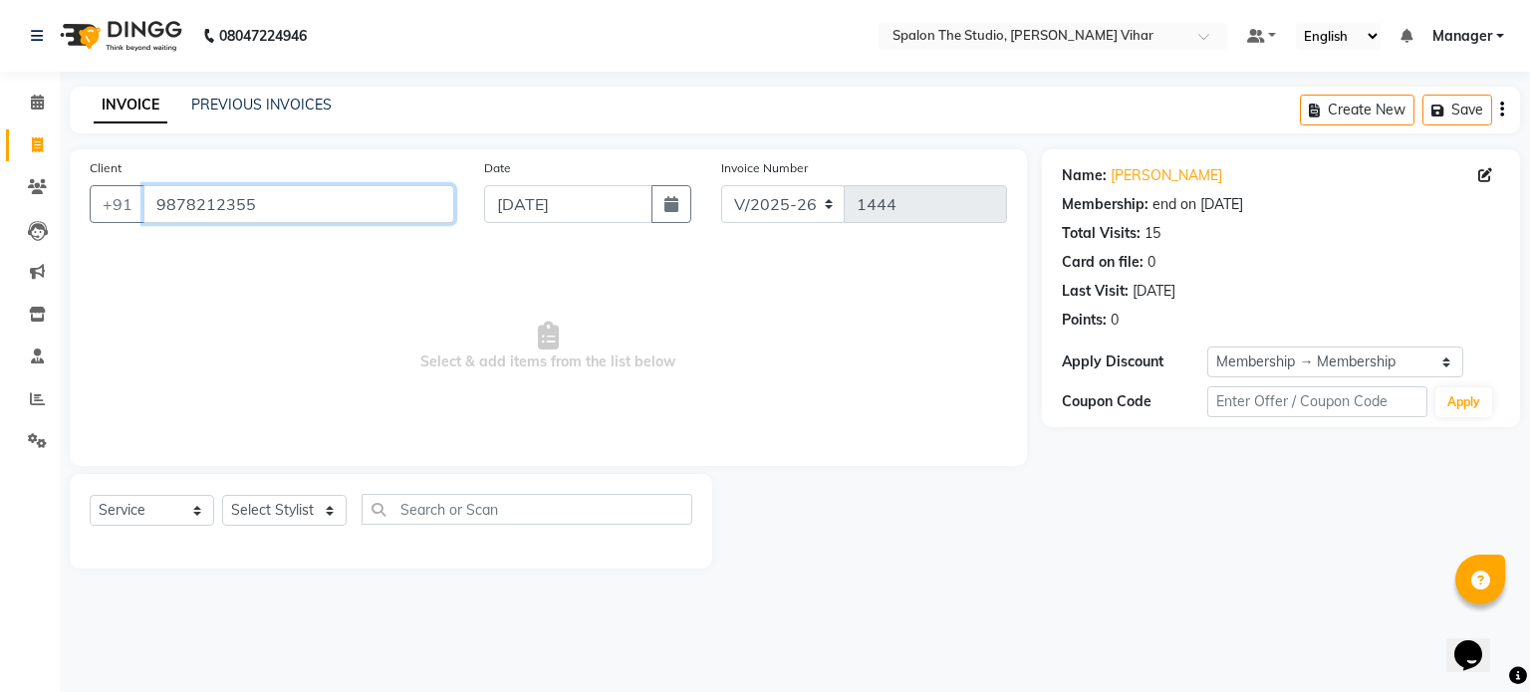
click at [283, 195] on input "9878212355" at bounding box center [298, 204] width 311 height 38
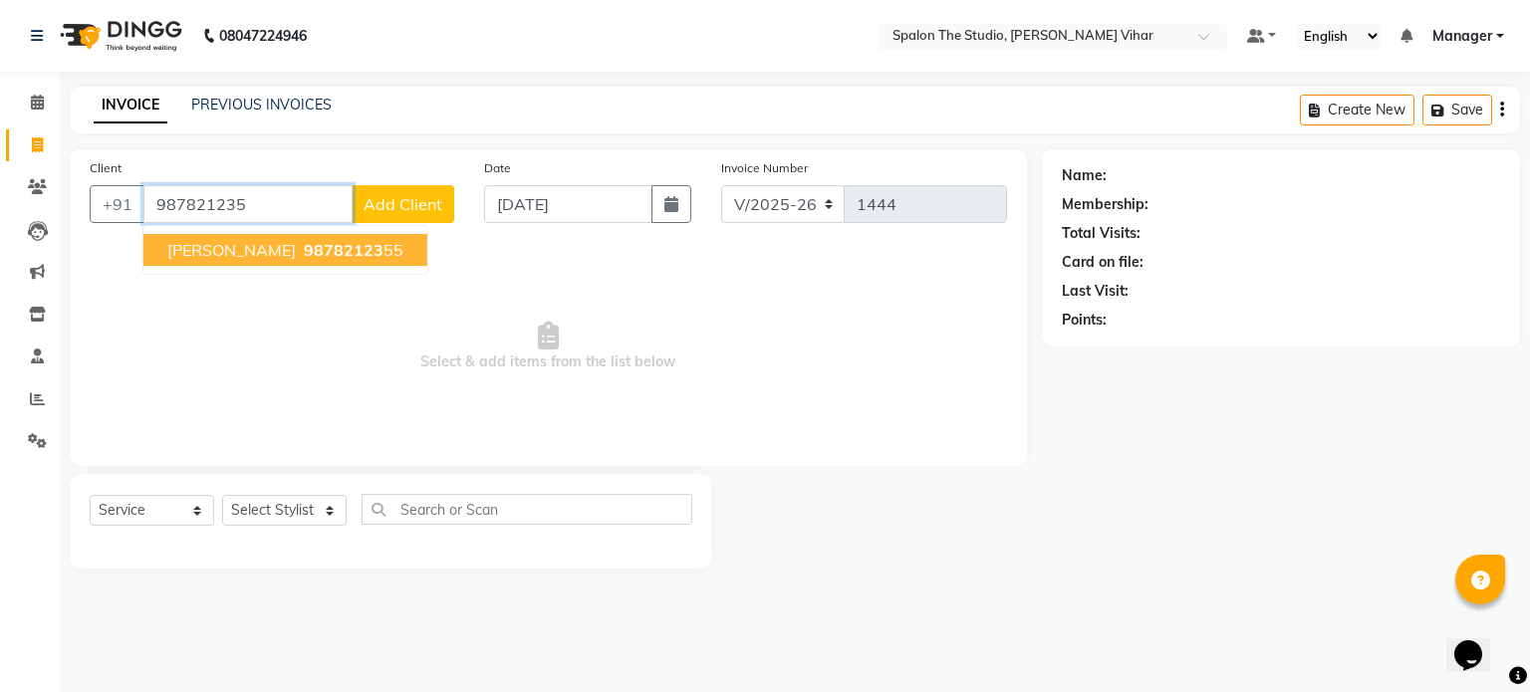
type input "9878212355"
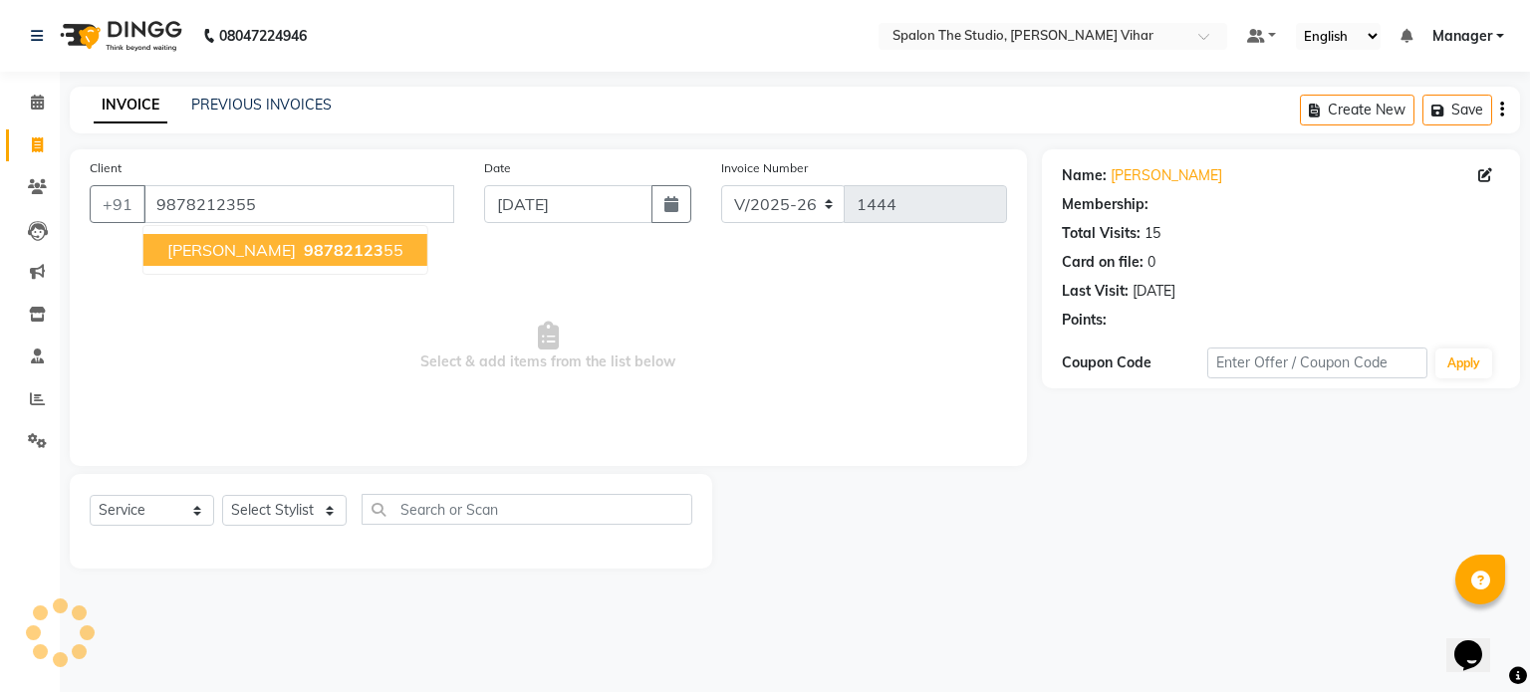
select select "1: Object"
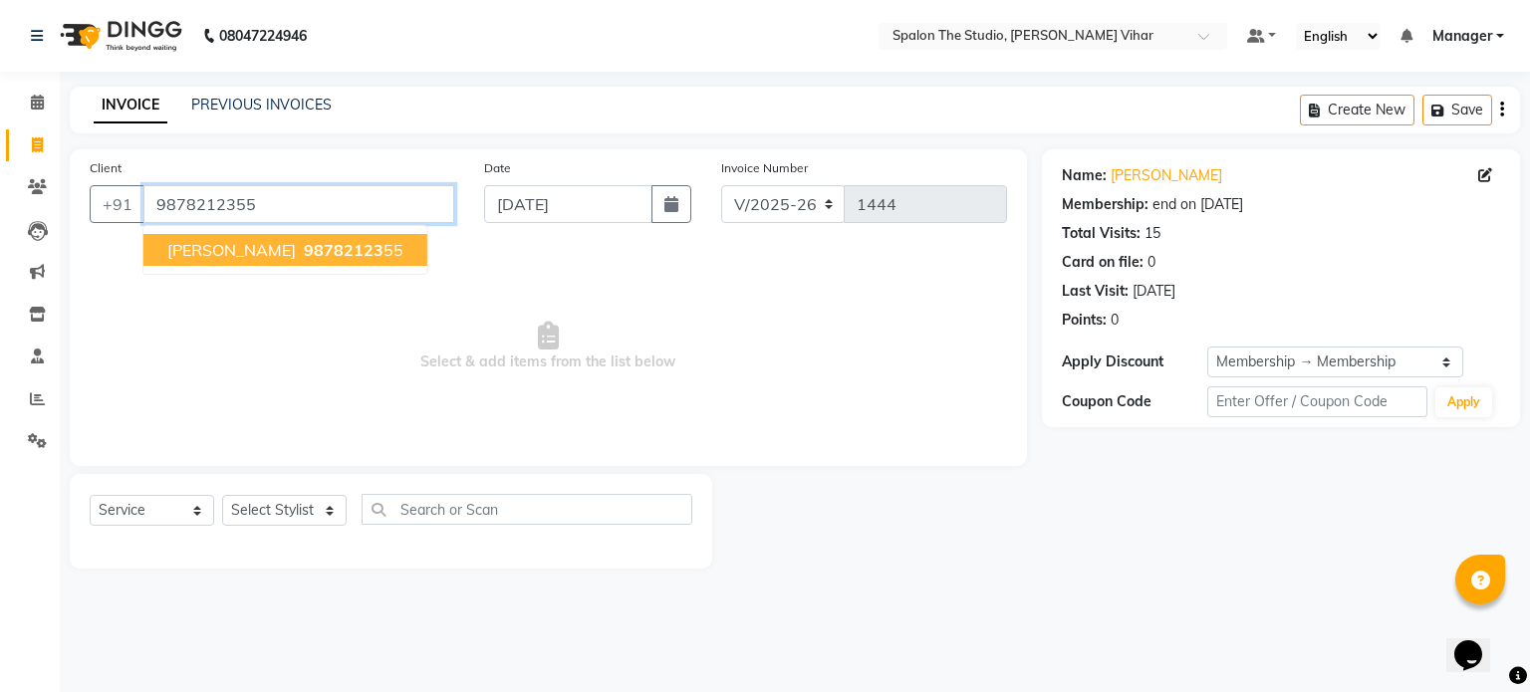
click at [285, 201] on input "9878212355" at bounding box center [298, 204] width 311 height 38
drag, startPoint x: 279, startPoint y: 200, endPoint x: 219, endPoint y: 201, distance: 59.8
click at [219, 201] on input "9878212355" at bounding box center [298, 204] width 311 height 38
click at [39, 182] on icon at bounding box center [37, 186] width 19 height 15
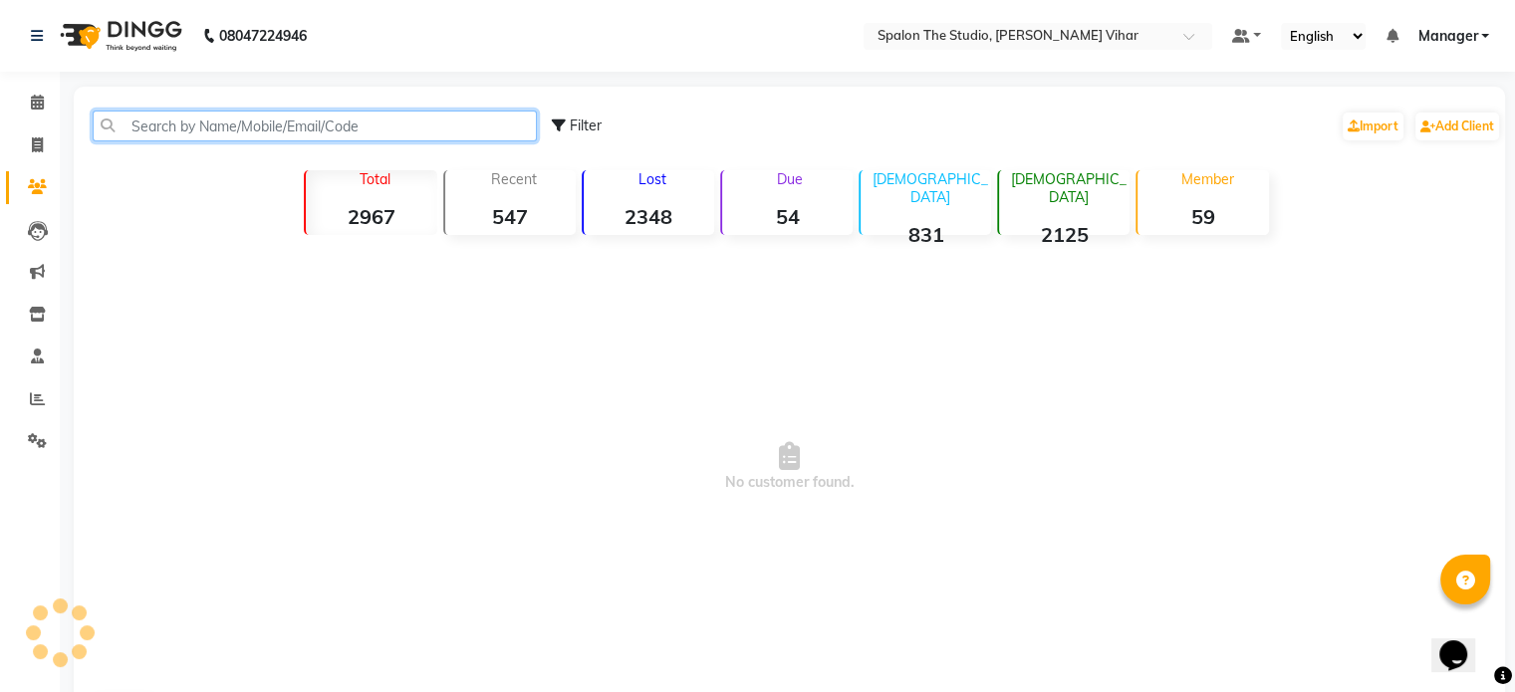
click at [265, 122] on input "text" at bounding box center [315, 126] width 444 height 31
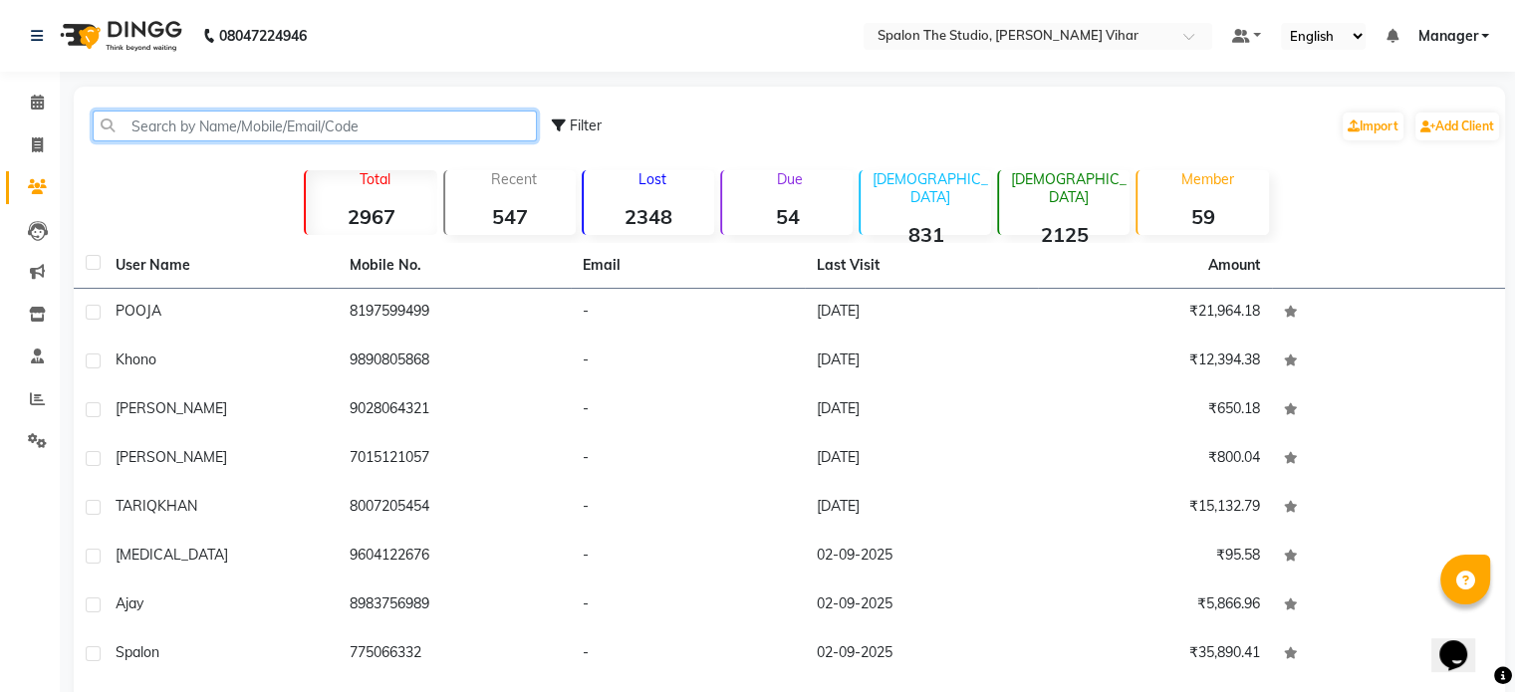
paste input "9878212355"
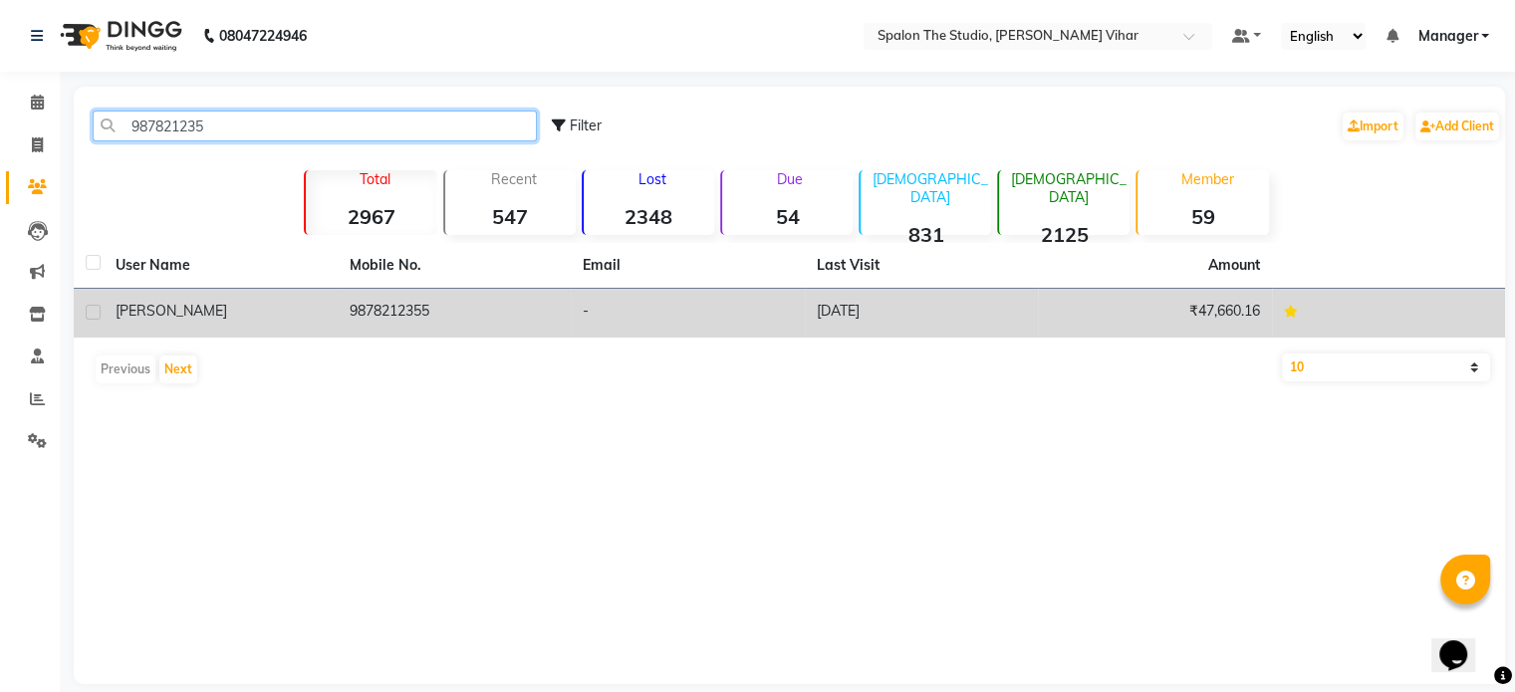
type input "987821235"
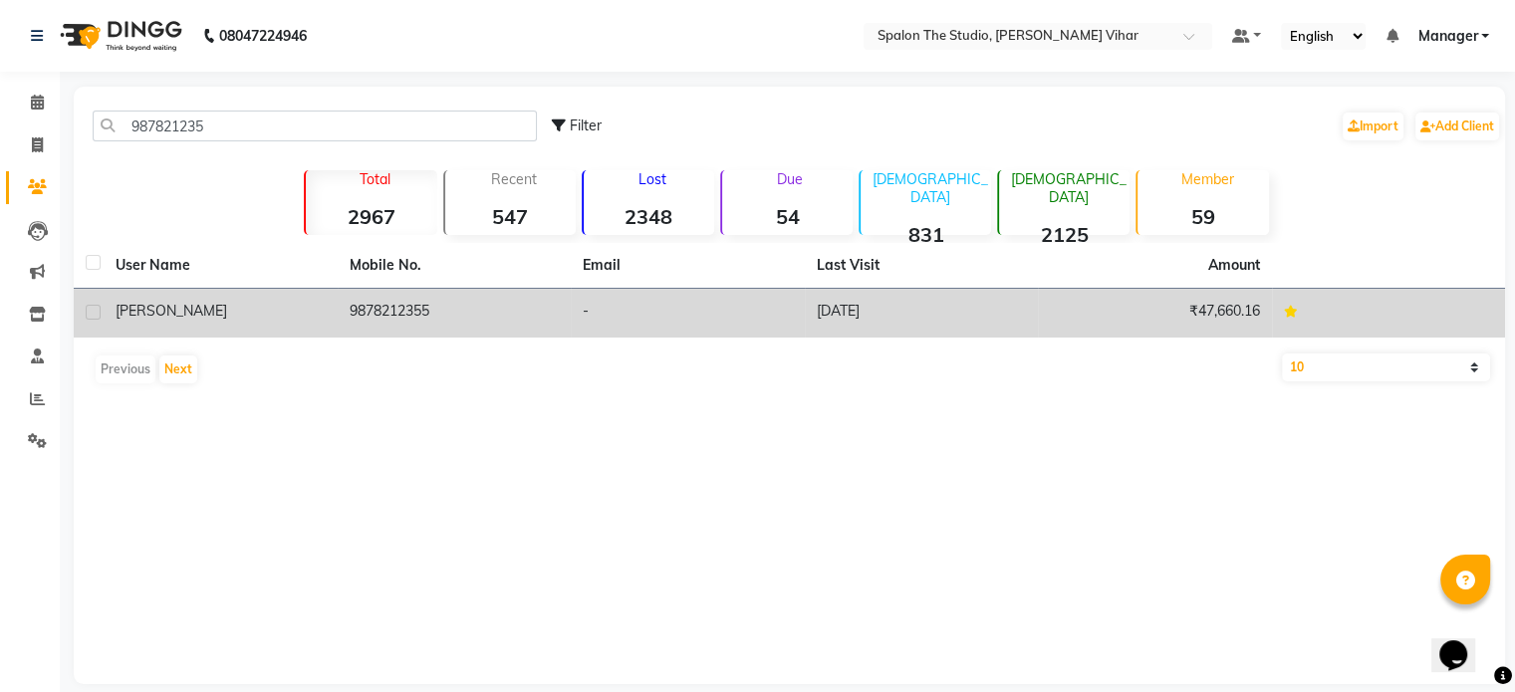
click at [725, 315] on td "-" at bounding box center [688, 313] width 234 height 49
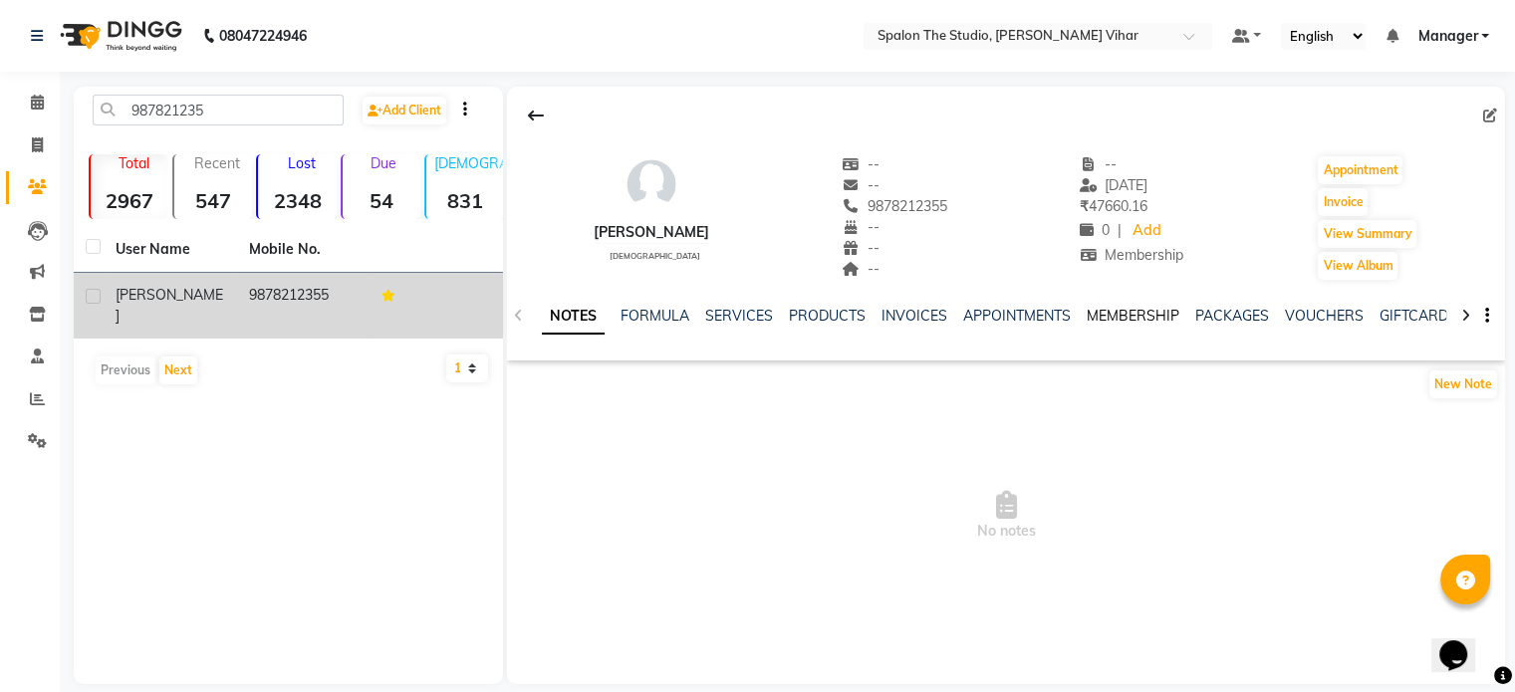
click at [1137, 319] on link "MEMBERSHIP" at bounding box center [1133, 316] width 93 height 18
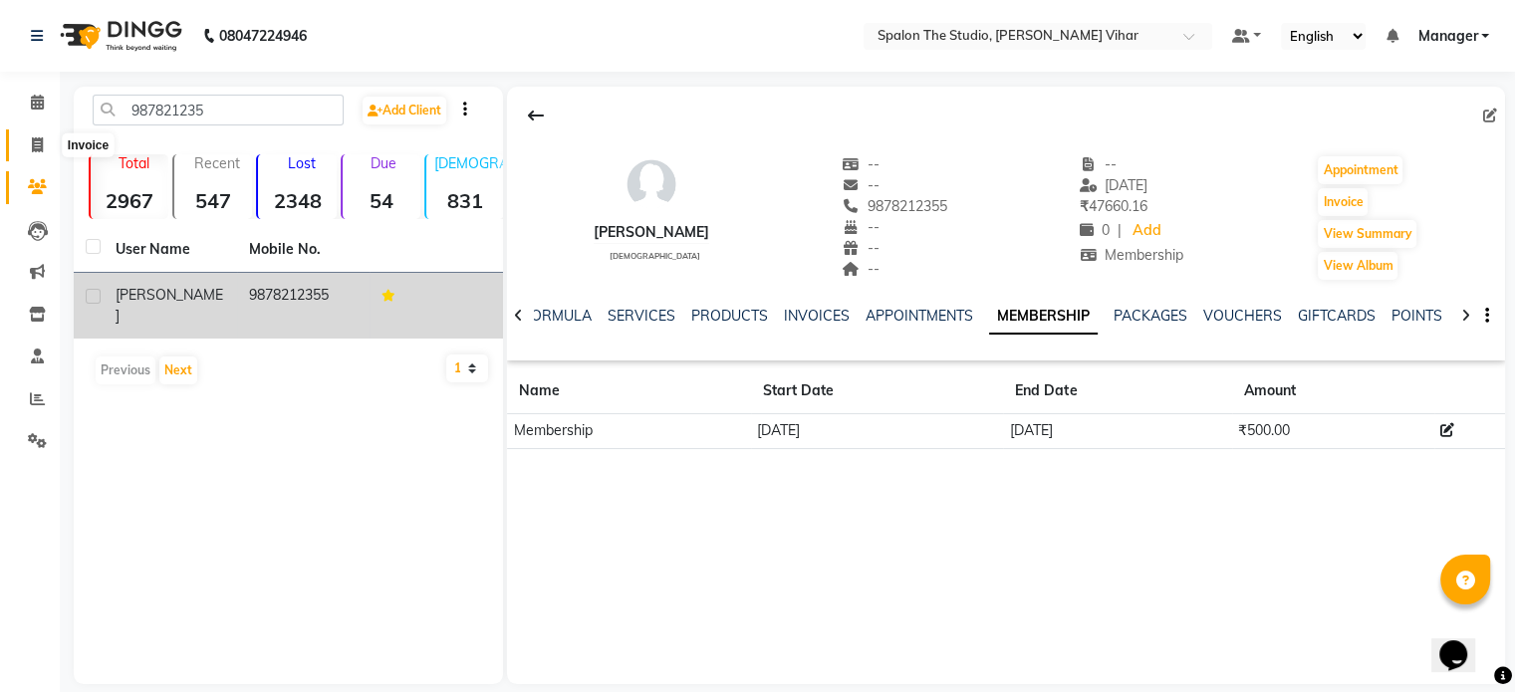
click at [28, 139] on span at bounding box center [37, 145] width 35 height 23
select select "service"
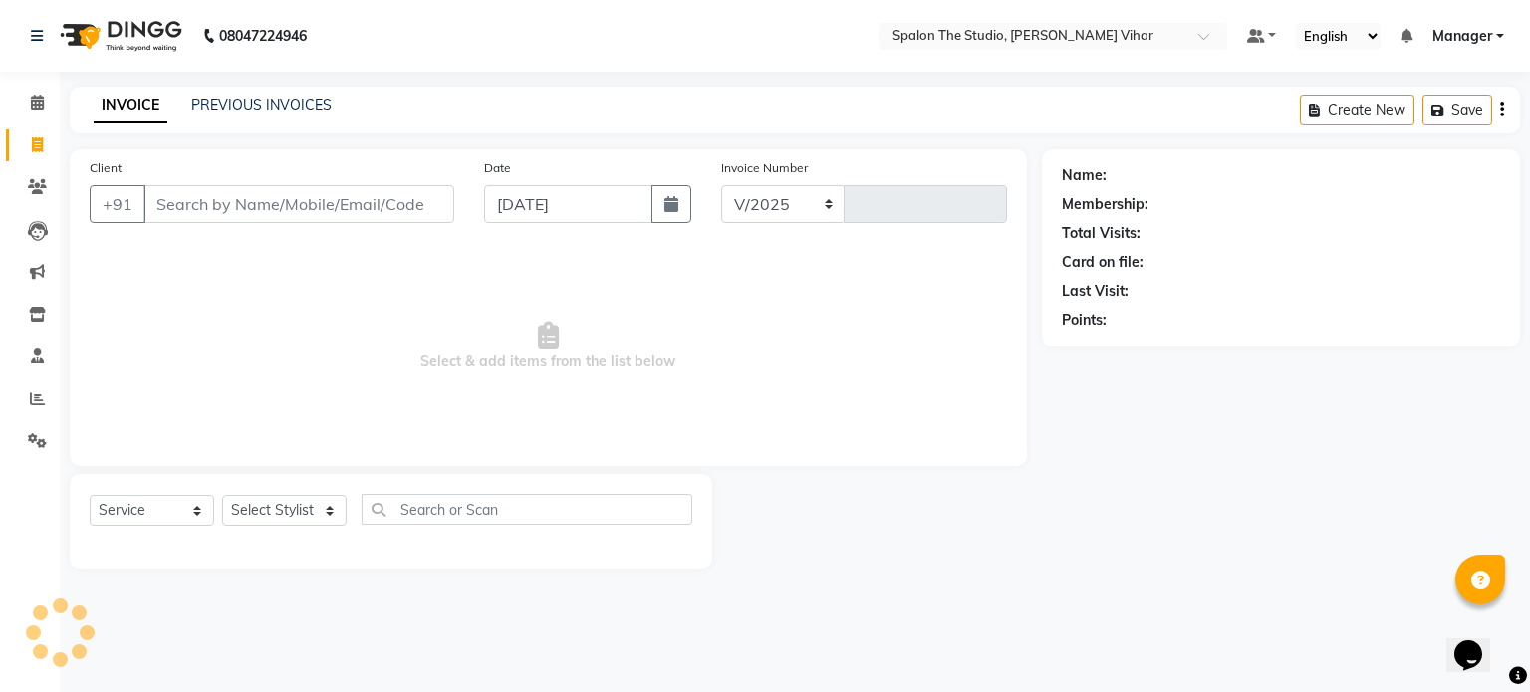
select select "903"
type input "1444"
type input "9878212355"
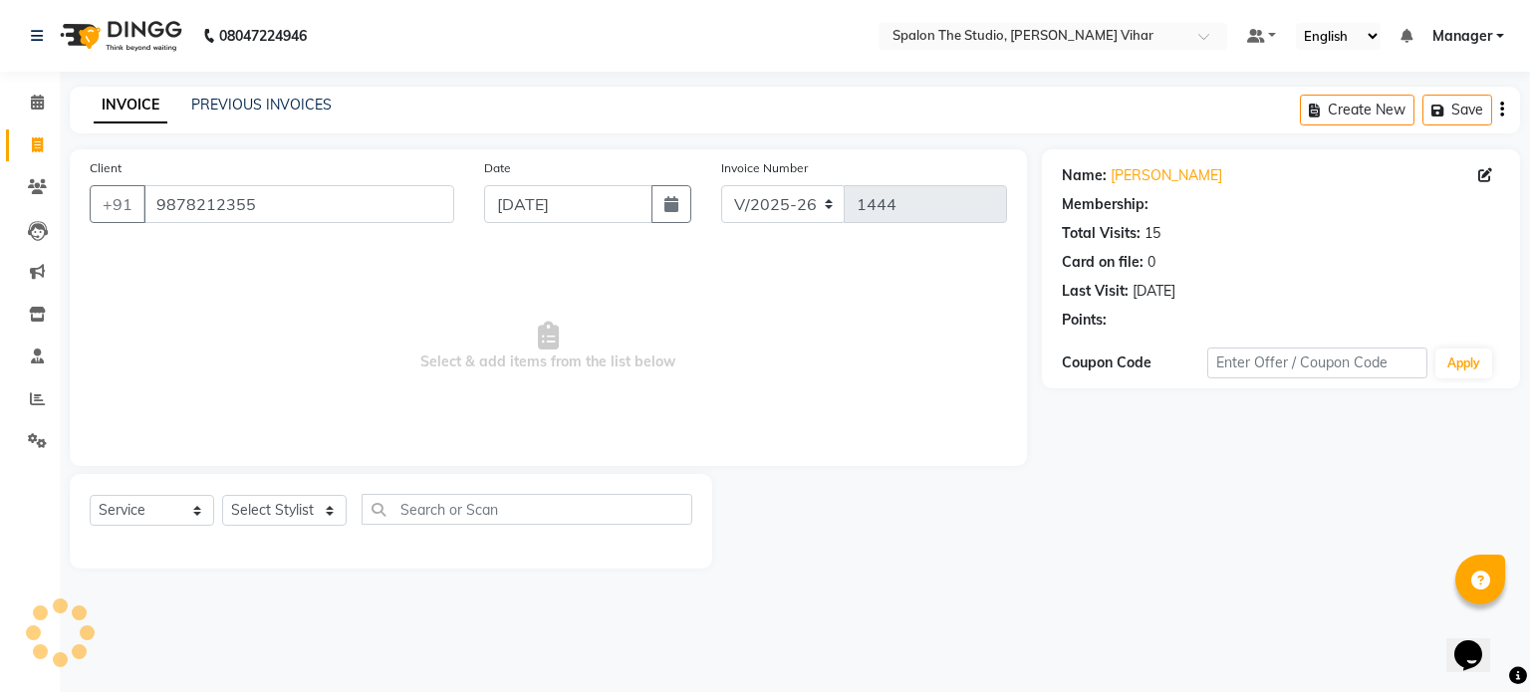
select select "1: Object"
